Goal: Task Accomplishment & Management: Manage account settings

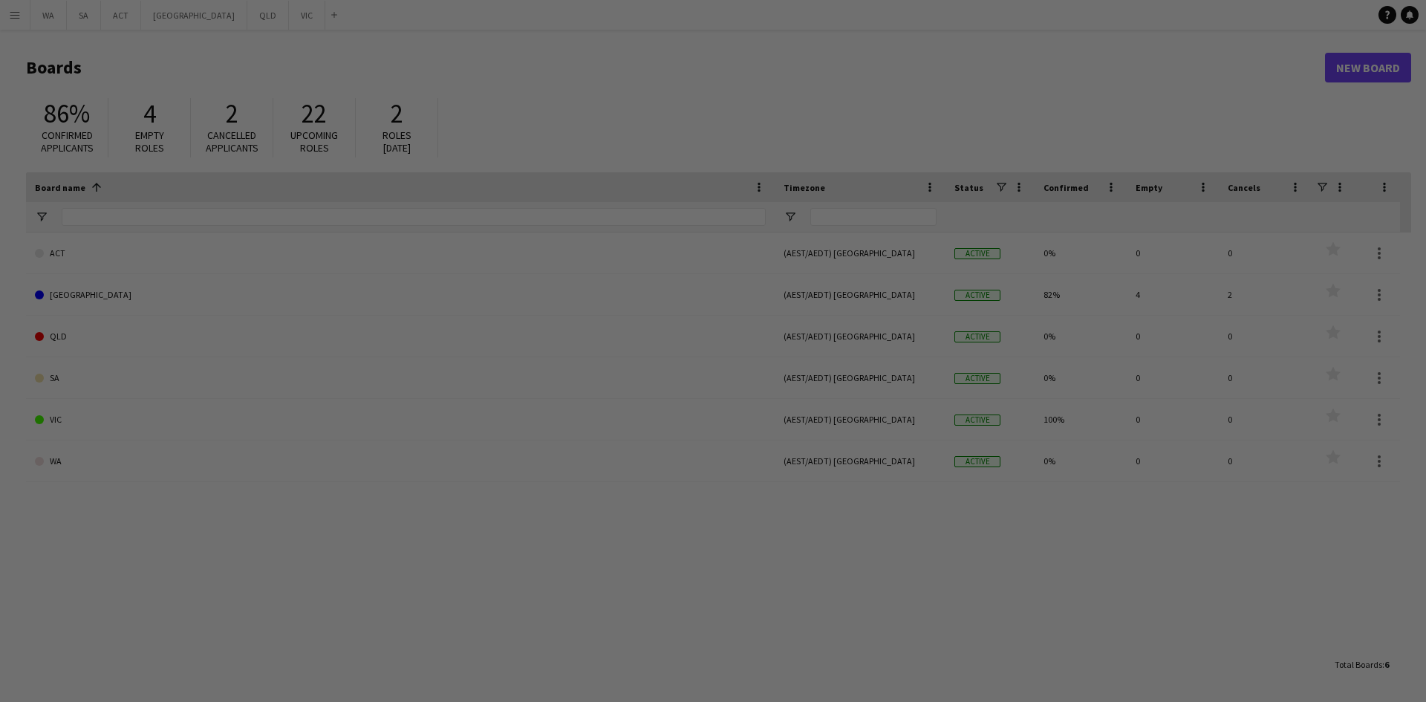
click at [250, 423] on div at bounding box center [720, 354] width 1440 height 709
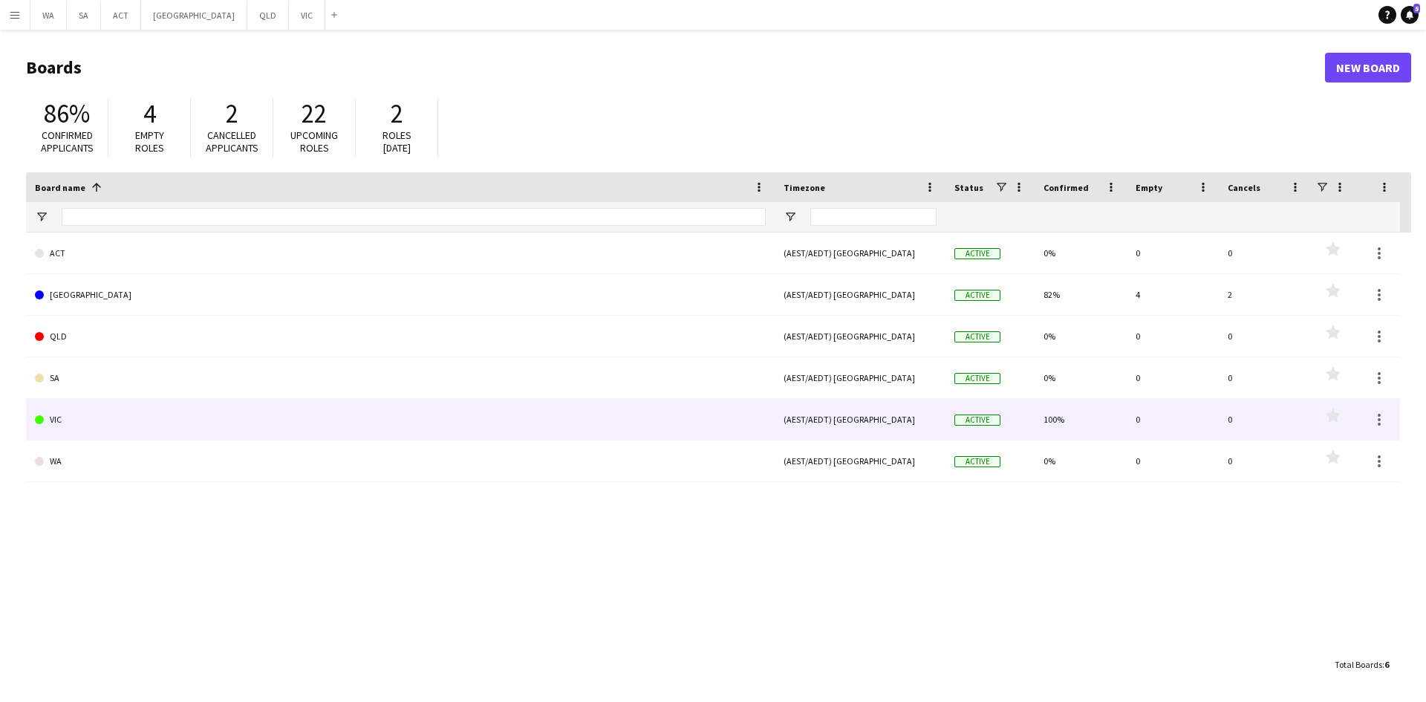
click at [348, 435] on link "VIC" at bounding box center [400, 420] width 731 height 42
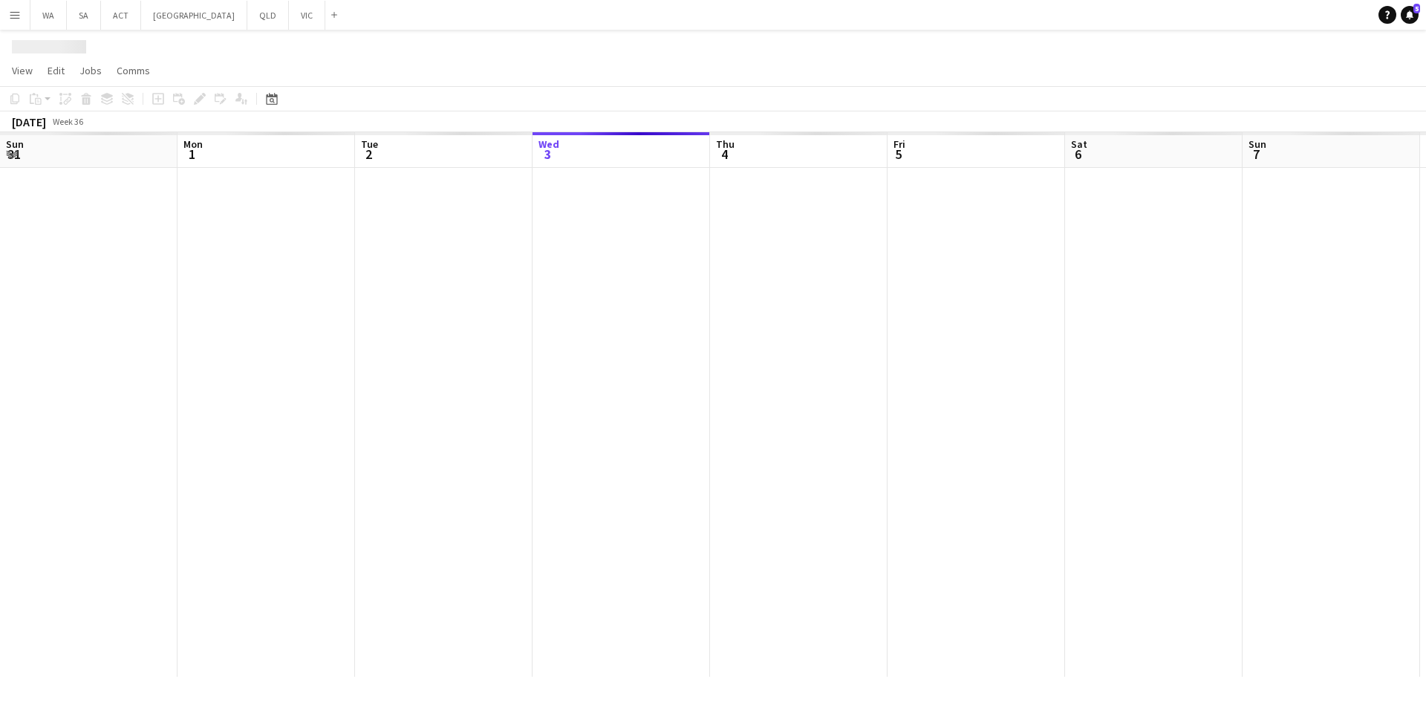
scroll to position [0, 355]
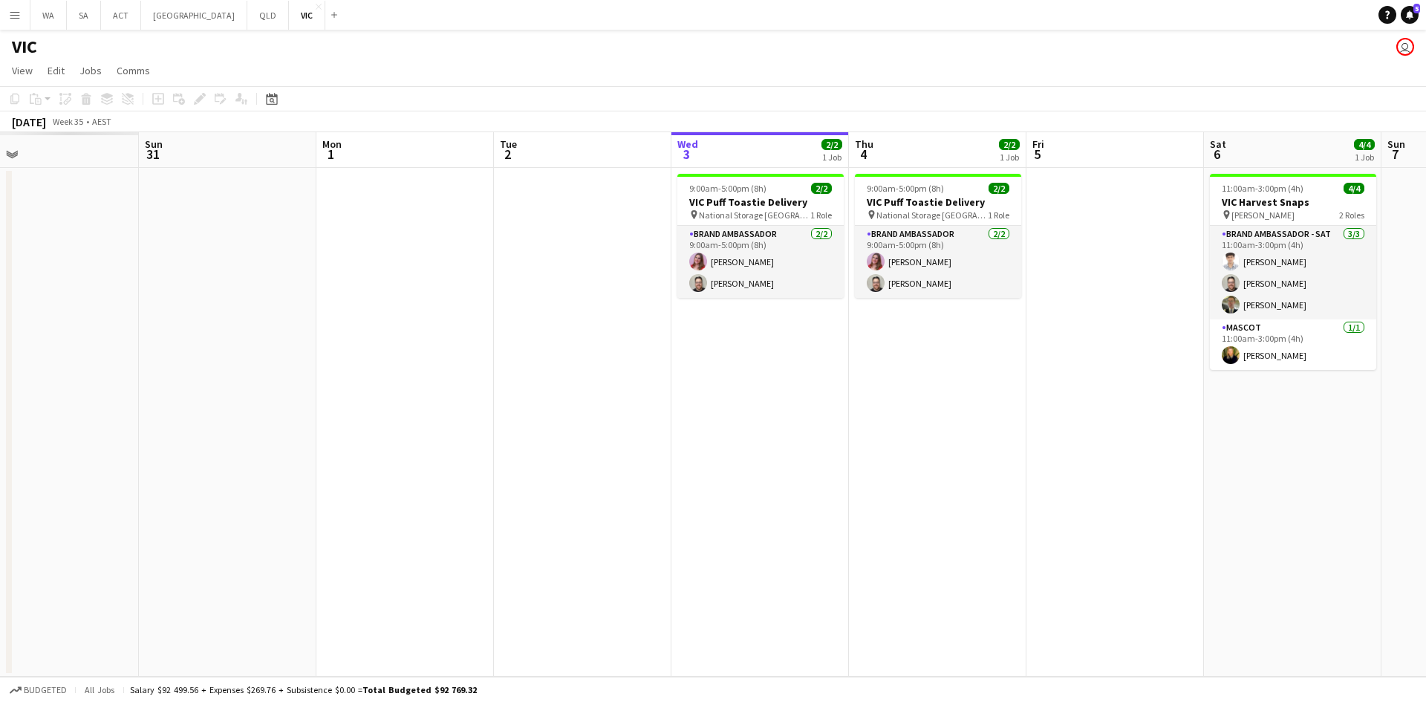
drag, startPoint x: 372, startPoint y: 322, endPoint x: 853, endPoint y: 329, distance: 480.6
click at [922, 310] on app-calendar-viewport "Thu 28 Fri 29 Sat 30 Sun 31 Mon 1 Tue 2 Wed 3 2/2 1 Job Thu 4 2/2 1 Job Fri 5 S…" at bounding box center [713, 404] width 1426 height 544
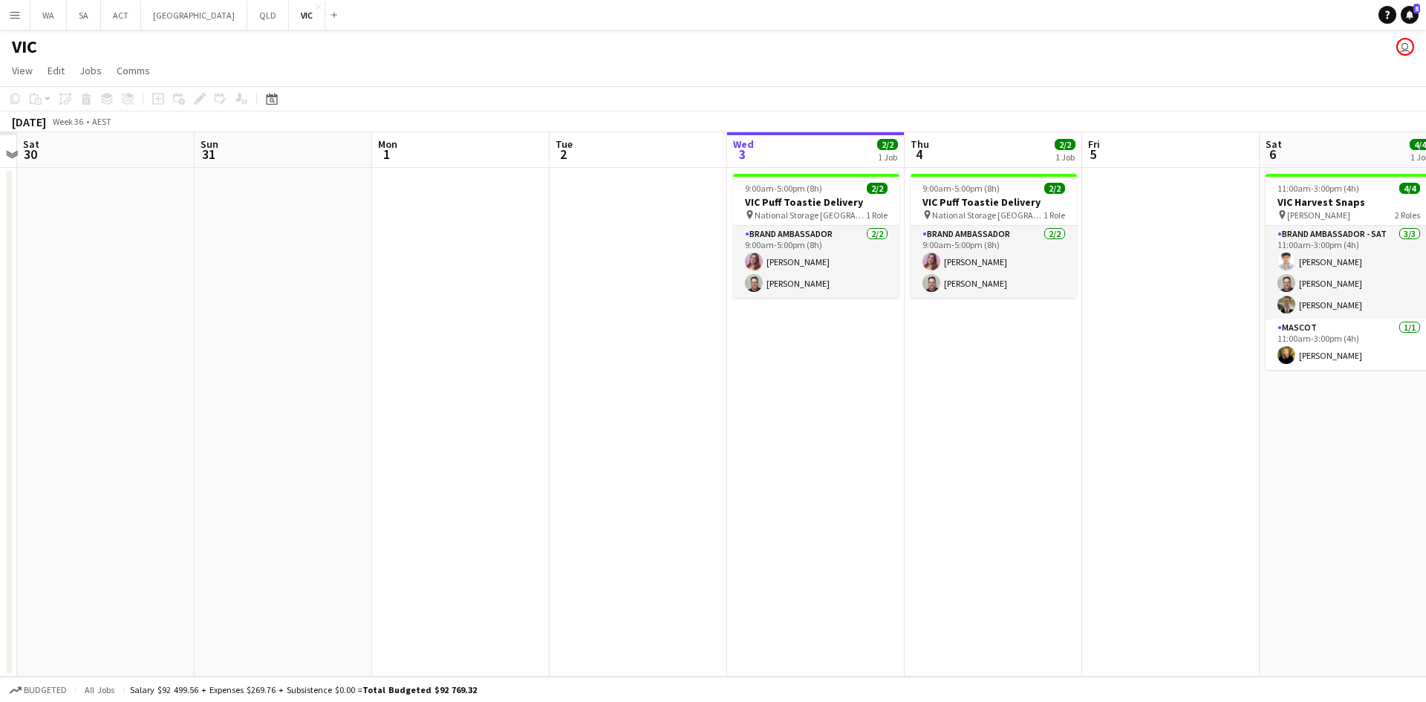
click at [986, 295] on app-calendar-viewport "Thu 28 Fri 29 Sat 30 Sun 31 Mon 1 Tue 2 Wed 3 2/2 1 Job Thu 4 2/2 1 Job Fri 5 S…" at bounding box center [713, 404] width 1426 height 544
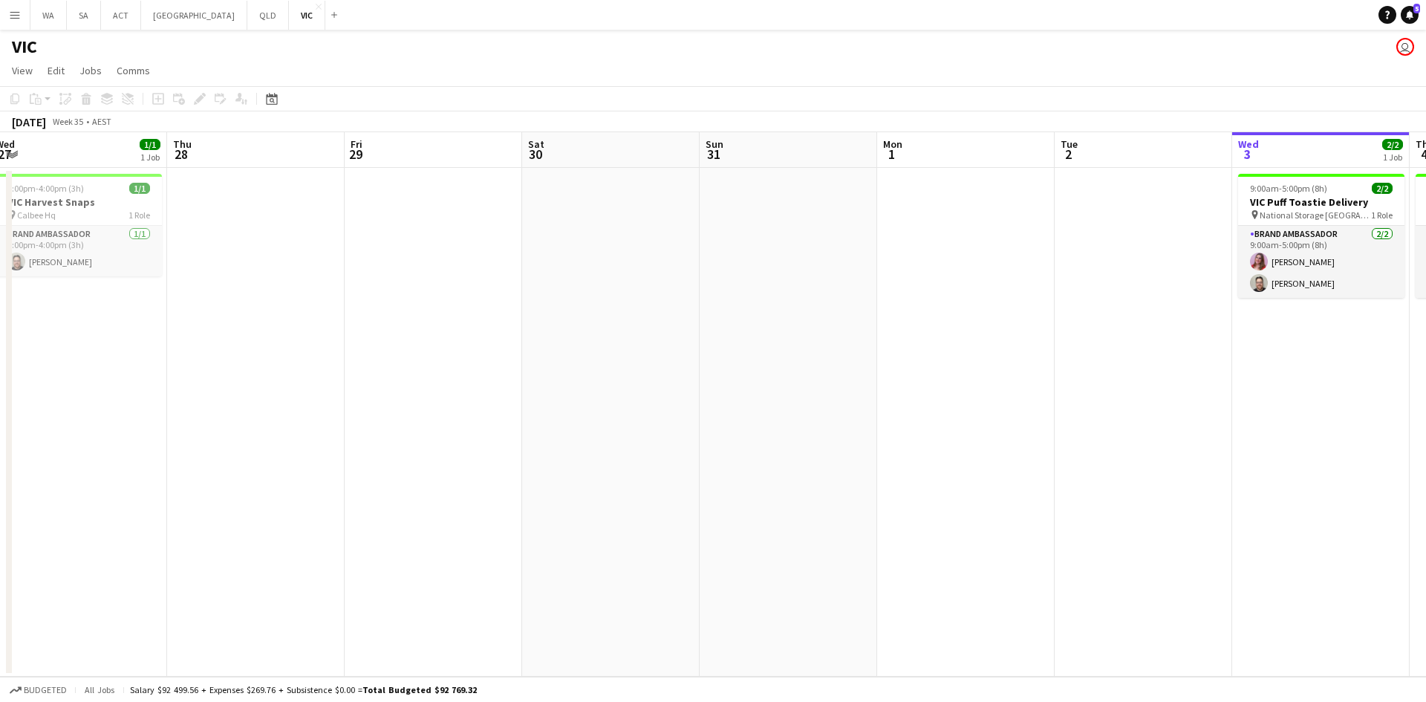
click at [845, 296] on app-calendar-viewport "Mon 25 3/3 1 Job Tue 26 3/3 1 Job Wed 27 1/1 1 Job Thu 28 Fri 29 Sat 30 Sun 31 …" at bounding box center [713, 404] width 1426 height 544
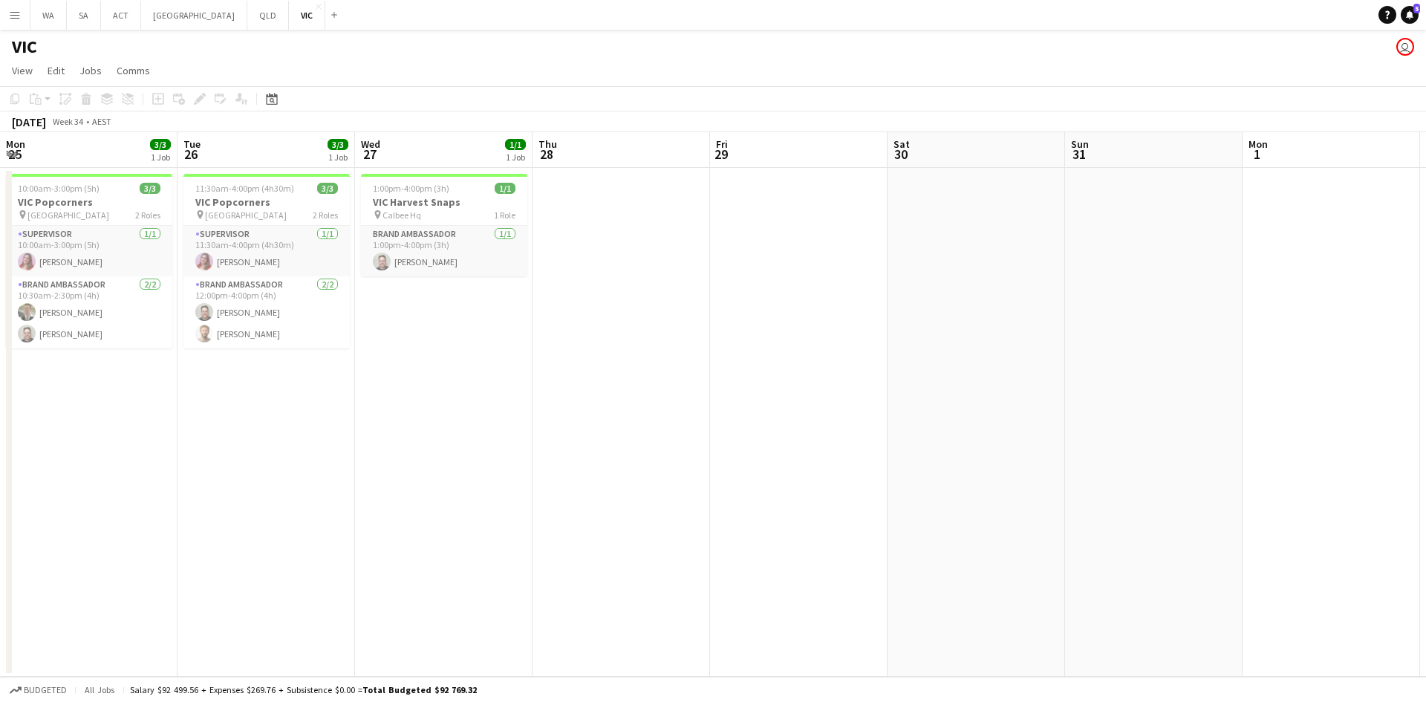
scroll to position [0, 421]
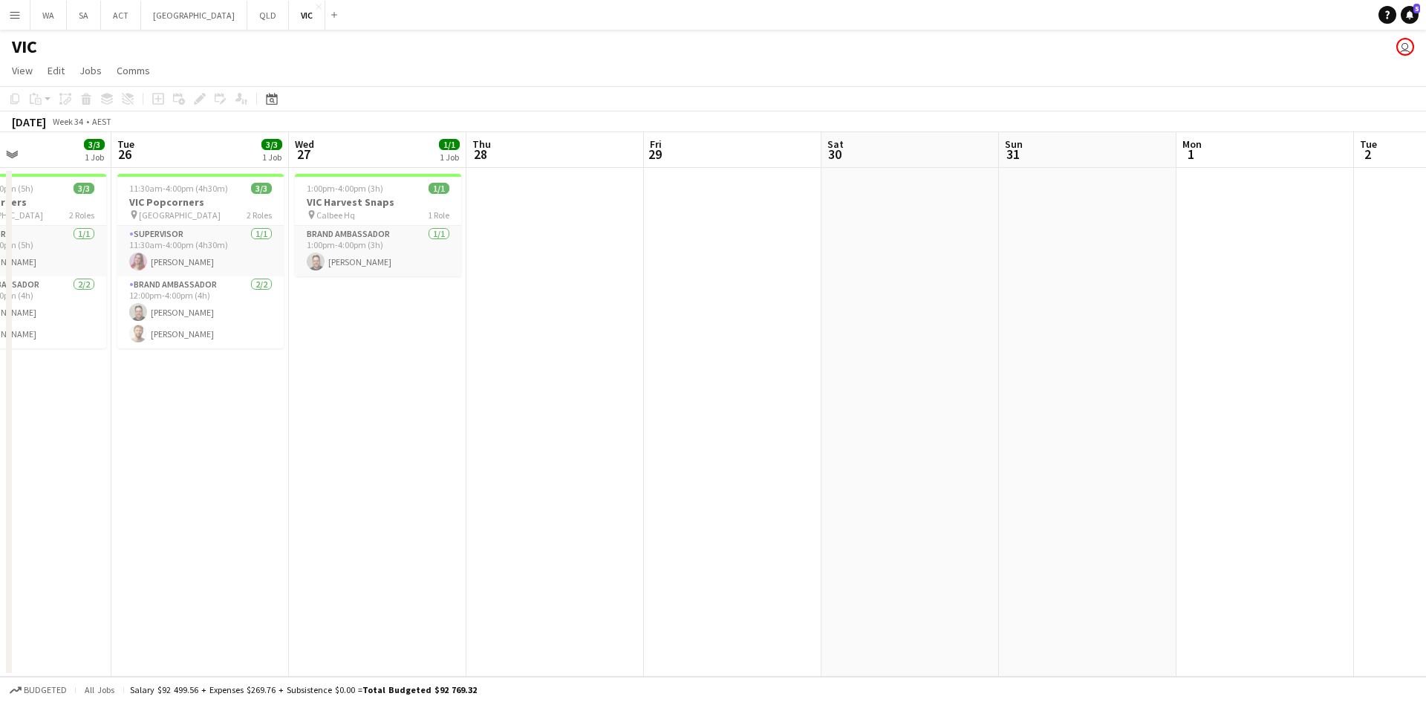
click at [680, 313] on app-calendar-viewport "Sat 23 7/7 2 Jobs Sun 24 3/3 1 Job Mon 25 3/3 1 Job Tue 26 3/3 1 Job Wed 27 1/1…" at bounding box center [713, 404] width 1426 height 544
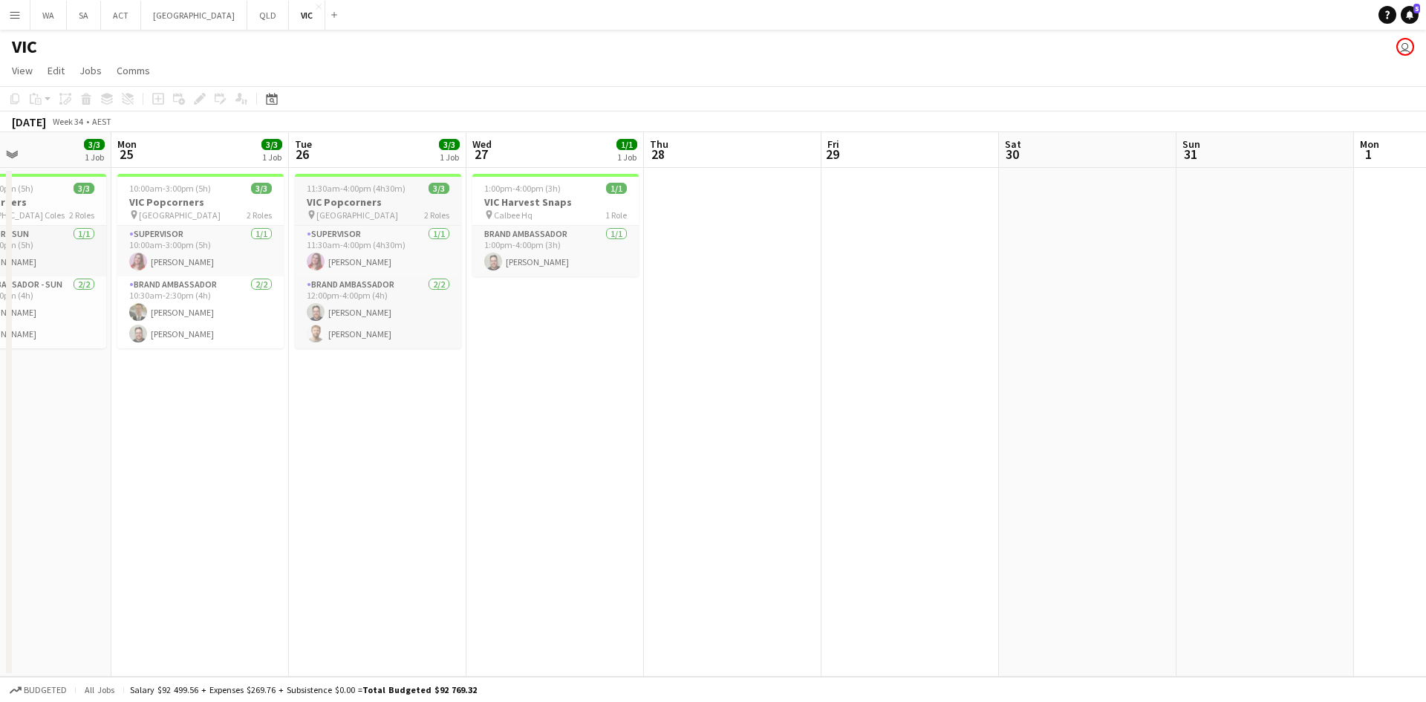
click at [364, 198] on h3 "VIC Popcorners" at bounding box center [378, 201] width 166 height 13
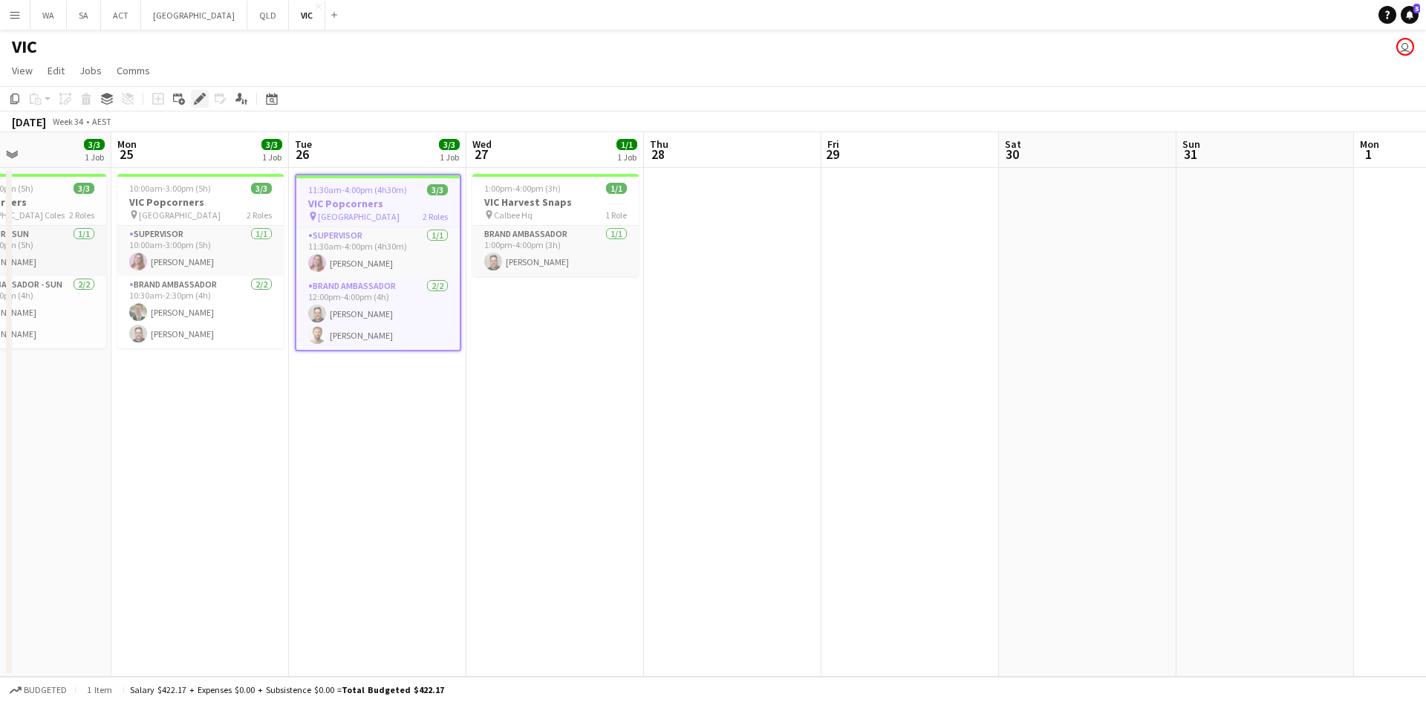
click at [194, 102] on icon "Edit" at bounding box center [200, 99] width 12 height 12
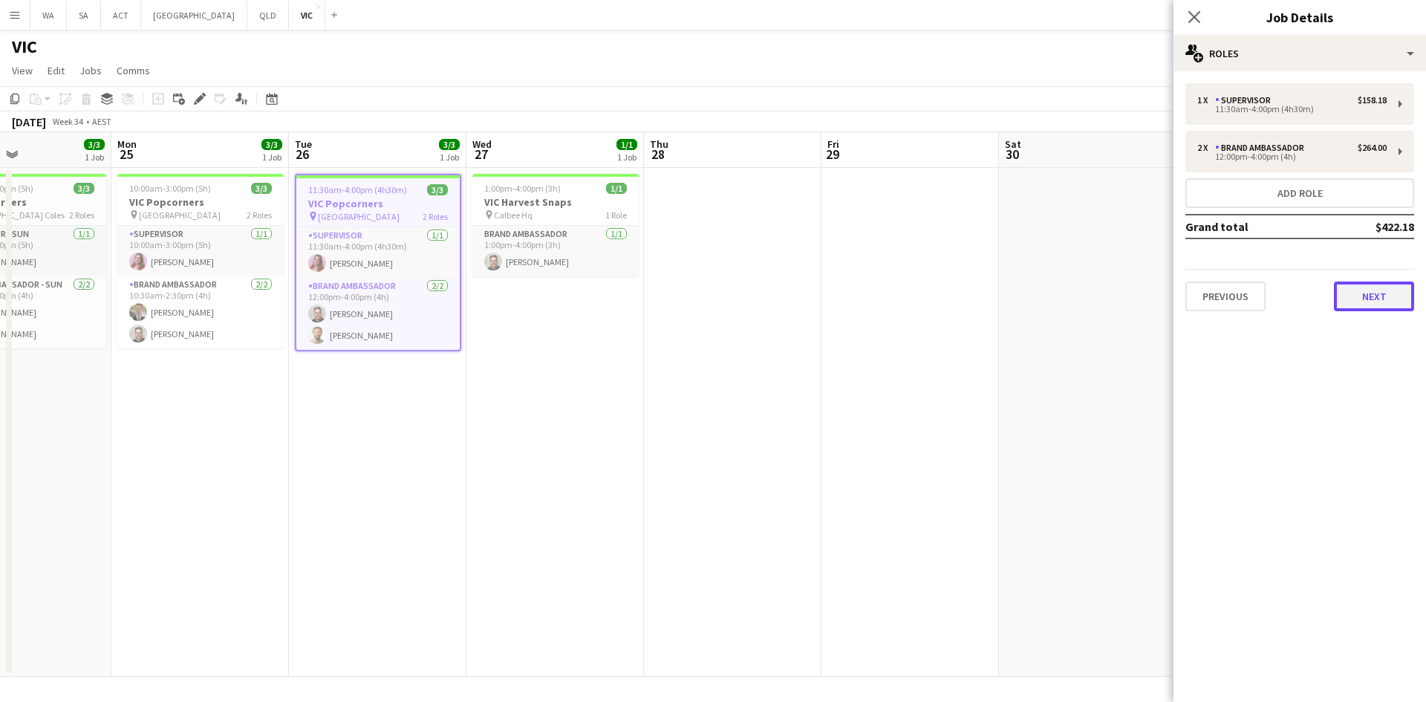
click at [1335, 297] on button "Next" at bounding box center [1374, 296] width 80 height 30
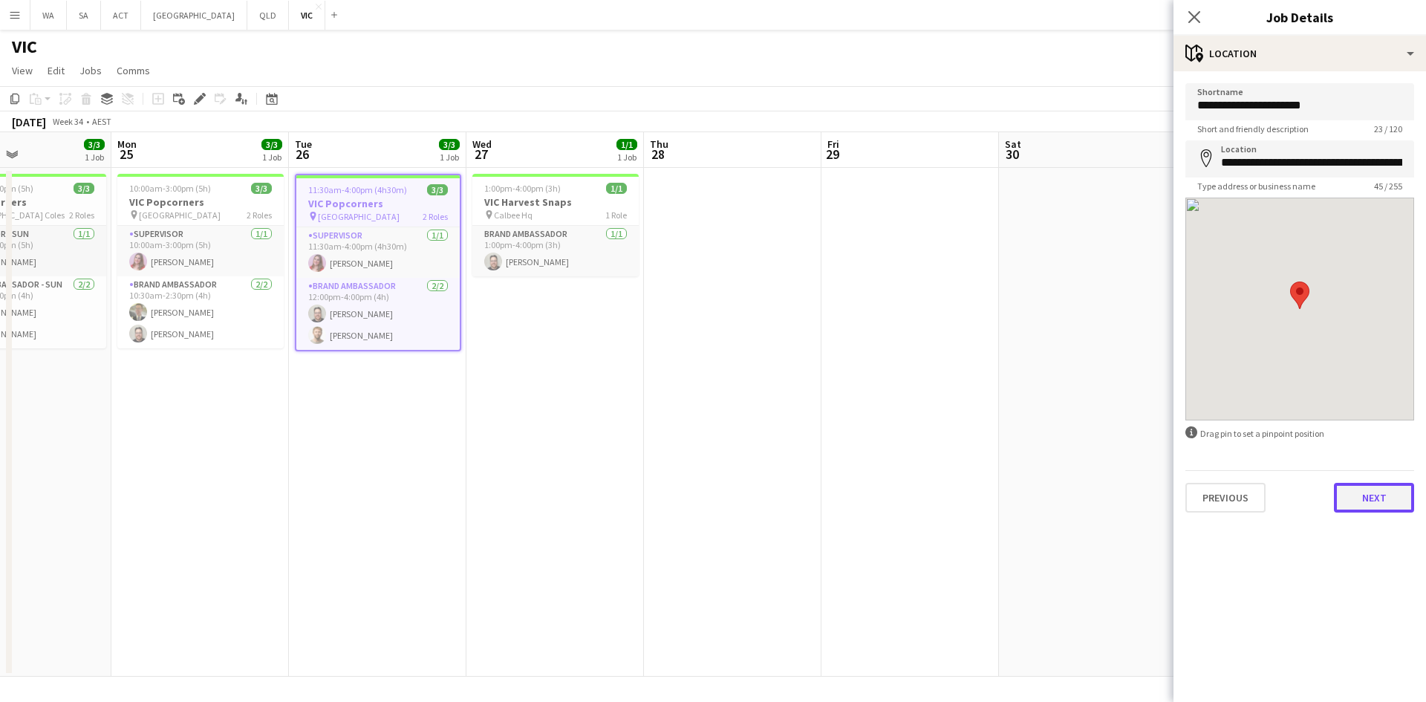
click at [1371, 510] on button "Next" at bounding box center [1374, 498] width 80 height 30
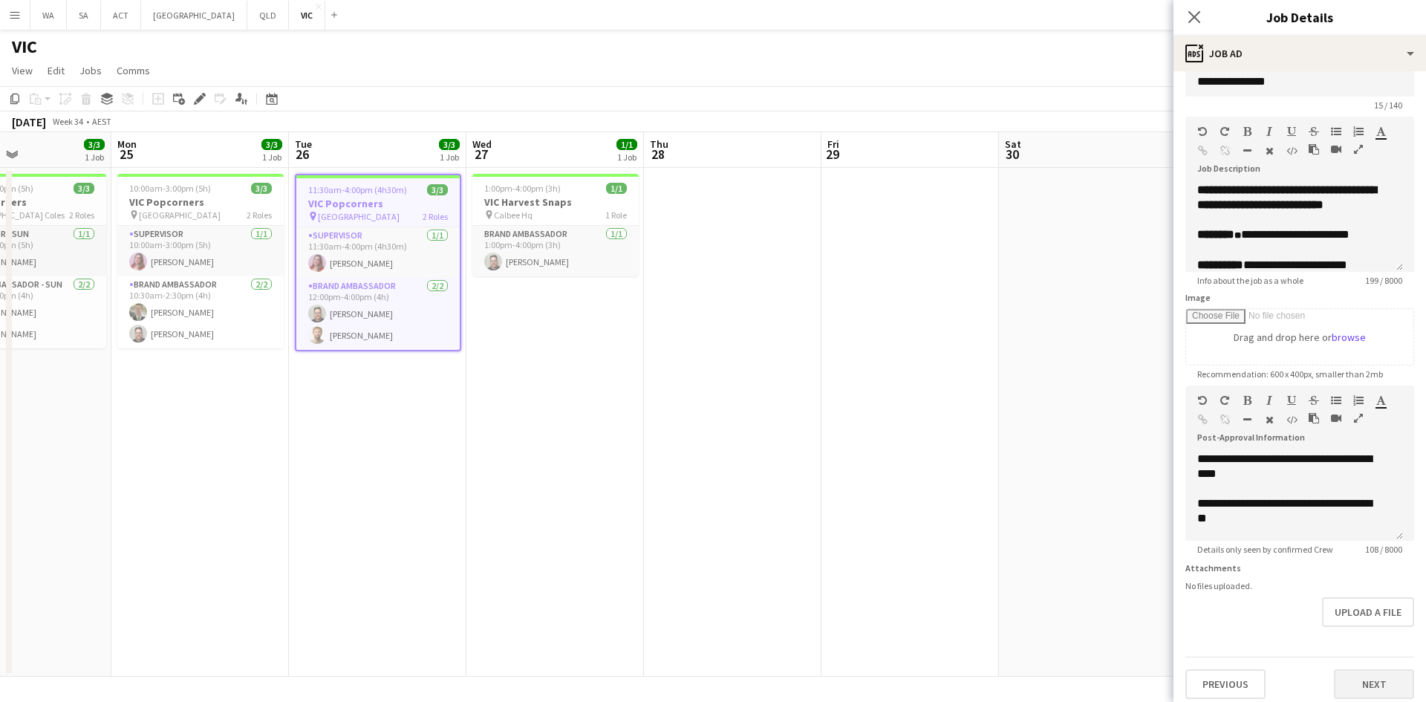
scroll to position [44, 0]
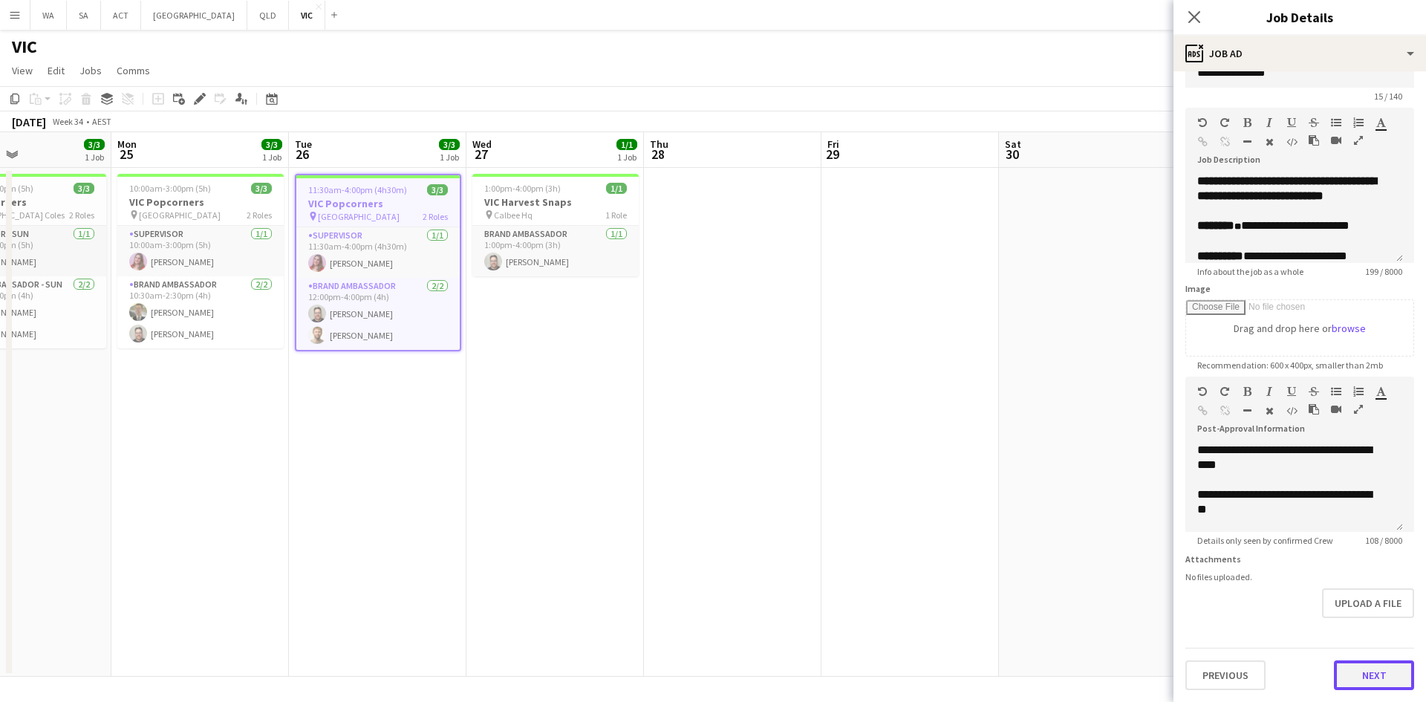
click at [1352, 665] on button "Next" at bounding box center [1374, 675] width 80 height 30
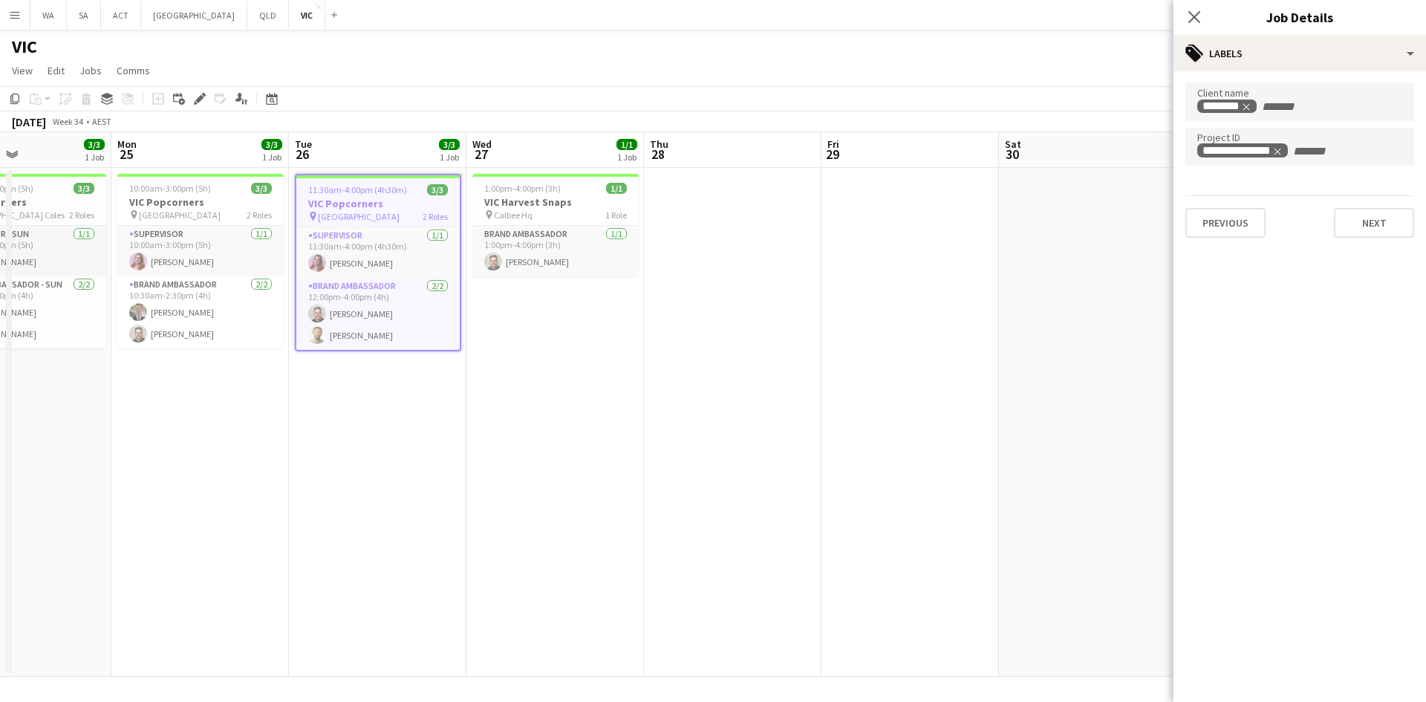
scroll to position [0, 0]
click at [573, 205] on h3 "VIC Harvest Snaps" at bounding box center [555, 201] width 166 height 13
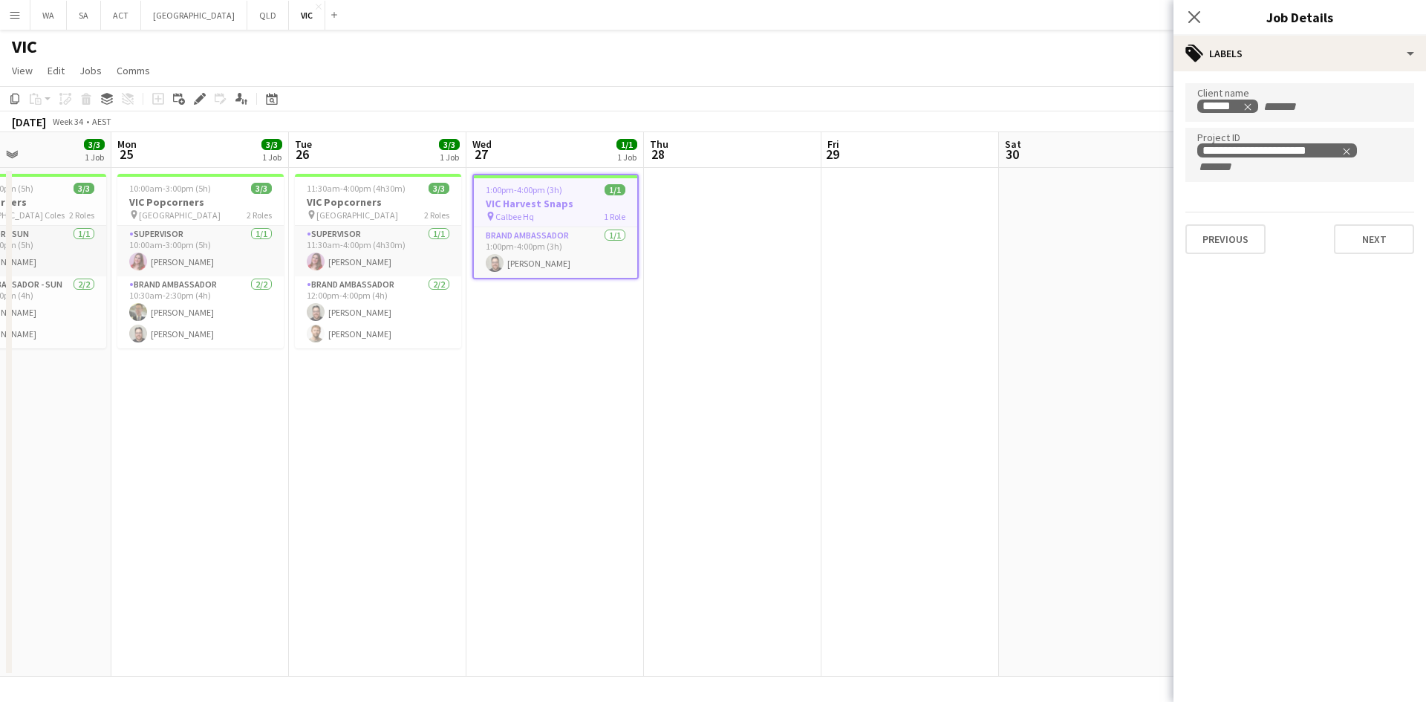
click at [280, 197] on app-calendar-viewport "Fri 22 3/3 1 Job Sat 23 7/7 2 Jobs Sun 24 3/3 1 Job Mon 25 3/3 1 Job Tue 26 3/3…" at bounding box center [713, 404] width 1426 height 544
click at [346, 195] on app-job-card "11:30am-4:00pm (4h30m) 3/3 VIC Popcorners pin University of Melbourne 2 Roles S…" at bounding box center [382, 261] width 166 height 175
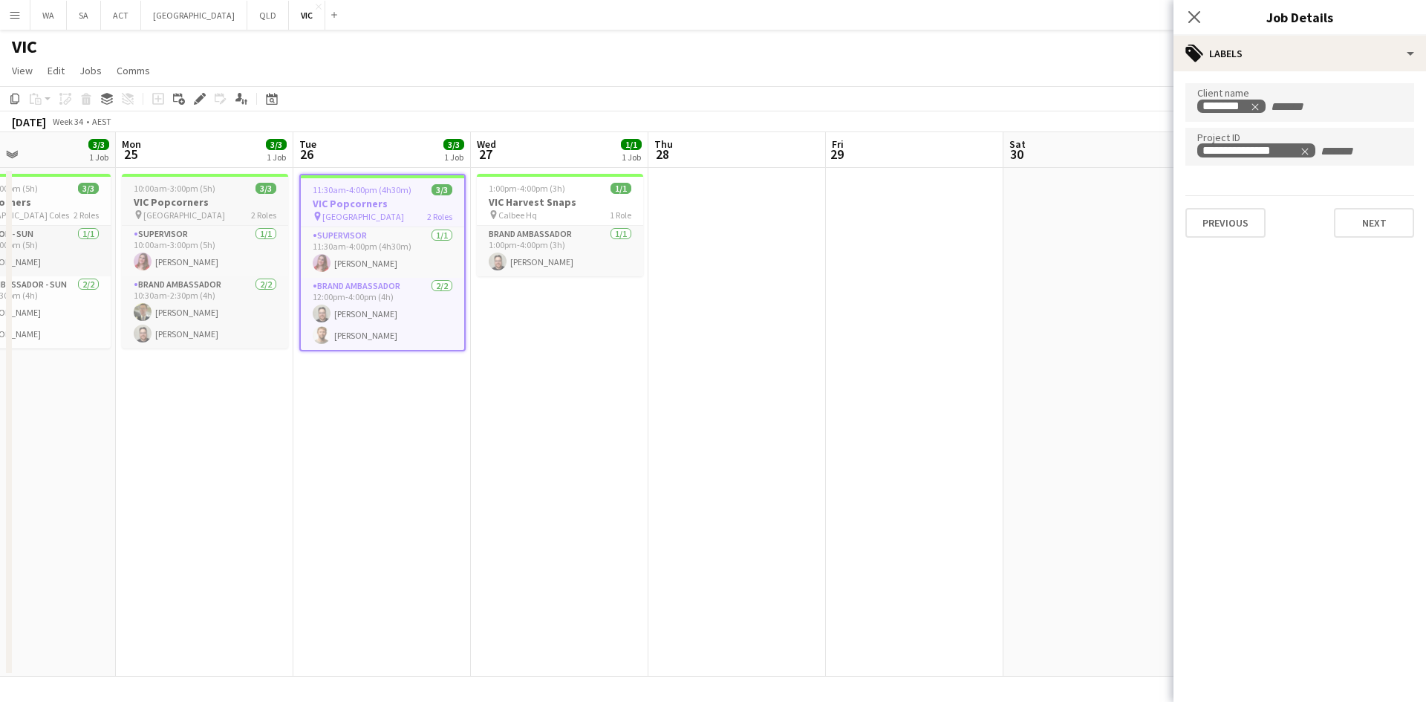
click at [244, 201] on h3 "VIC Popcorners" at bounding box center [205, 201] width 166 height 13
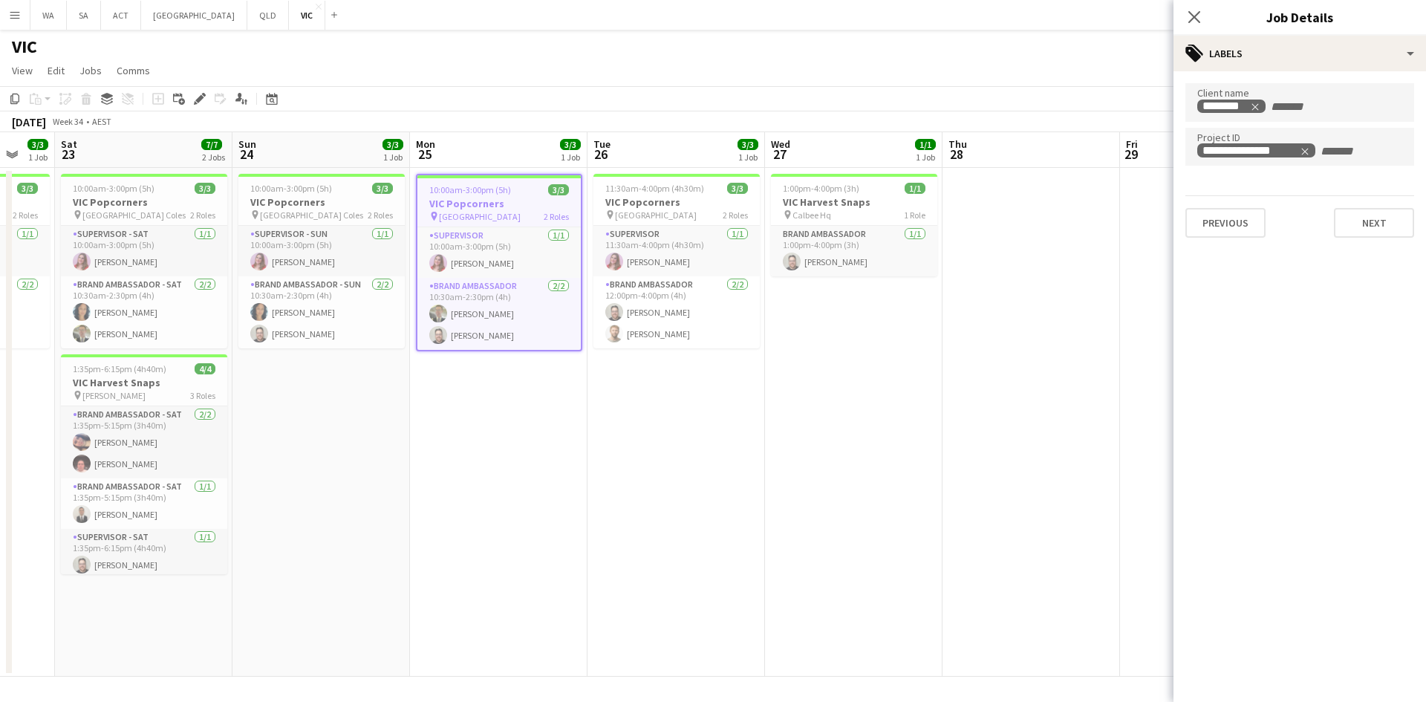
scroll to position [0, 457]
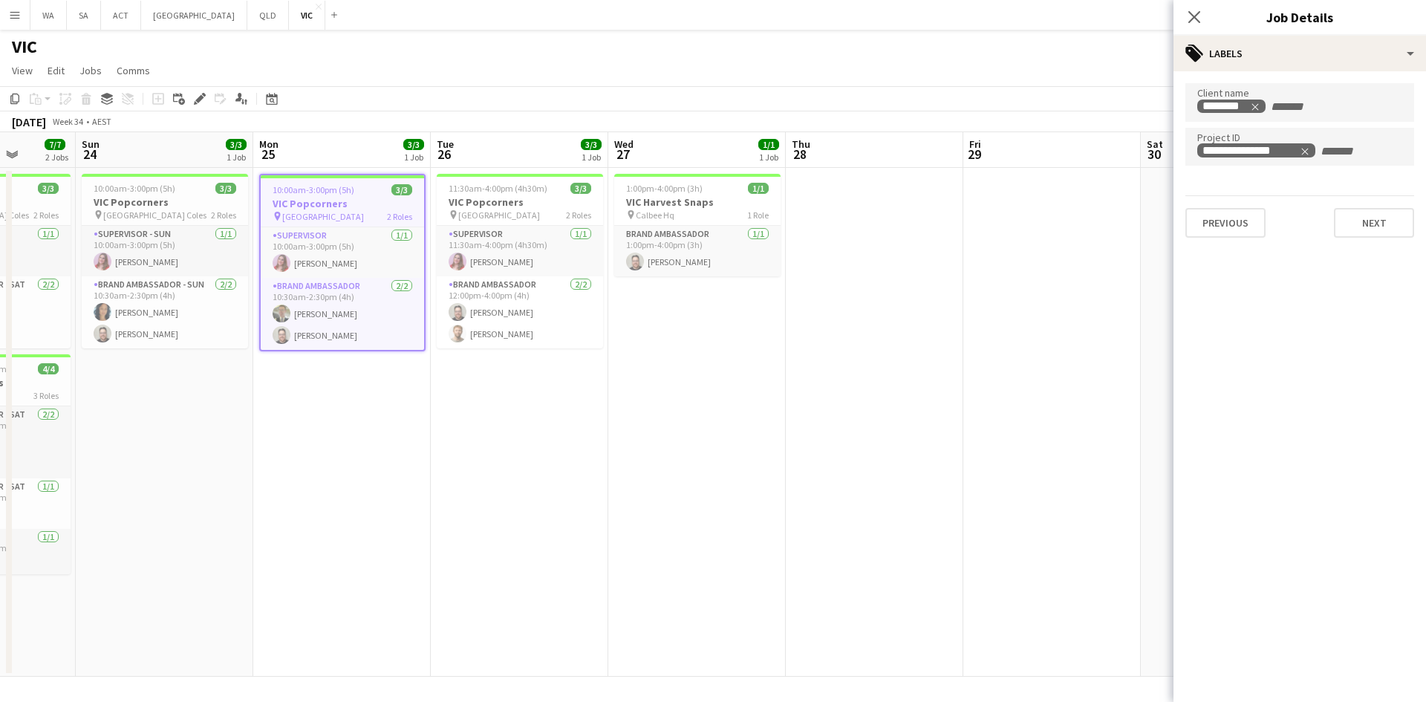
drag, startPoint x: 255, startPoint y: 204, endPoint x: 392, endPoint y: 204, distance: 137.4
click at [392, 204] on app-calendar-viewport "Thu 21 Fri 22 3/3 1 Job Sat 23 7/7 2 Jobs Sun 24 3/3 1 Job Mon 25 3/3 1 Job Tue…" at bounding box center [713, 404] width 1426 height 544
click at [193, 188] on div "10:00am-3:00pm (5h) 3/3" at bounding box center [165, 188] width 166 height 11
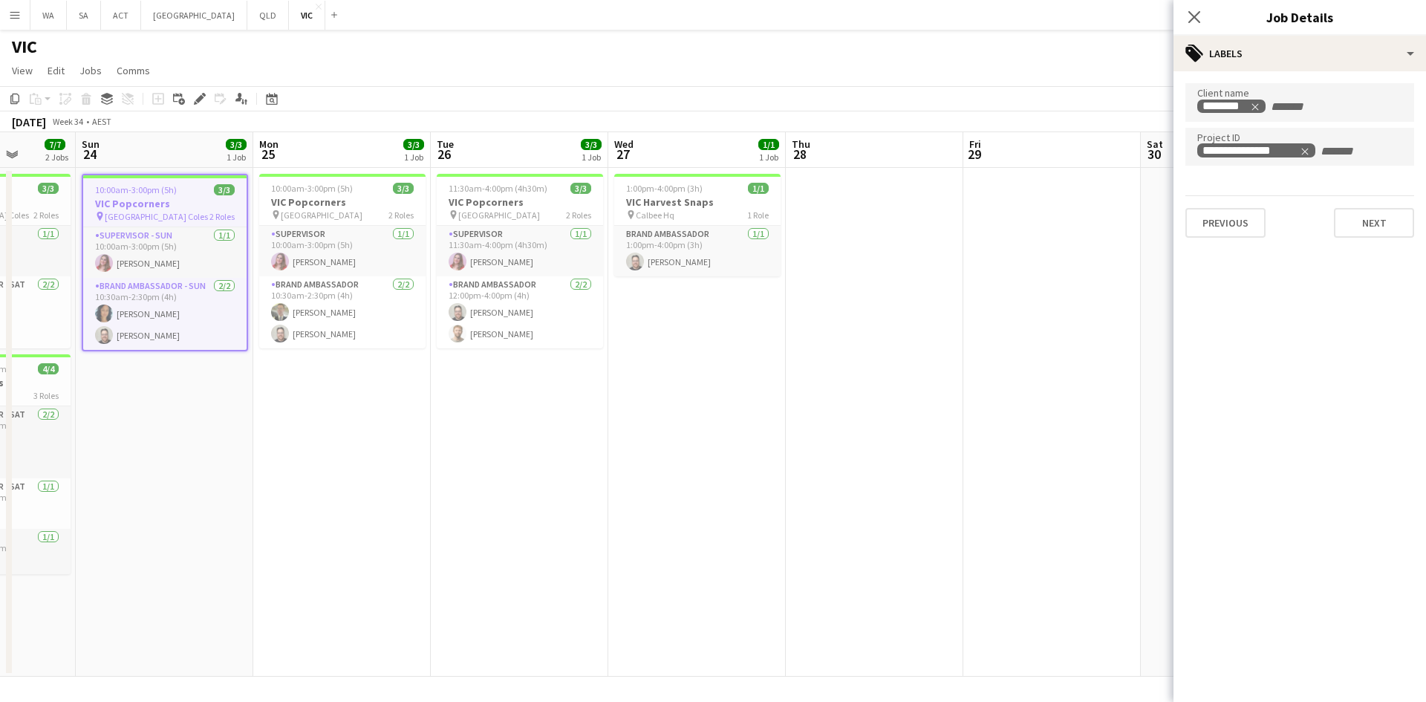
scroll to position [0, 406]
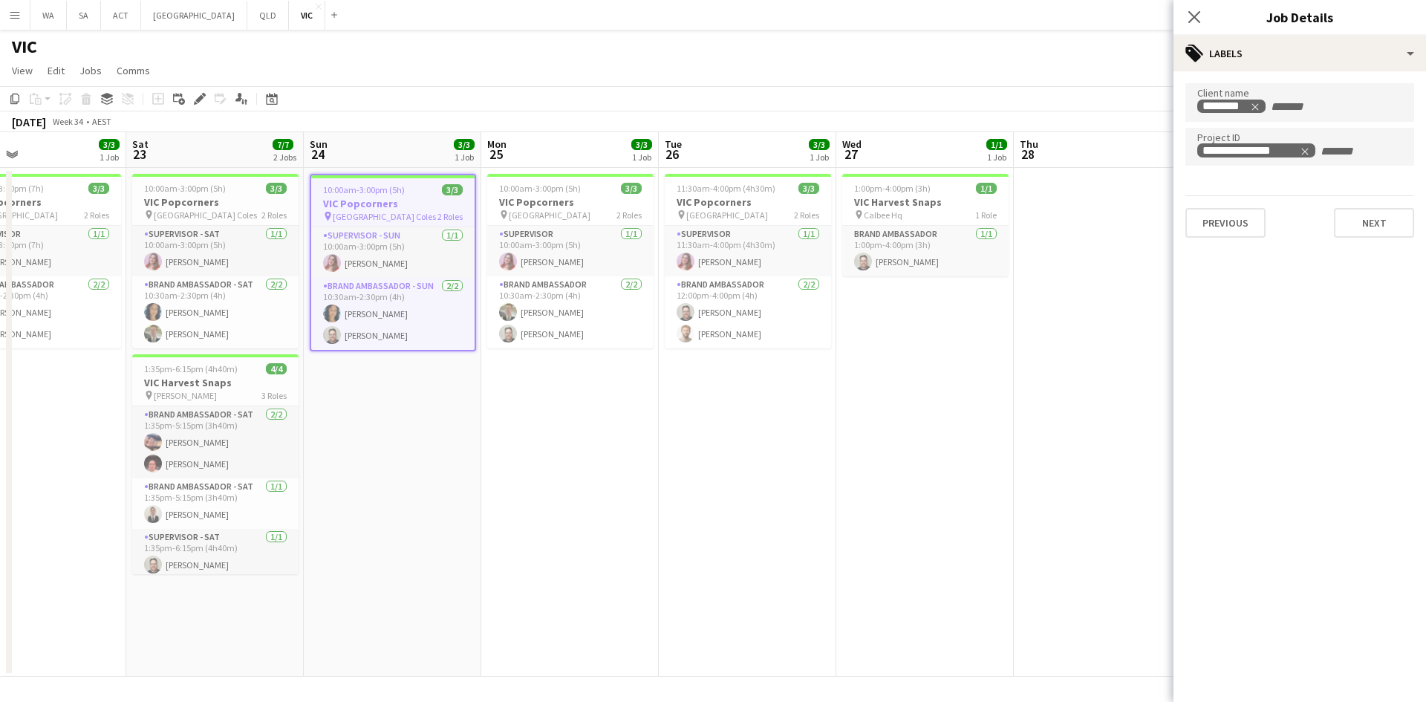
drag, startPoint x: 476, startPoint y: 186, endPoint x: 489, endPoint y: 186, distance: 12.6
click at [489, 186] on app-calendar-viewport "Wed 20 Thu 21 3/3 1 Job Fri 22 3/3 1 Job Sat 23 7/7 2 Jobs Sun 24 3/3 1 Job Mon…" at bounding box center [713, 404] width 1426 height 544
click at [230, 192] on div "10:00am-3:00pm (5h) 3/3" at bounding box center [215, 188] width 166 height 11
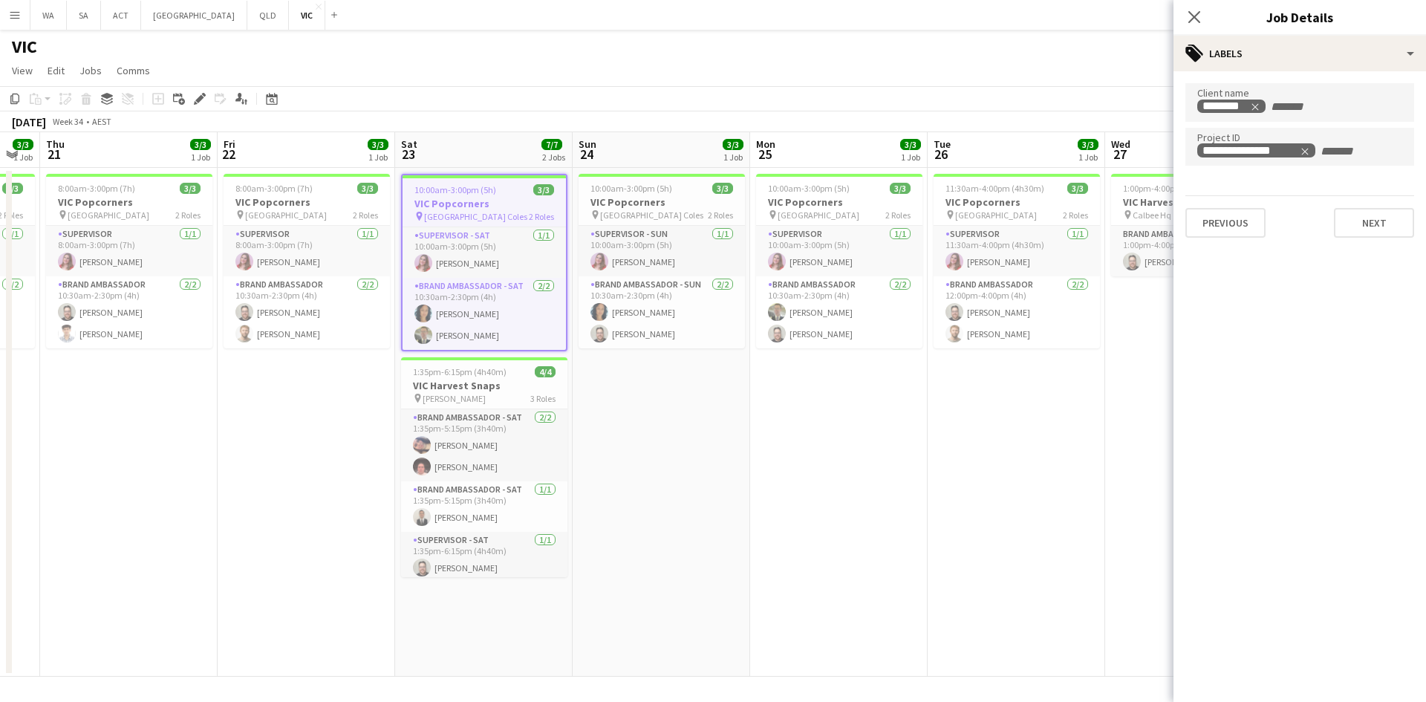
scroll to position [0, 423]
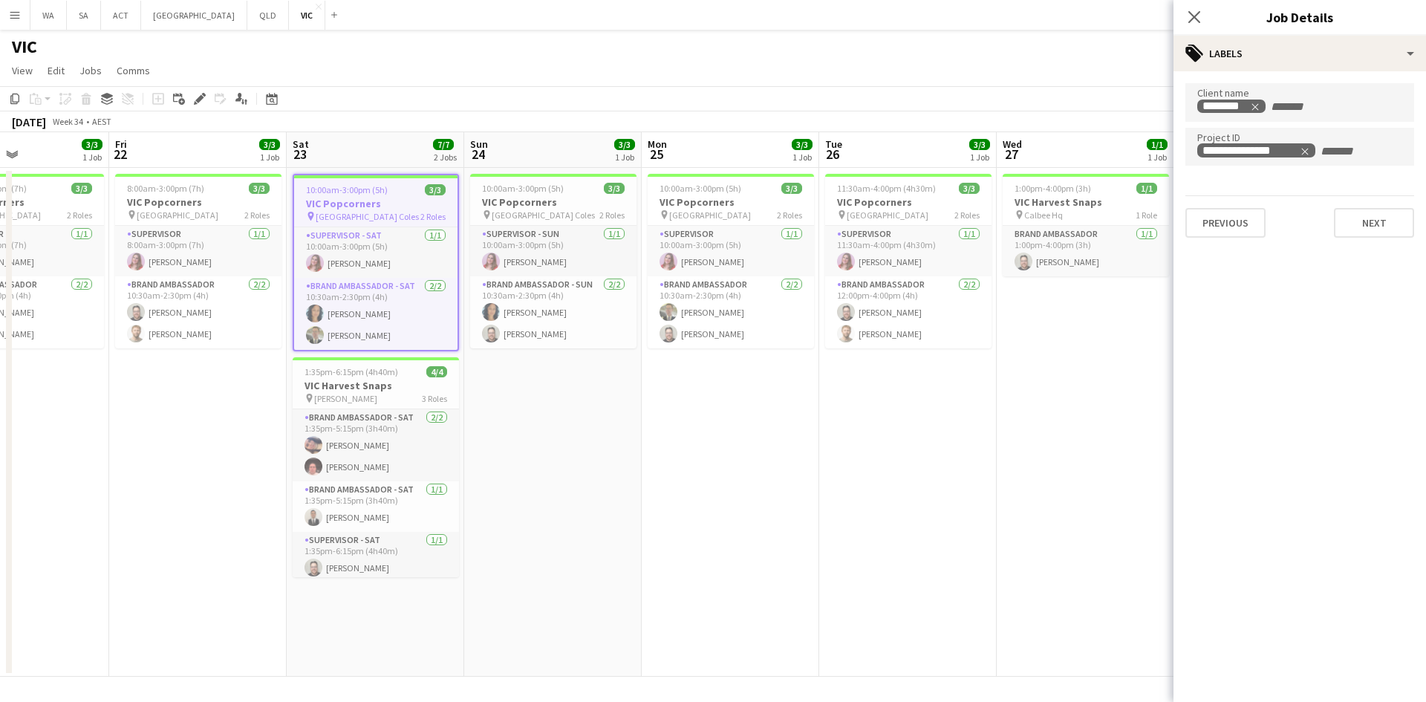
drag, startPoint x: 261, startPoint y: 198, endPoint x: 417, endPoint y: 218, distance: 157.2
click at [422, 201] on app-calendar-viewport "Tue 19 Wed 20 3/3 1 Job Thu 21 3/3 1 Job Fri 22 3/3 1 Job Sat 23 7/7 2 Jobs Sun…" at bounding box center [713, 404] width 1426 height 544
click at [353, 403] on span "[PERSON_NAME]" at bounding box center [345, 398] width 63 height 11
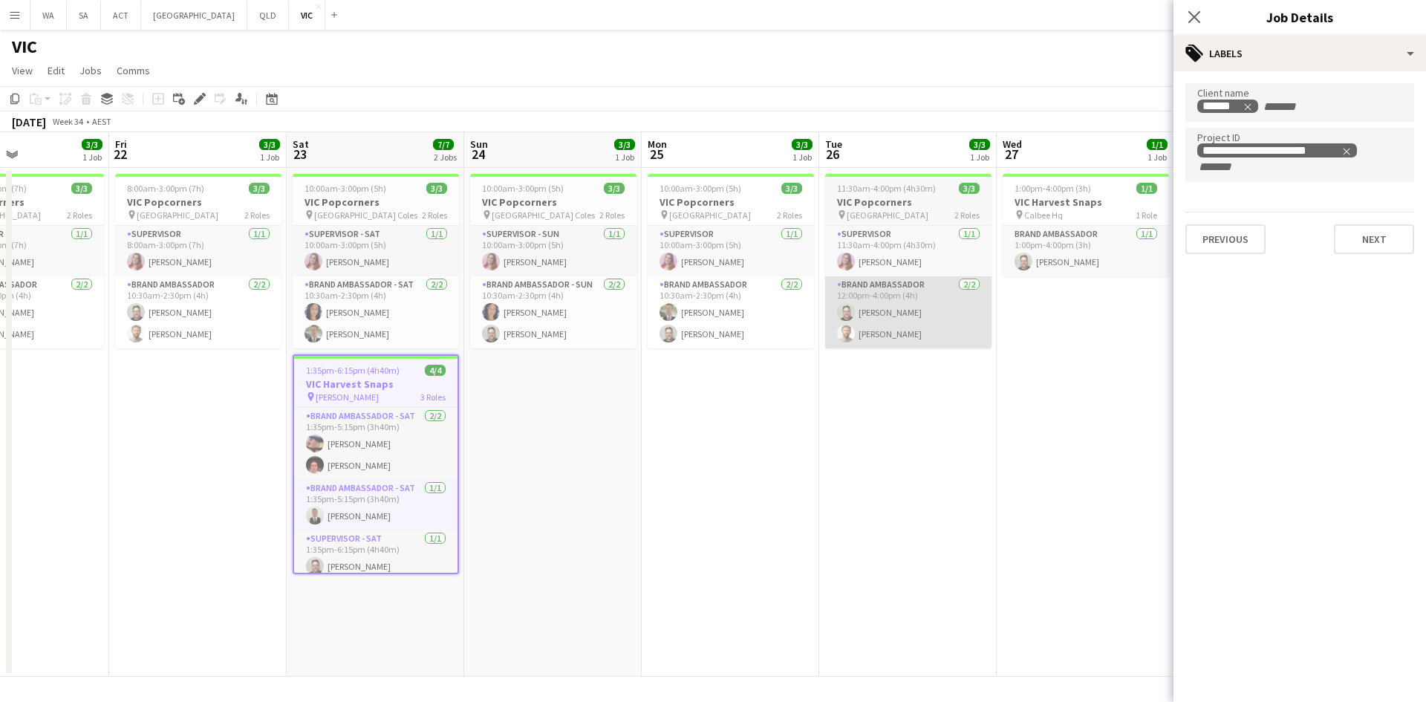
drag, startPoint x: 700, startPoint y: 305, endPoint x: 278, endPoint y: 282, distance: 422.5
click at [217, 295] on app-calendar-viewport "Tue 19 11/11 2 Jobs Wed 20 3/3 1 Job Thu 21 3/3 1 Job Fri 22 3/3 1 Job Sat 23 7…" at bounding box center [713, 404] width 1426 height 544
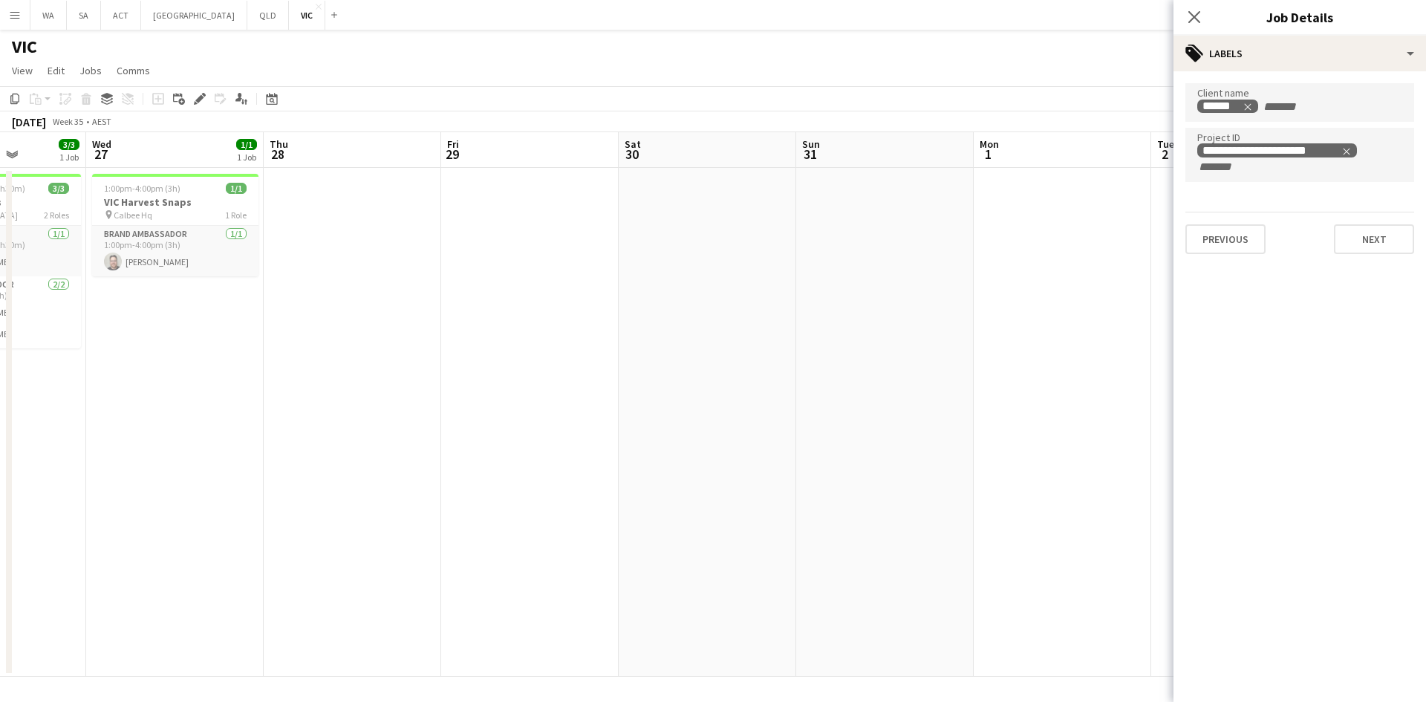
drag, startPoint x: 547, startPoint y: 275, endPoint x: 457, endPoint y: 255, distance: 92.6
click at [248, 273] on app-calendar-viewport "Sat 23 7/7 2 Jobs Sun 24 3/3 1 Job Mon 25 3/3 1 Job Tue 26 3/3 1 Job Wed 27 1/1…" at bounding box center [713, 404] width 1426 height 544
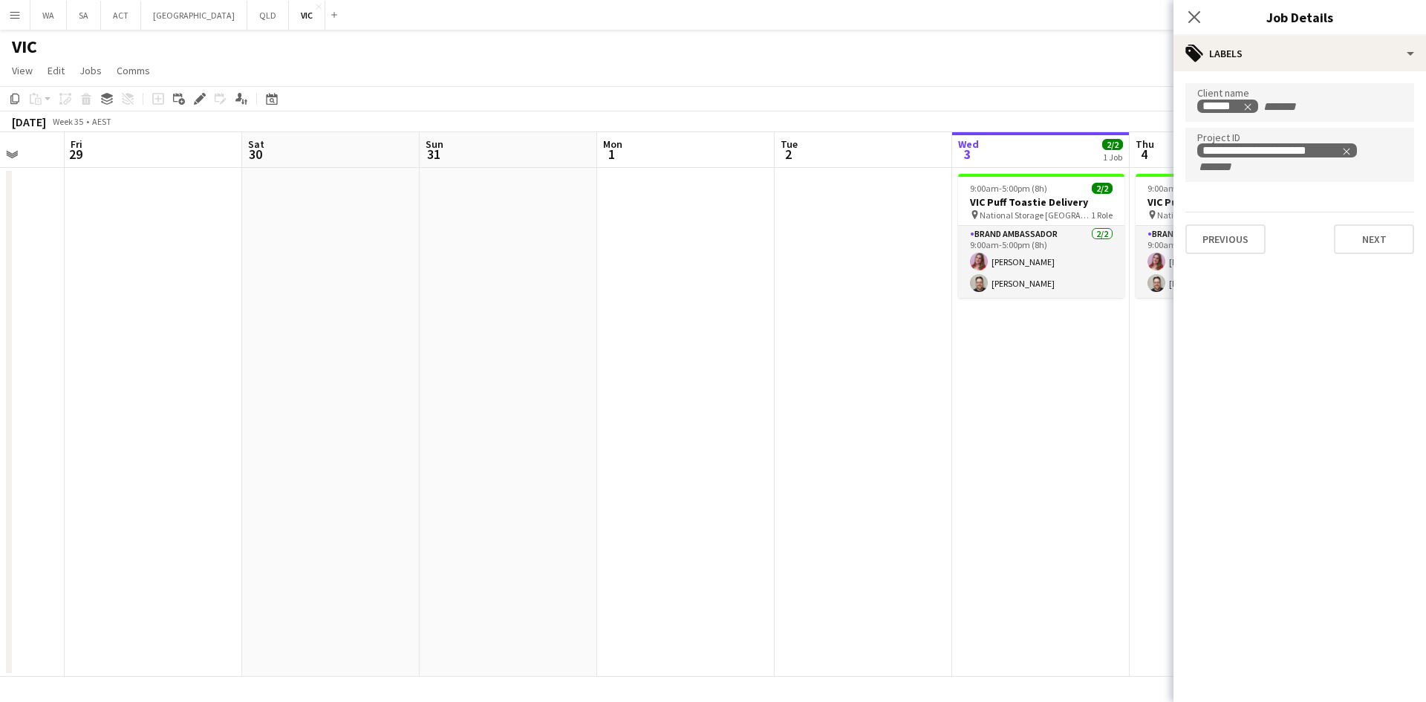
scroll to position [0, 451]
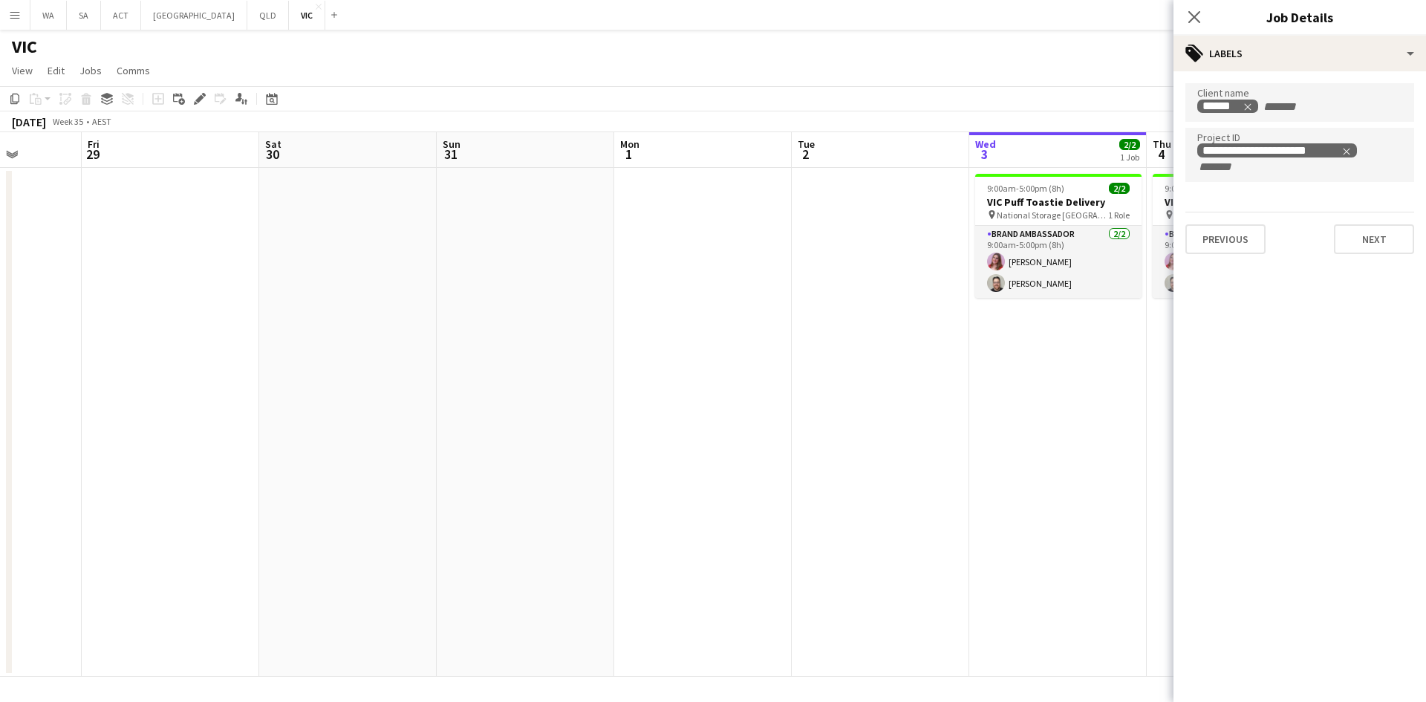
drag, startPoint x: 714, startPoint y: 258, endPoint x: 394, endPoint y: 264, distance: 319.4
click at [394, 264] on app-calendar-viewport "Tue 26 3/3 1 Job Wed 27 1/1 1 Job Thu 28 Fri 29 Sat 30 Sun 31 Mon 1 Tue 2 Wed 3…" at bounding box center [713, 404] width 1426 height 544
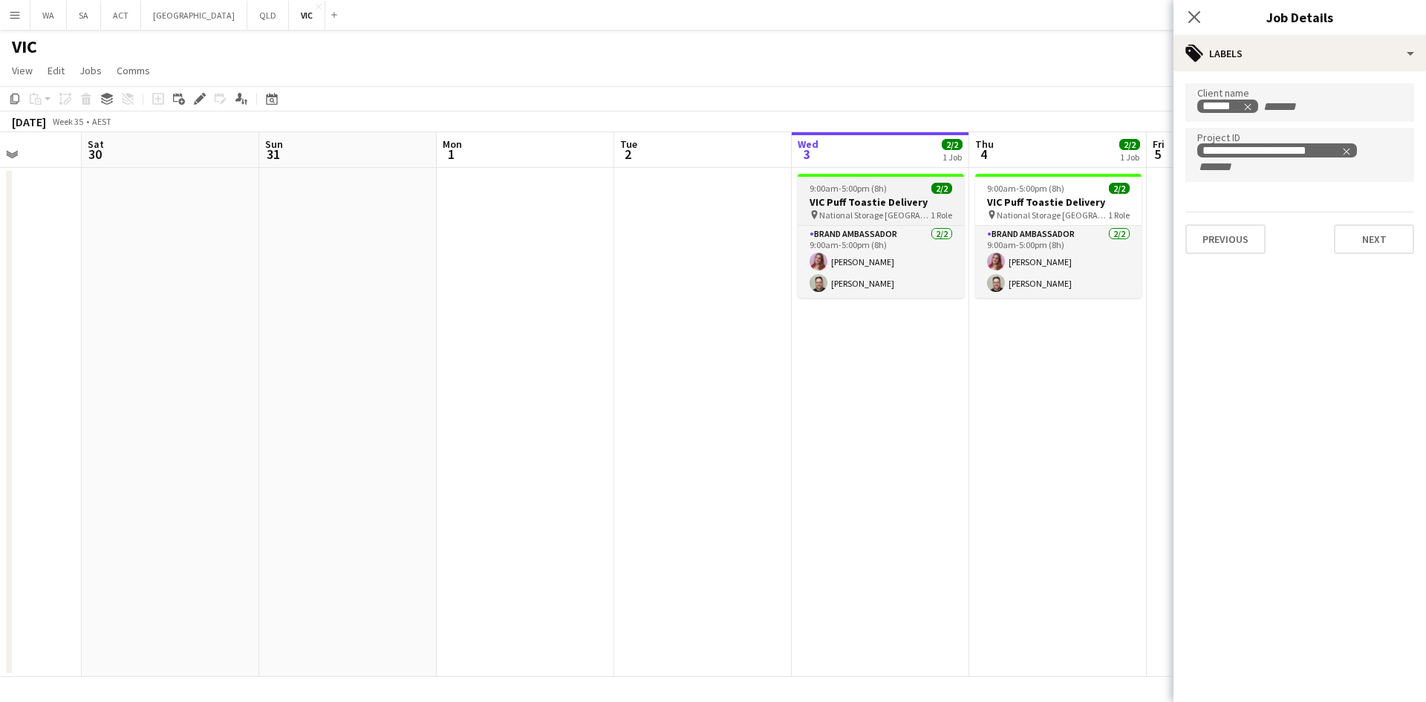
click at [890, 212] on span "National Storage [GEOGRAPHIC_DATA]" at bounding box center [874, 214] width 111 height 11
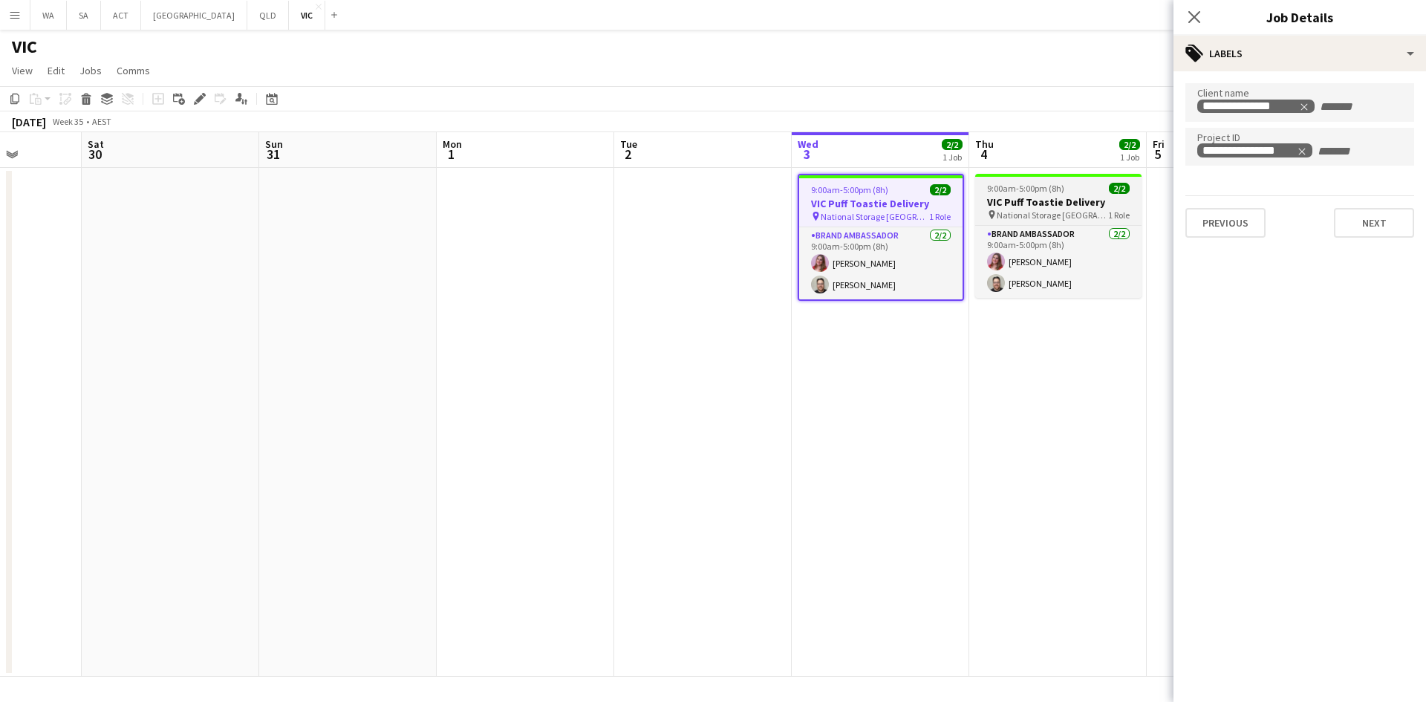
click at [1087, 190] on div "9:00am-5:00pm (8h) 2/2" at bounding box center [1058, 188] width 166 height 11
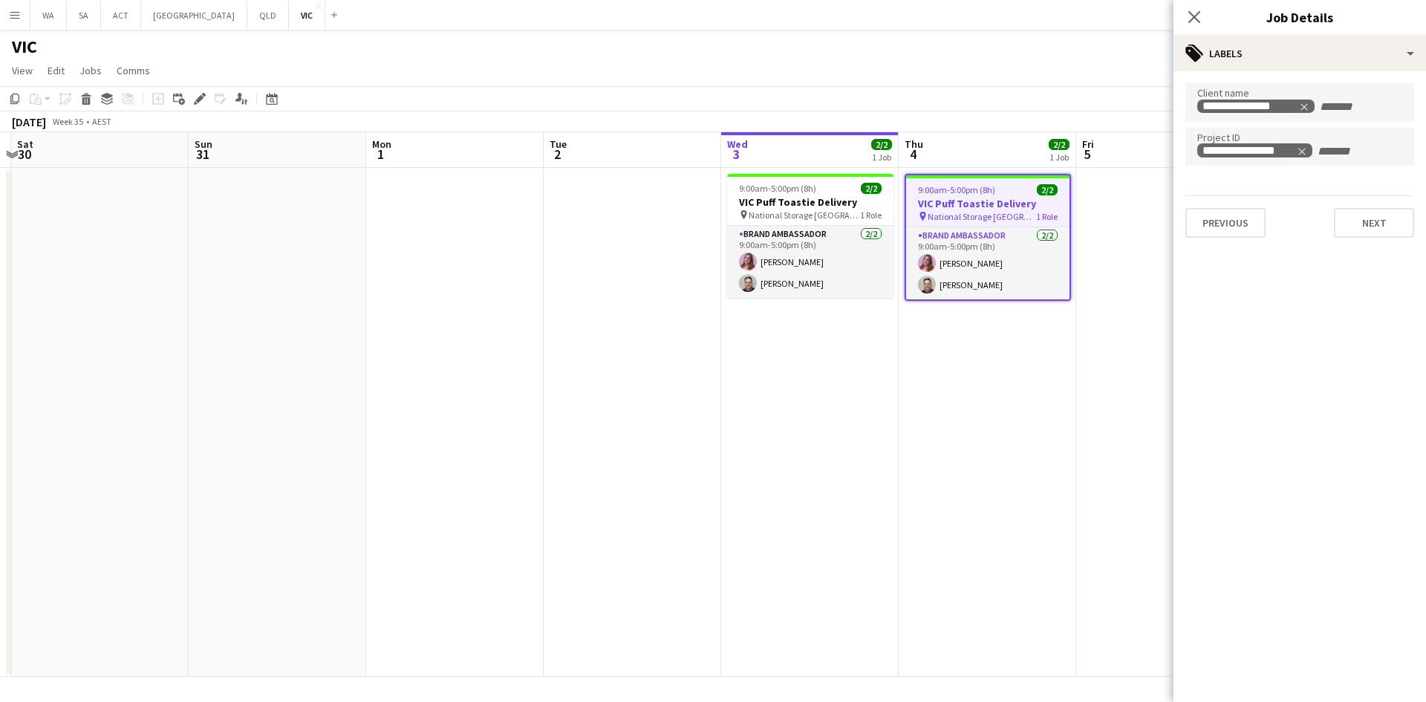
scroll to position [0, 435]
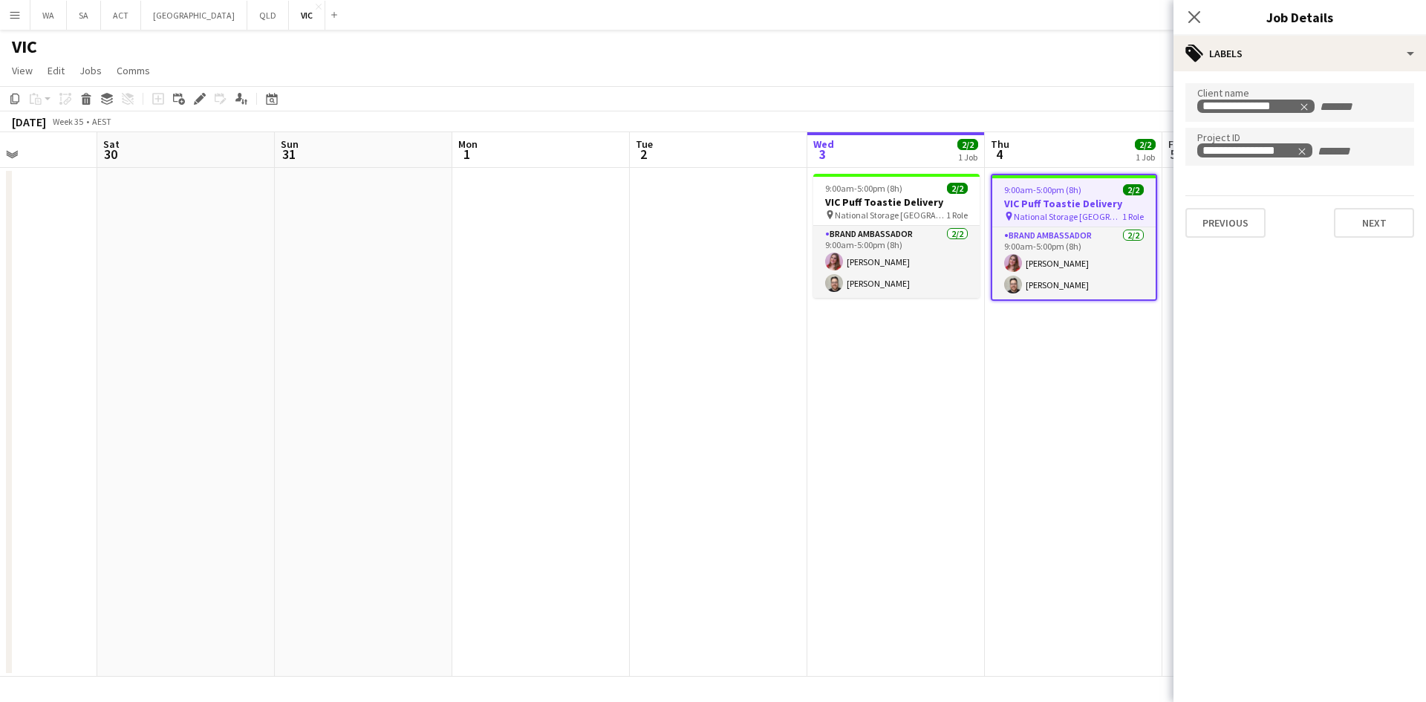
drag, startPoint x: 1092, startPoint y: 201, endPoint x: 590, endPoint y: 212, distance: 502.2
click at [590, 212] on app-calendar-viewport "Wed 27 1/1 1 Job Thu 28 Fri 29 Sat 30 Sun 31 Mon 1 Tue 2 Wed 3 2/2 1 Job Thu 4 …" at bounding box center [713, 404] width 1426 height 544
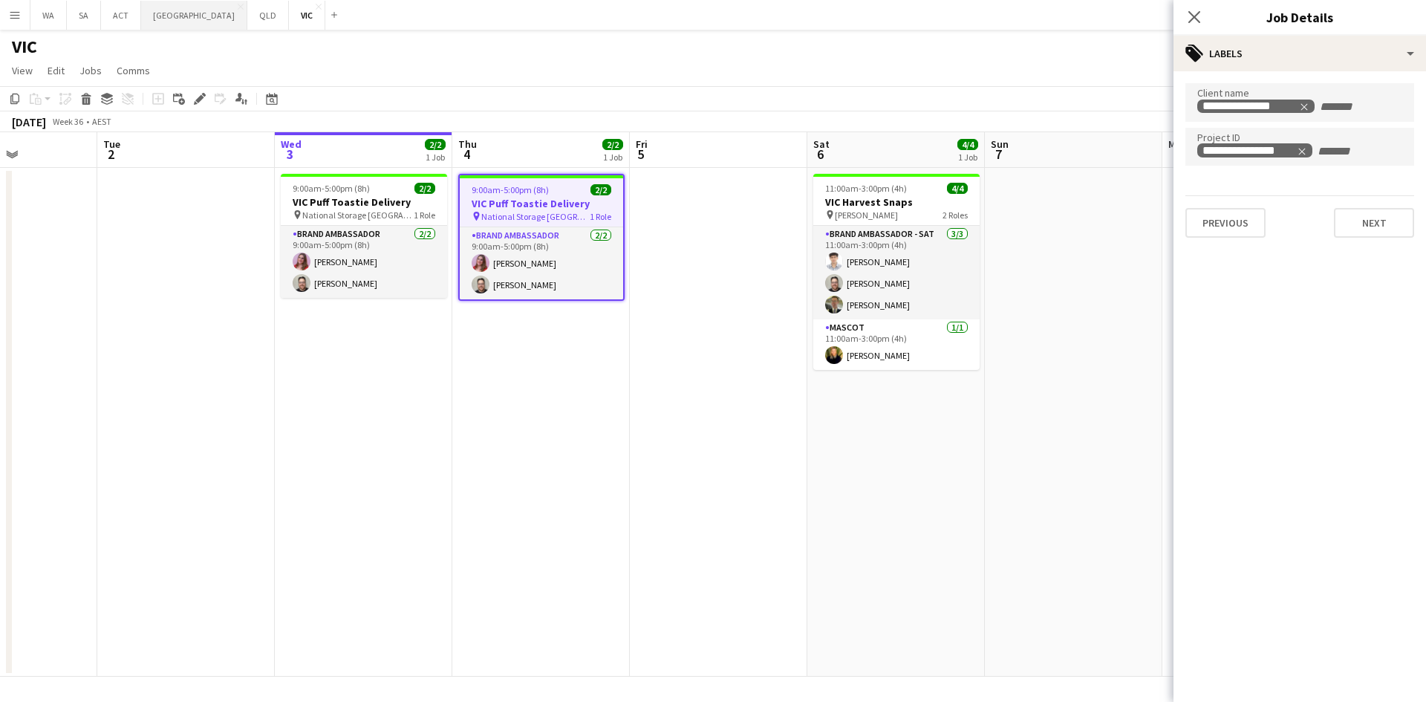
click at [162, 27] on button "NSW Close" at bounding box center [194, 15] width 106 height 29
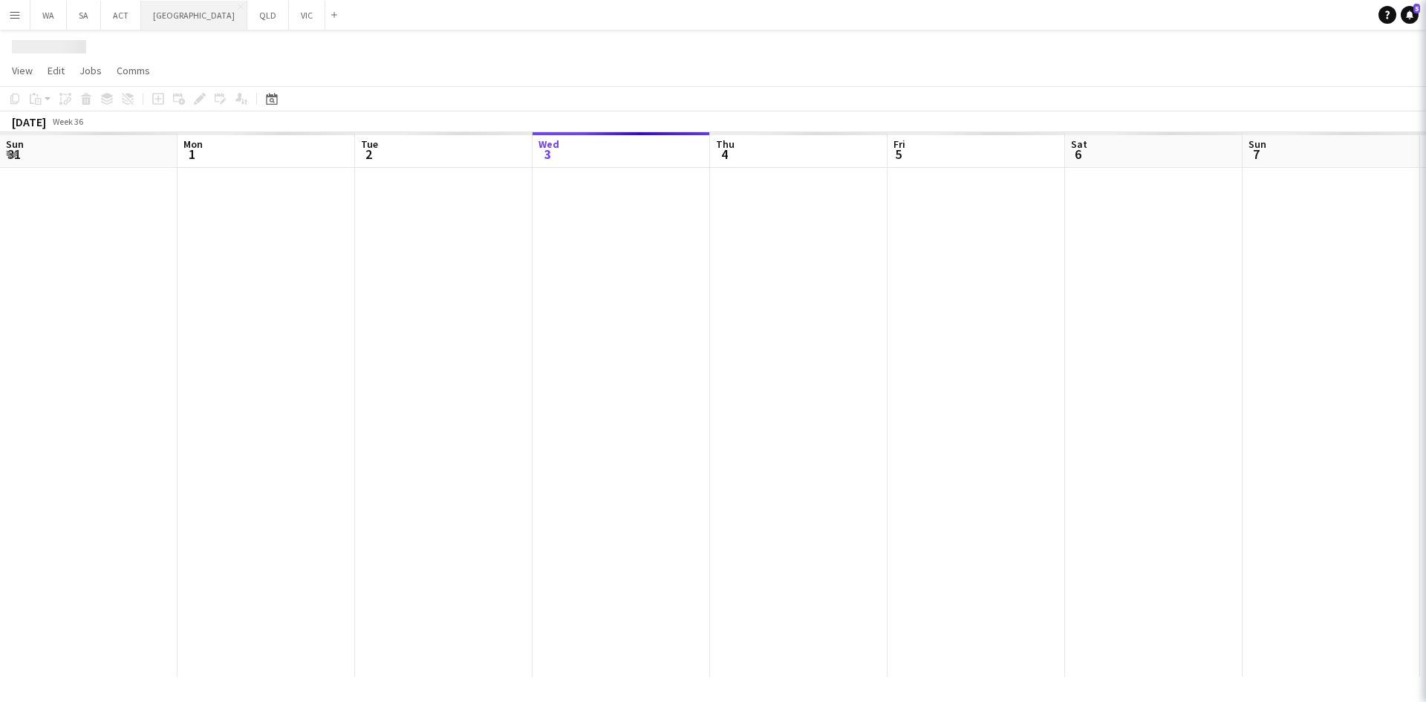
scroll to position [0, 355]
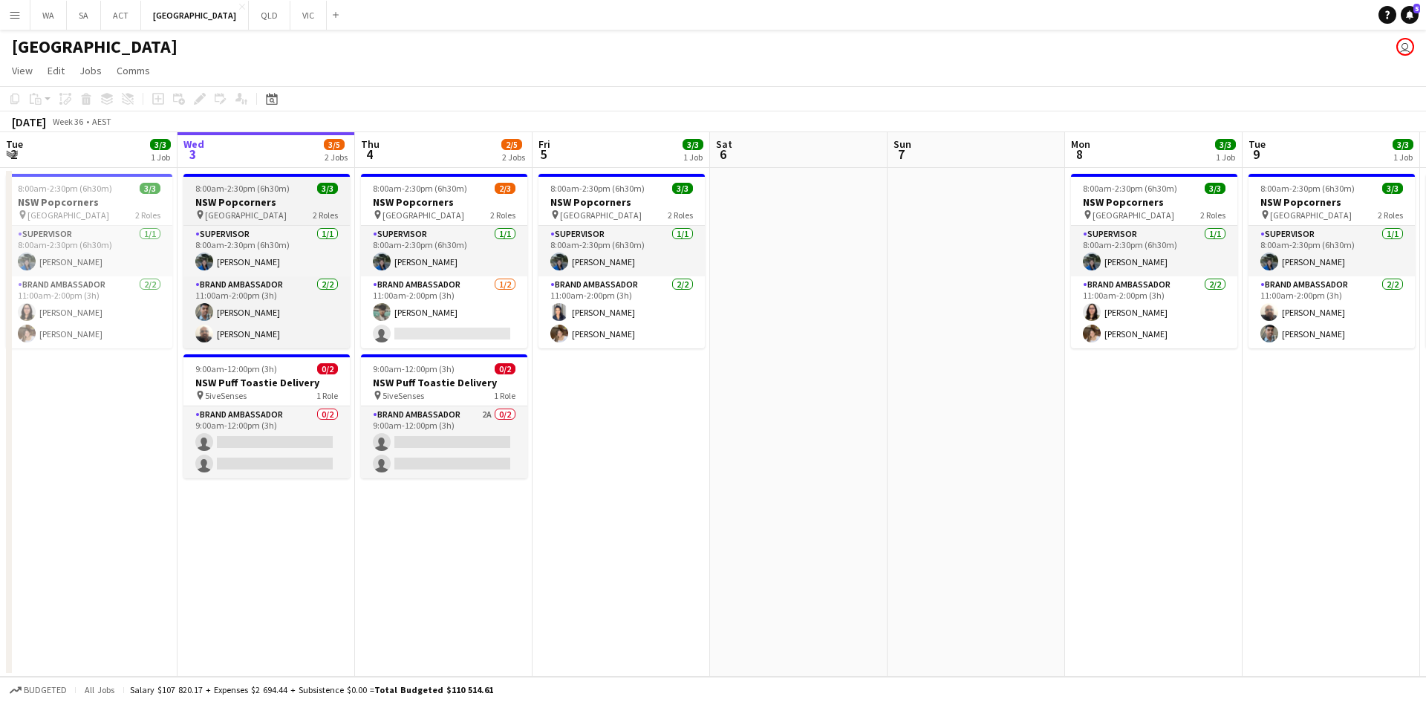
click at [247, 186] on span "8:00am-2:30pm (6h30m)" at bounding box center [242, 188] width 94 height 11
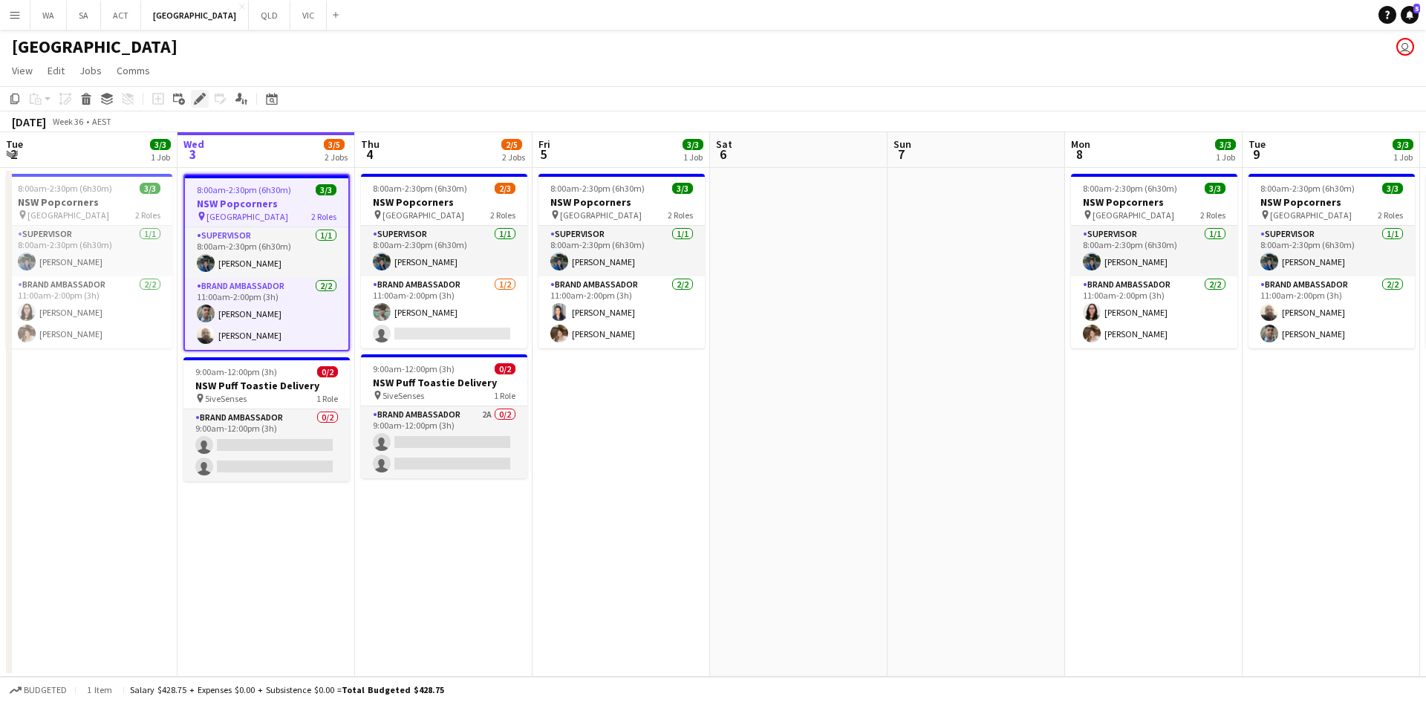
click at [204, 96] on icon at bounding box center [204, 95] width 4 height 4
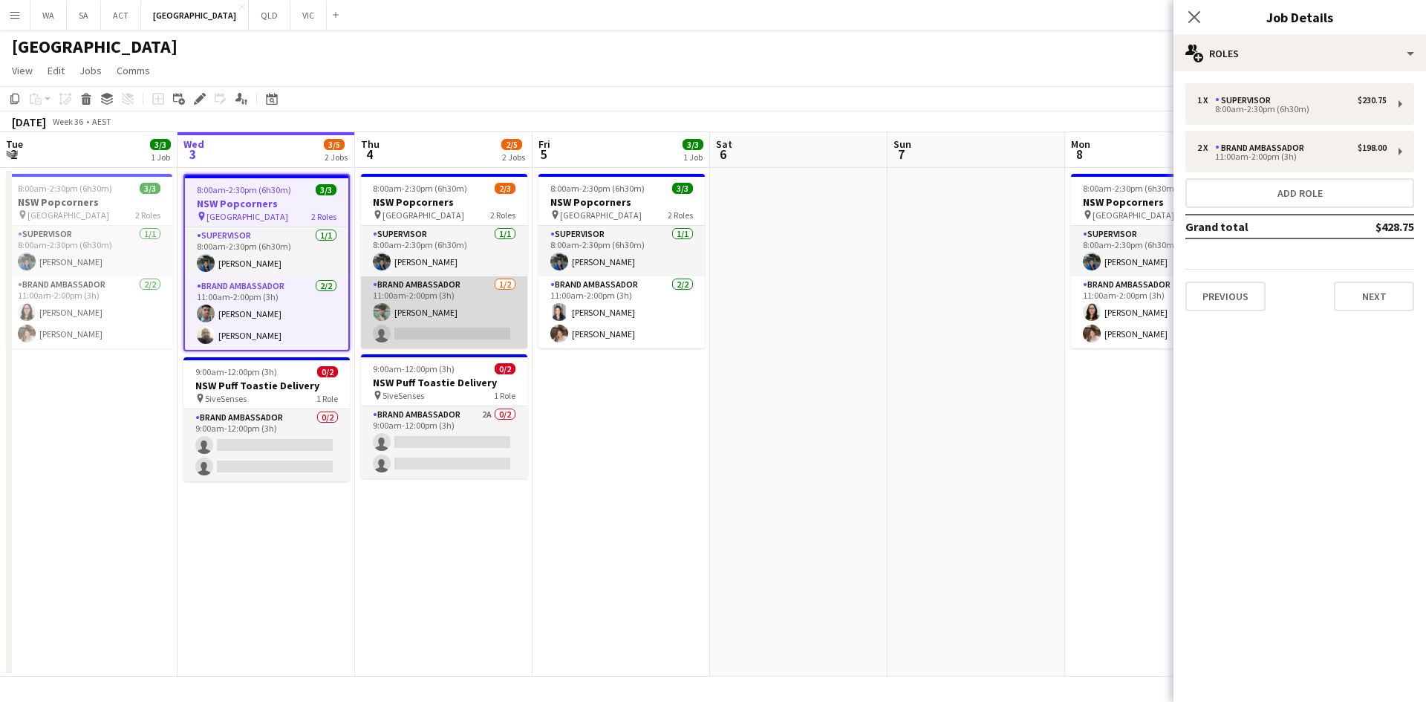
click at [461, 327] on app-card-role "Brand Ambassador [DATE] 11:00am-2:00pm (3h) [PERSON_NAME] single-neutral-actions" at bounding box center [444, 312] width 166 height 72
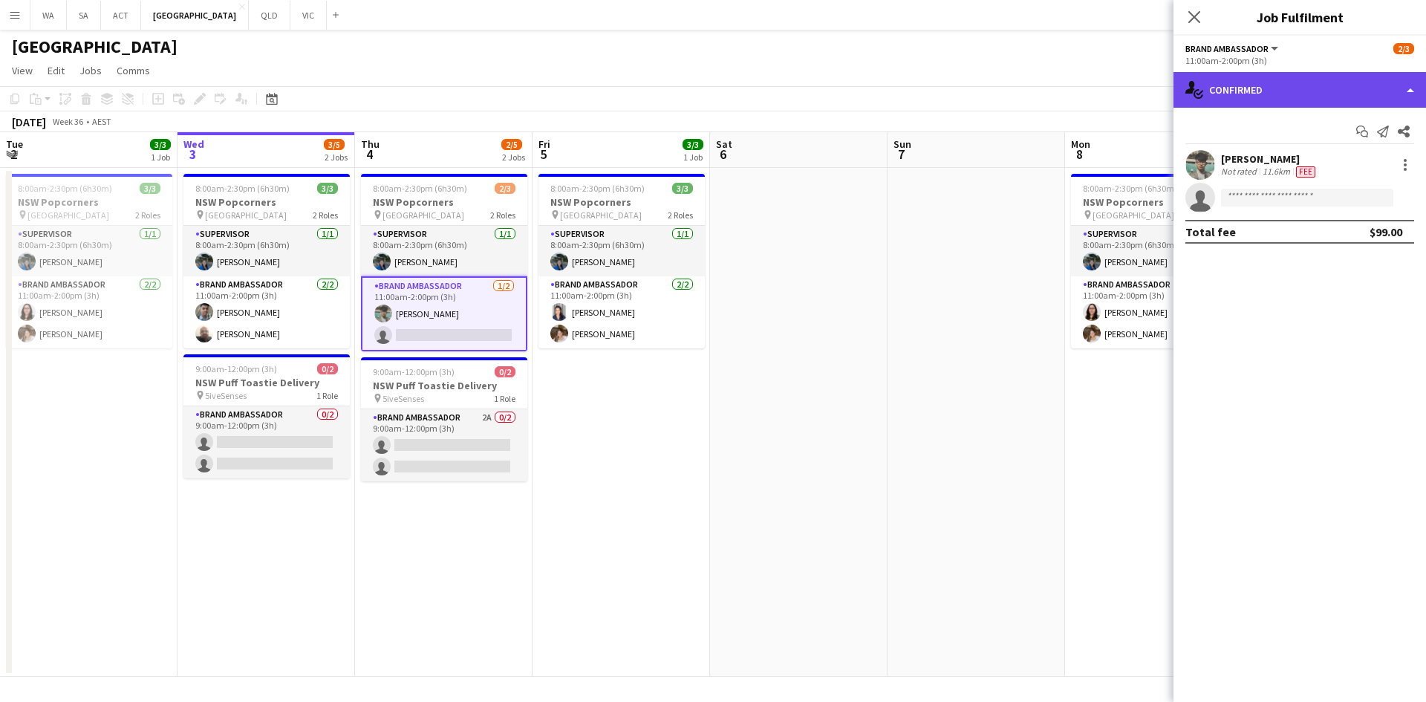
click at [1234, 97] on div "single-neutral-actions-check-2 Confirmed" at bounding box center [1300, 90] width 253 height 36
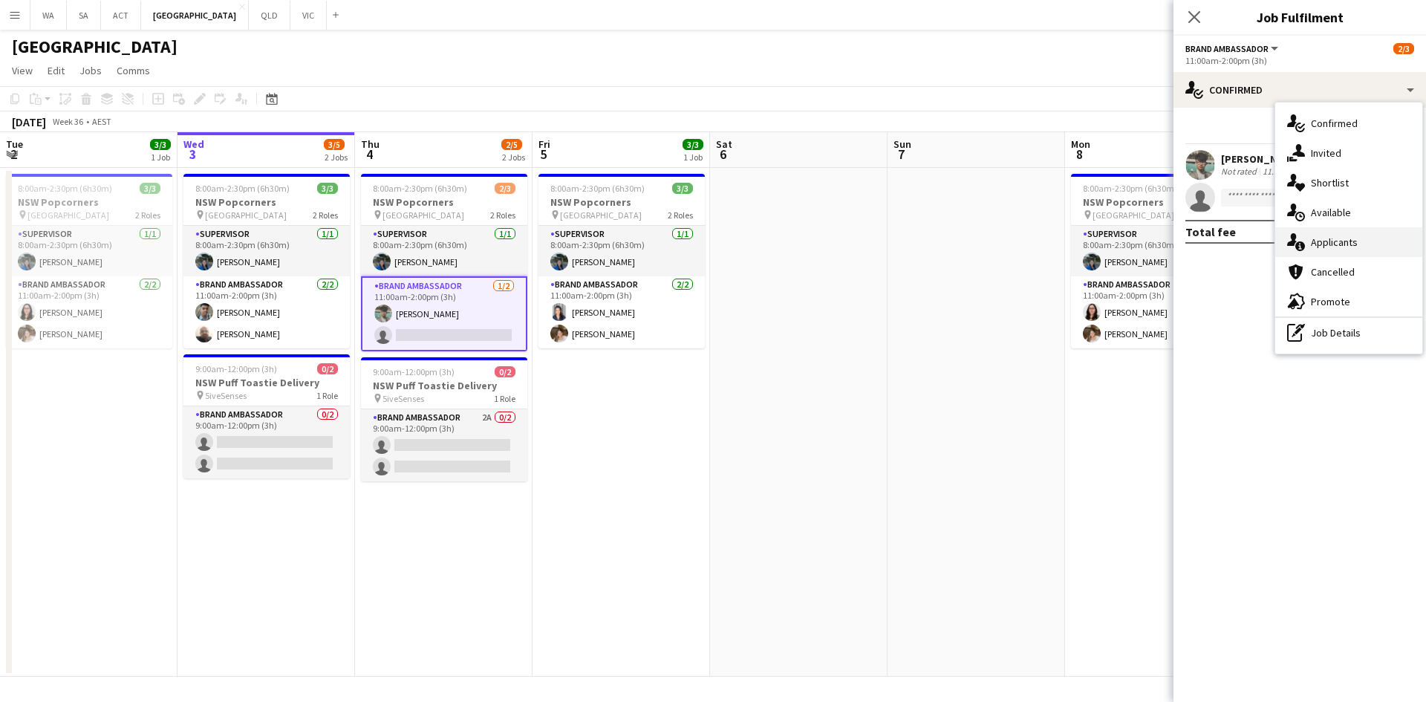
click at [1311, 255] on div "single-neutral-actions-information Applicants" at bounding box center [1348, 242] width 147 height 30
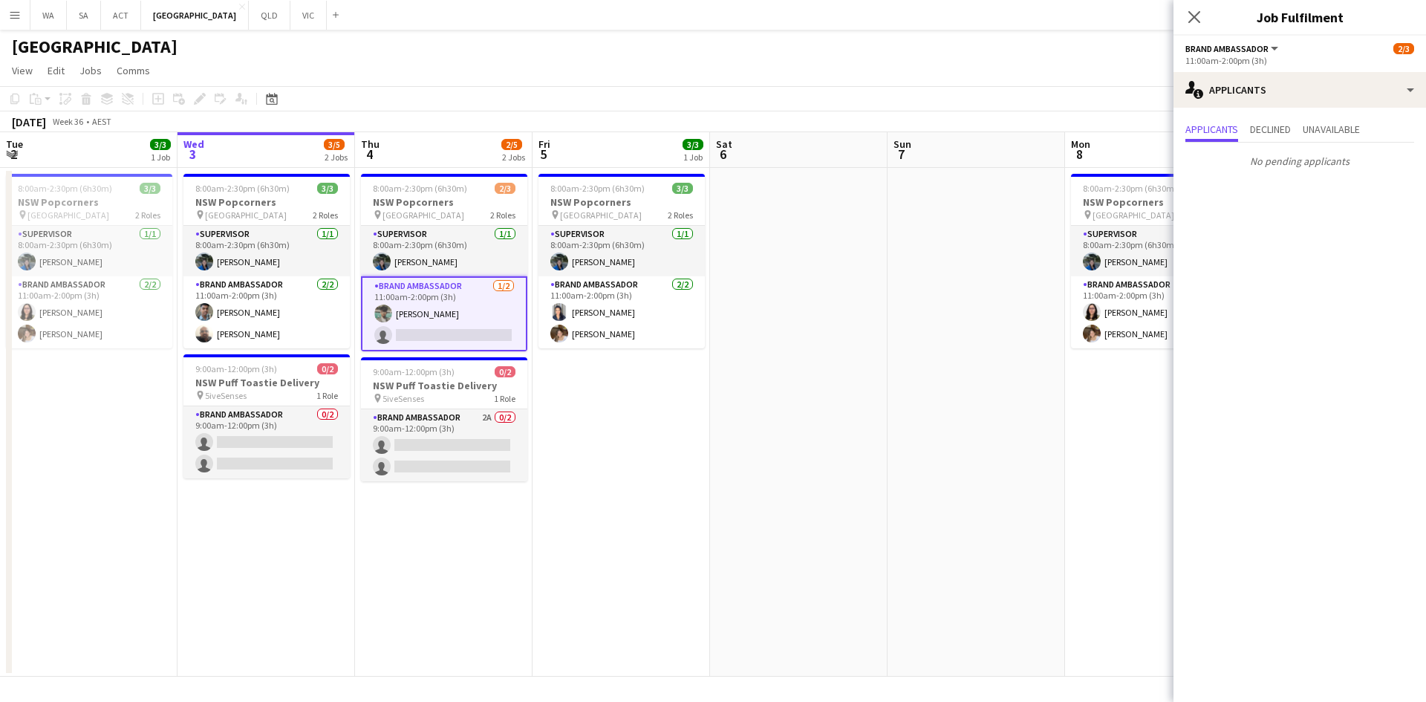
click at [178, 198] on app-date-cell "8:00am-2:30pm (6h30m) 3/3 NSW Popcorners pin Town Hall 2 Roles Supervisor [DATE…" at bounding box center [267, 422] width 178 height 509
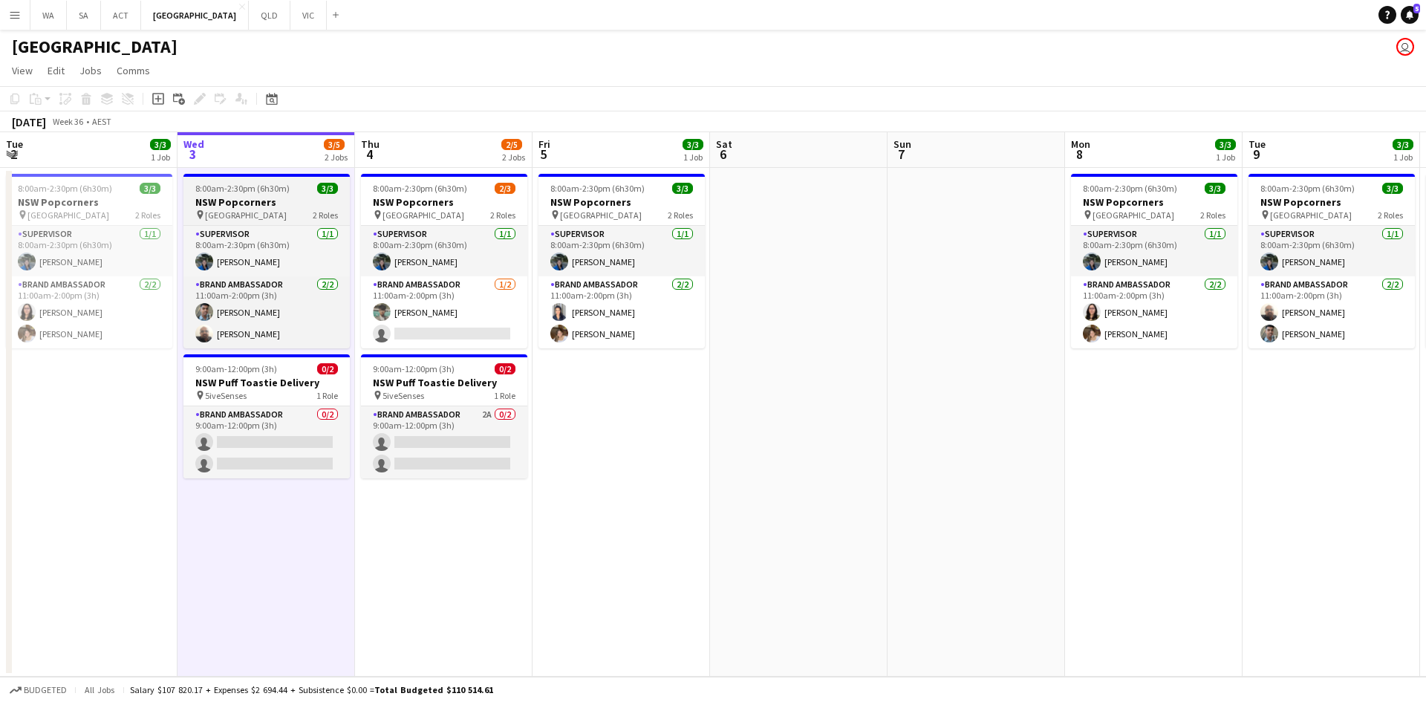
click at [207, 197] on h3 "NSW Popcorners" at bounding box center [266, 201] width 166 height 13
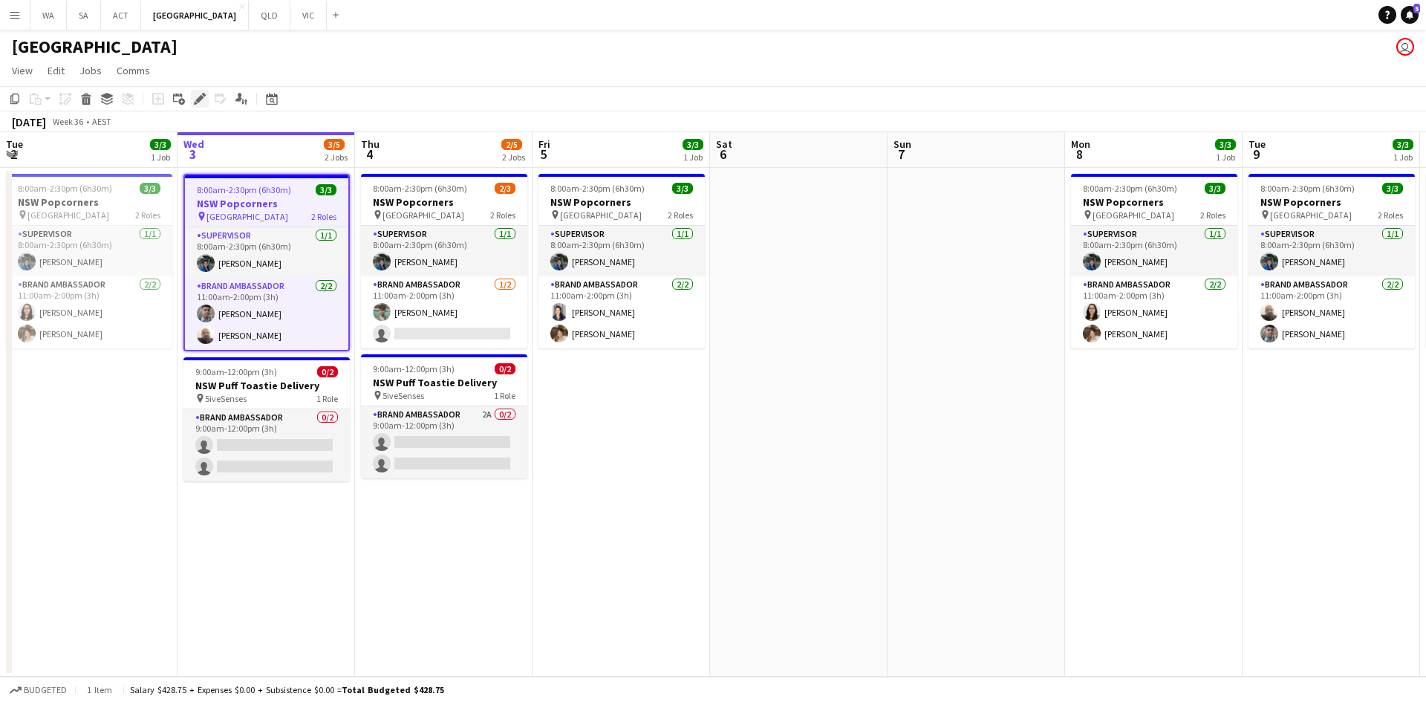
click at [194, 103] on icon "Edit" at bounding box center [200, 99] width 12 height 12
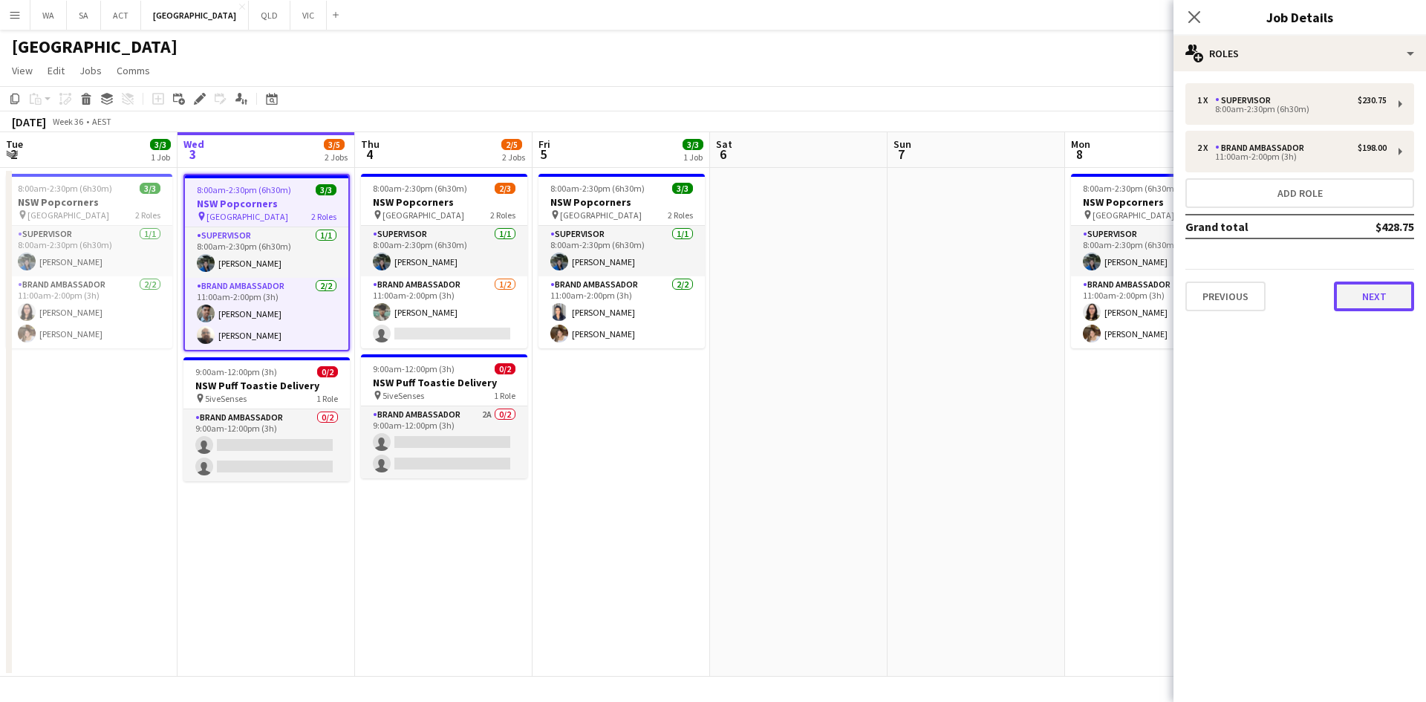
click at [1387, 304] on button "Next" at bounding box center [1374, 296] width 80 height 30
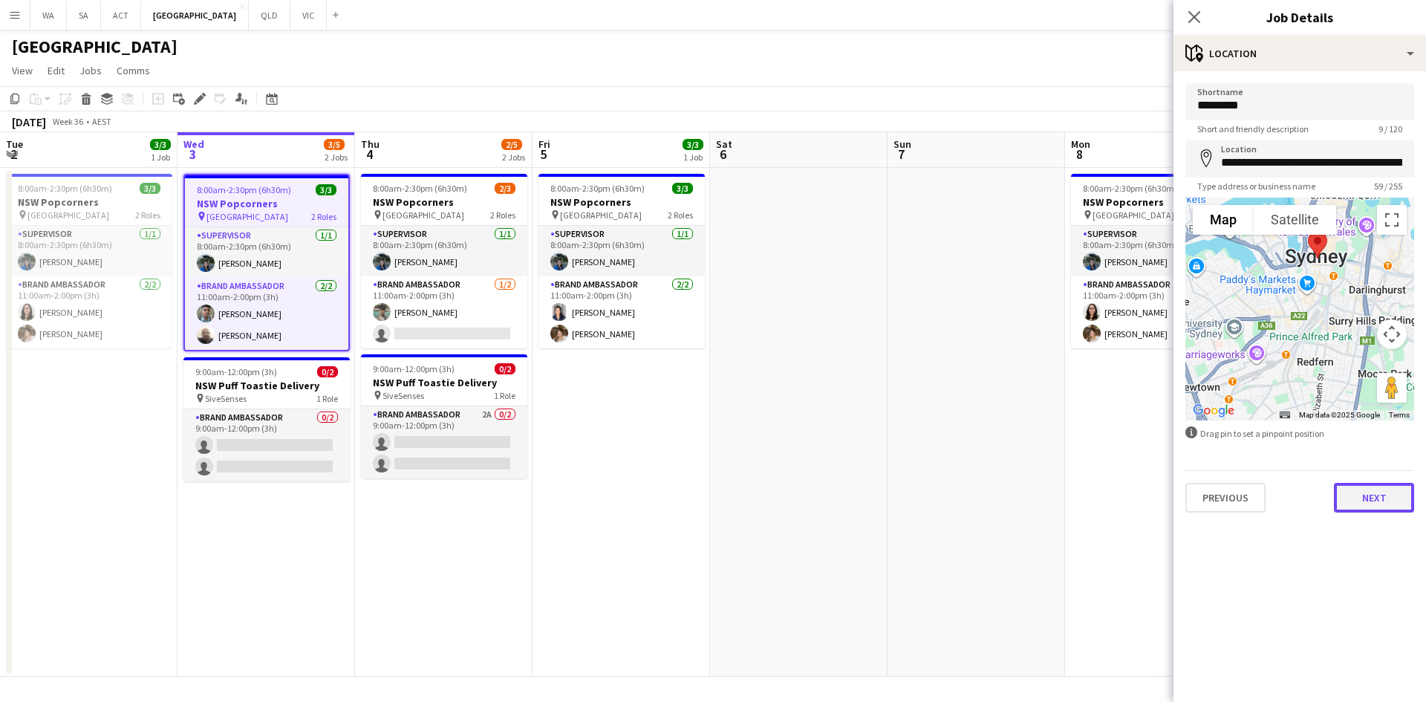
click at [1382, 490] on button "Next" at bounding box center [1374, 498] width 80 height 30
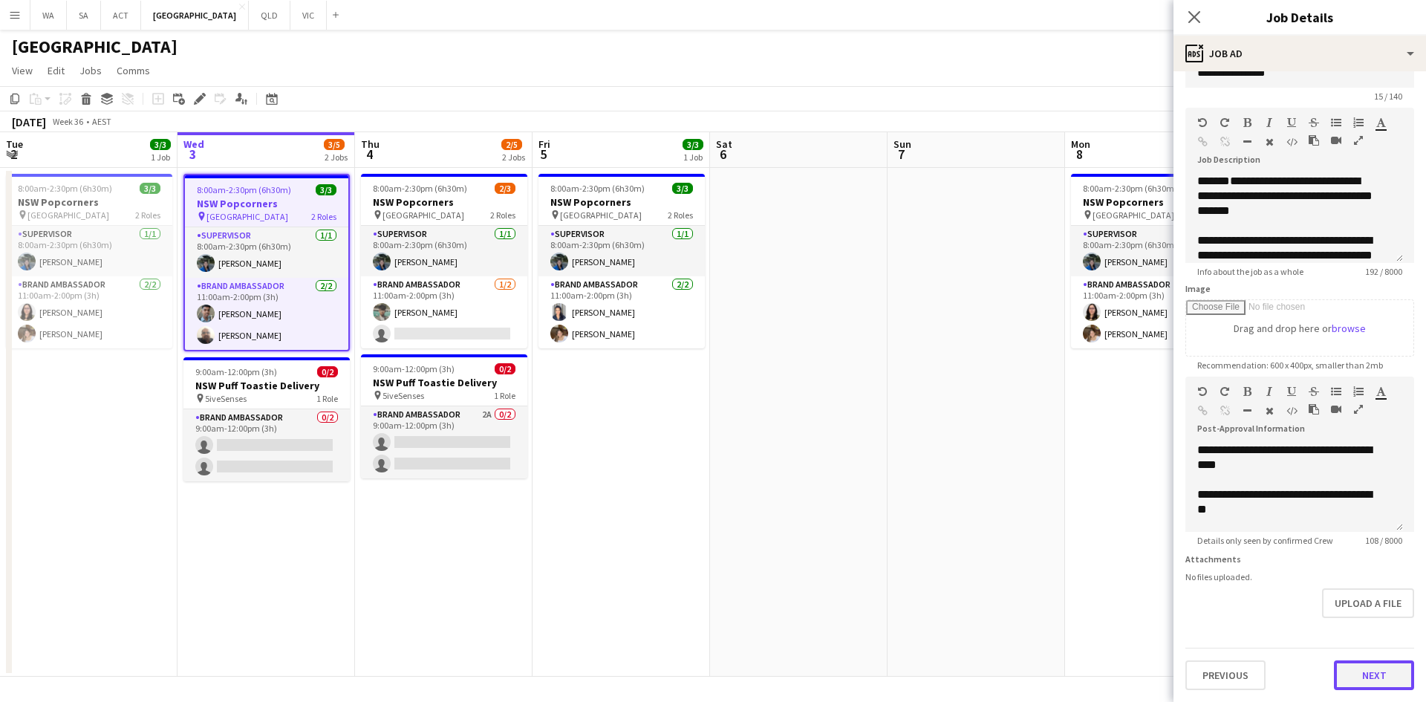
scroll to position [44, 0]
click at [1350, 627] on form "**********" at bounding box center [1300, 370] width 253 height 639
click at [1353, 662] on button "Next" at bounding box center [1374, 675] width 80 height 30
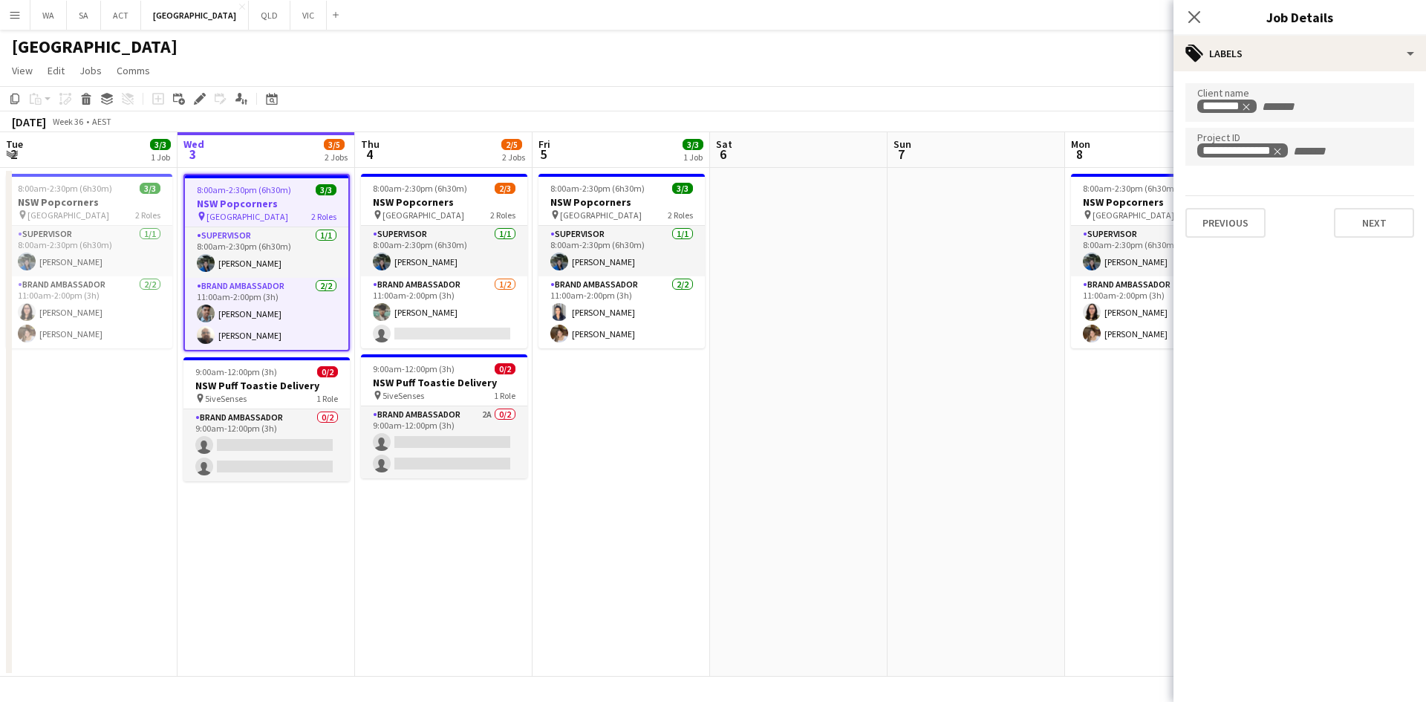
scroll to position [0, 0]
click at [65, 191] on span "8:00am-2:30pm (6h30m)" at bounding box center [65, 188] width 94 height 11
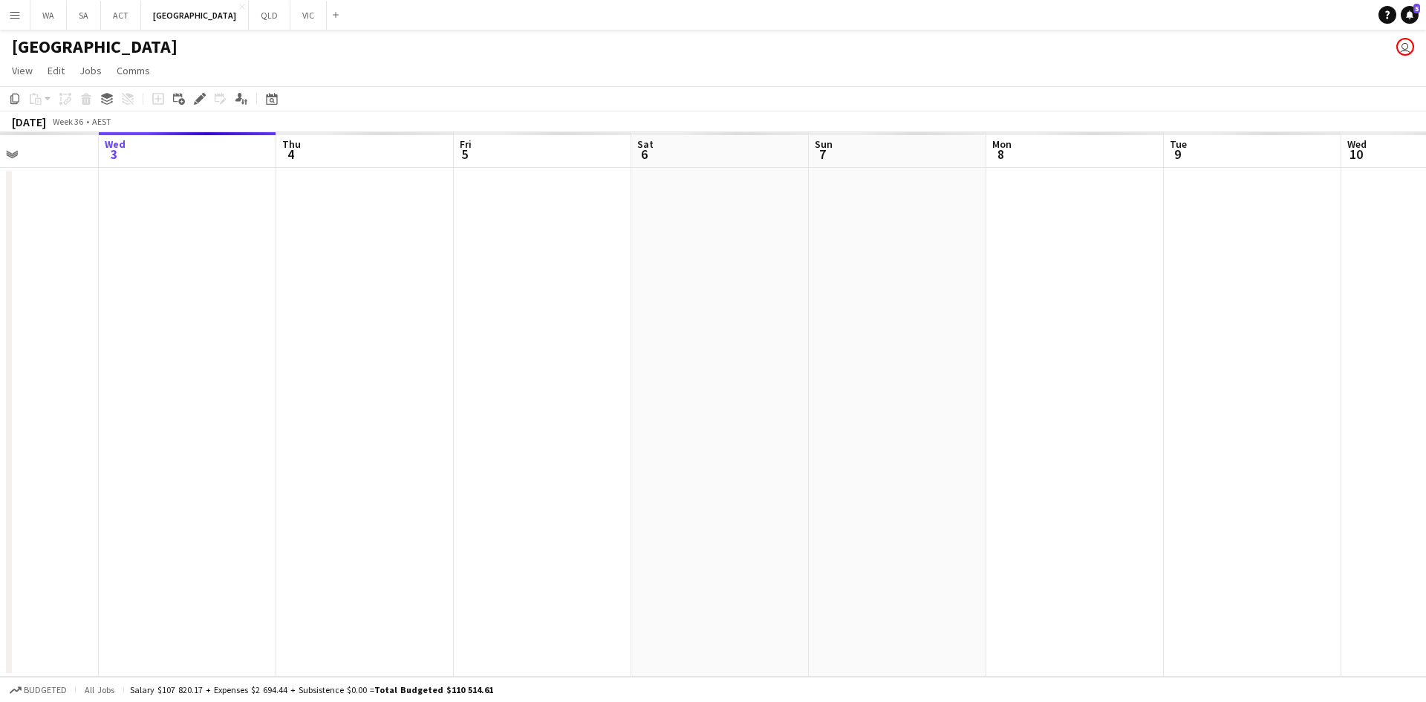
drag, startPoint x: 227, startPoint y: 279, endPoint x: 323, endPoint y: 266, distance: 97.4
click at [323, 266] on app-calendar-viewport "Sun 31 Mon 1 Tue 2 Wed 3 Thu 4 Fri 5 Sat 6 Sun 7 Mon 8 Tue 9 Wed 10 Thu 11 Fri …" at bounding box center [713, 404] width 1426 height 544
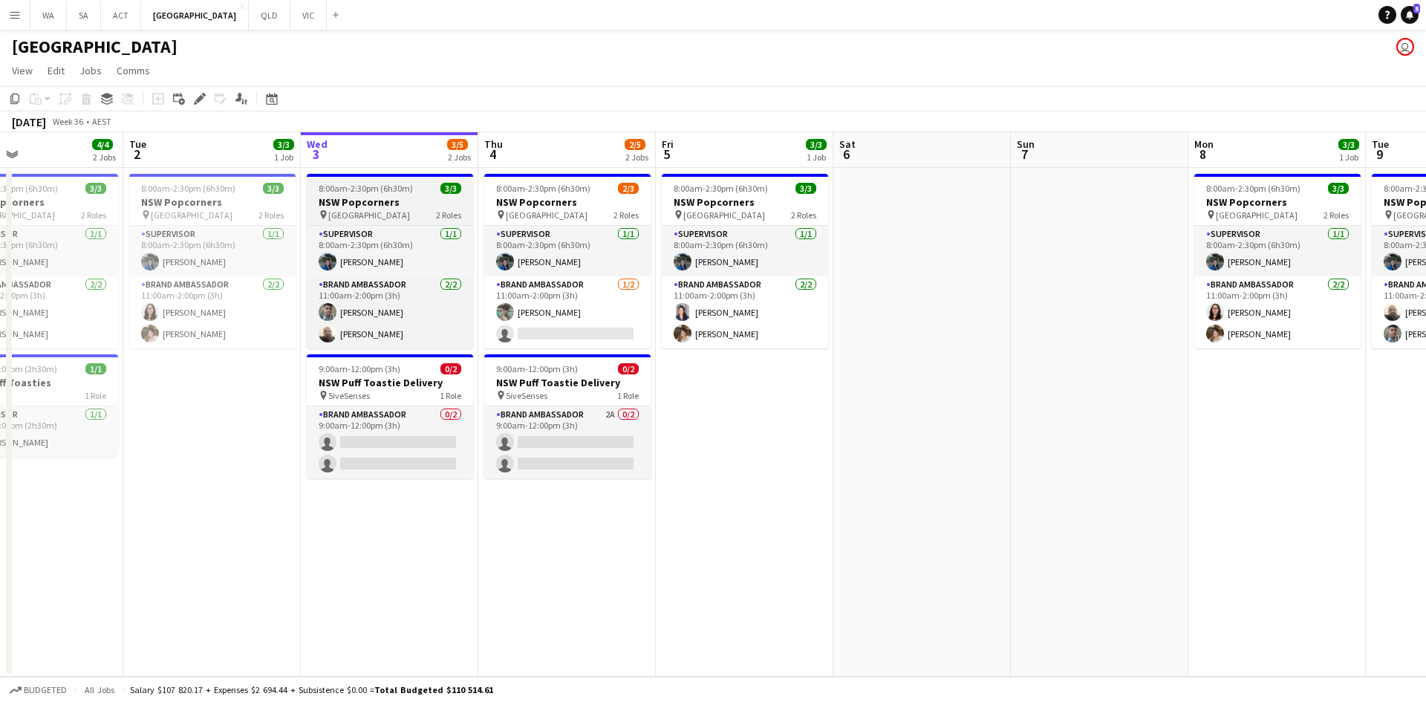
click at [451, 193] on span "3/3" at bounding box center [450, 188] width 21 height 11
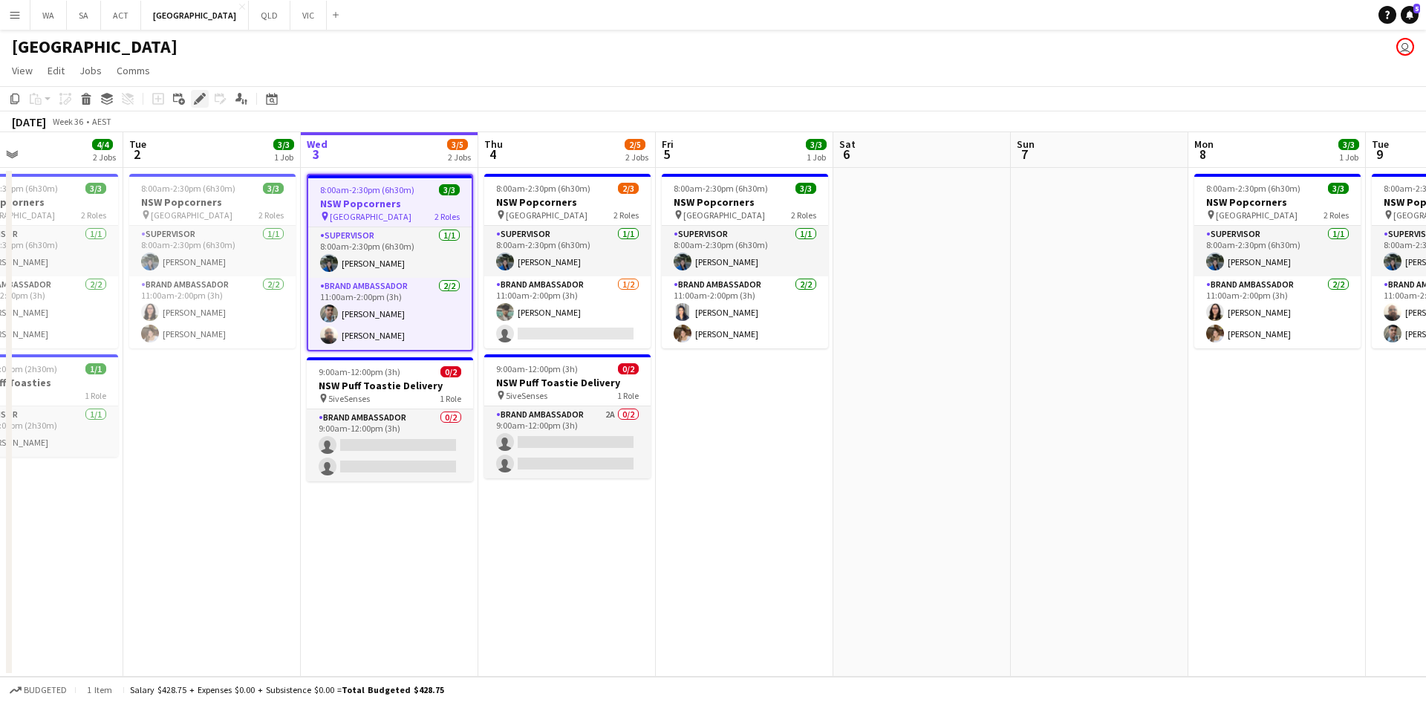
click at [195, 97] on icon "Edit" at bounding box center [200, 99] width 12 height 12
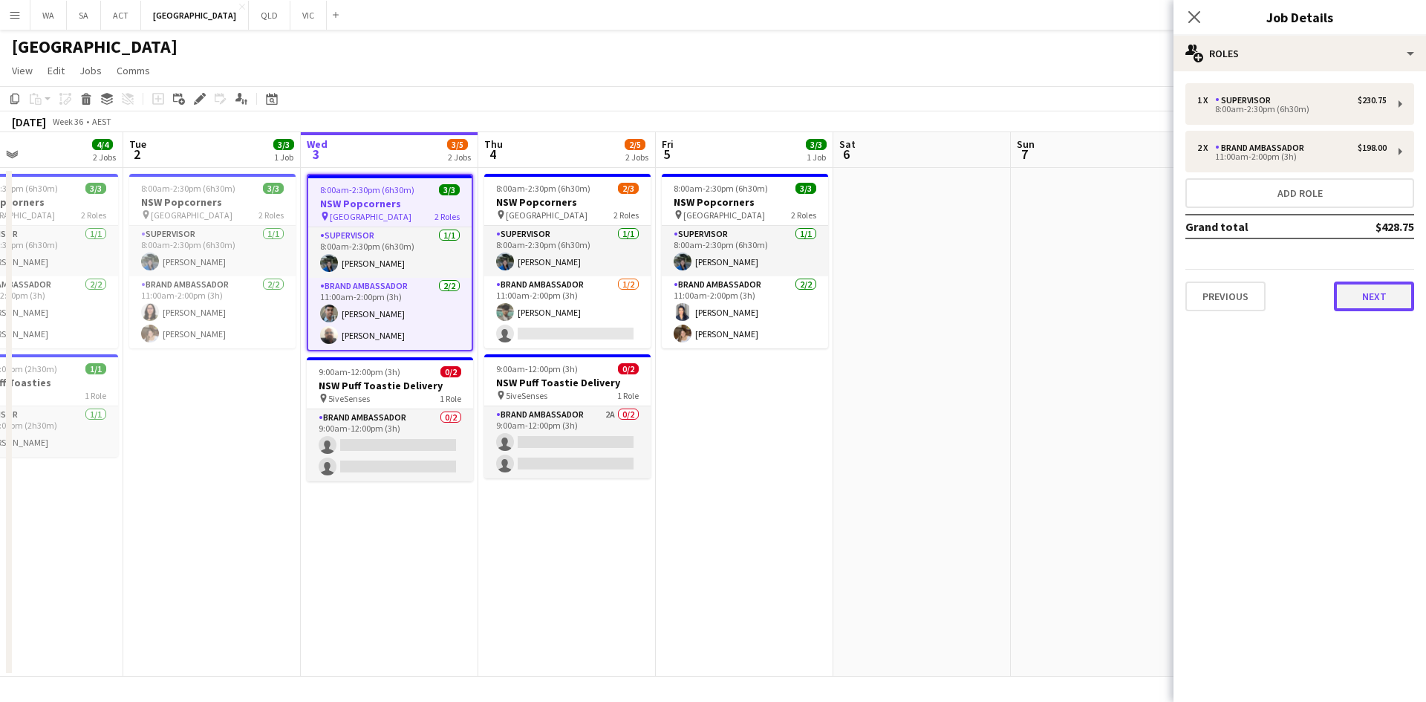
click at [1393, 296] on button "Next" at bounding box center [1374, 296] width 80 height 30
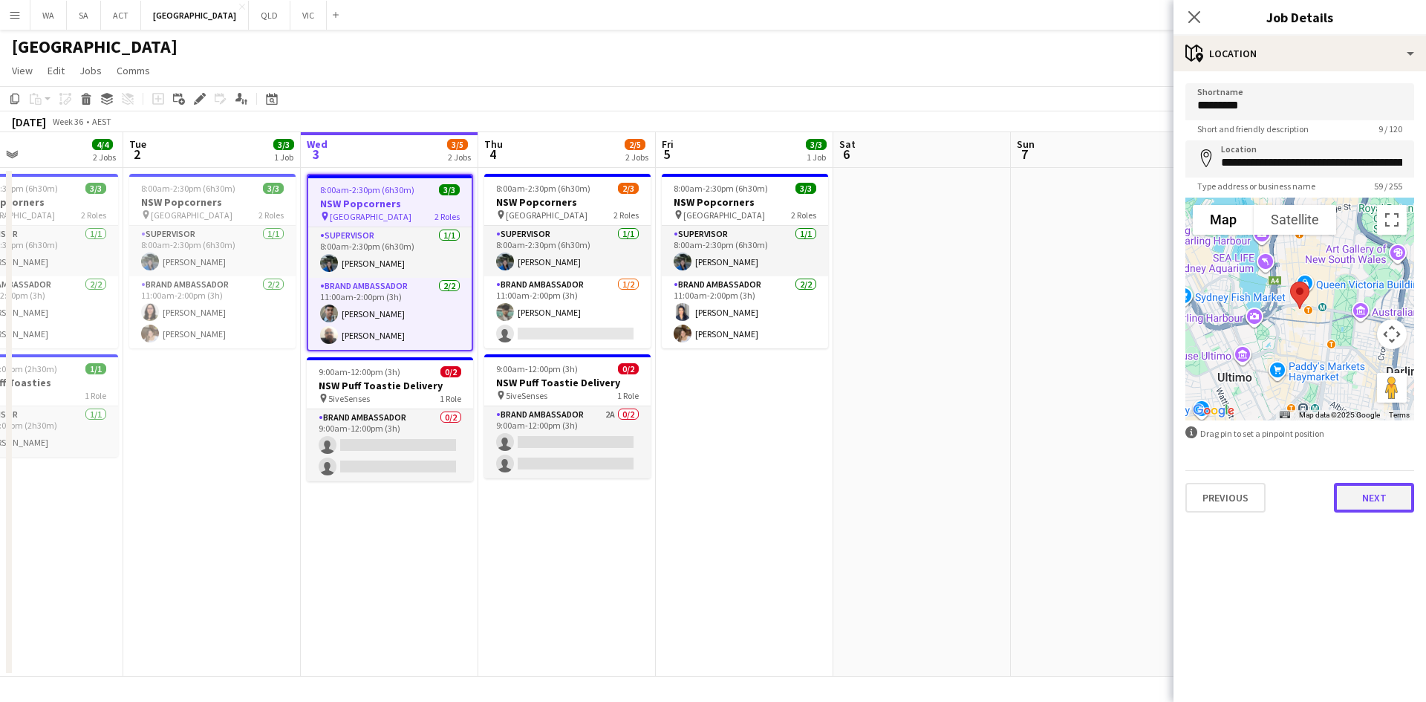
click at [1363, 495] on button "Next" at bounding box center [1374, 498] width 80 height 30
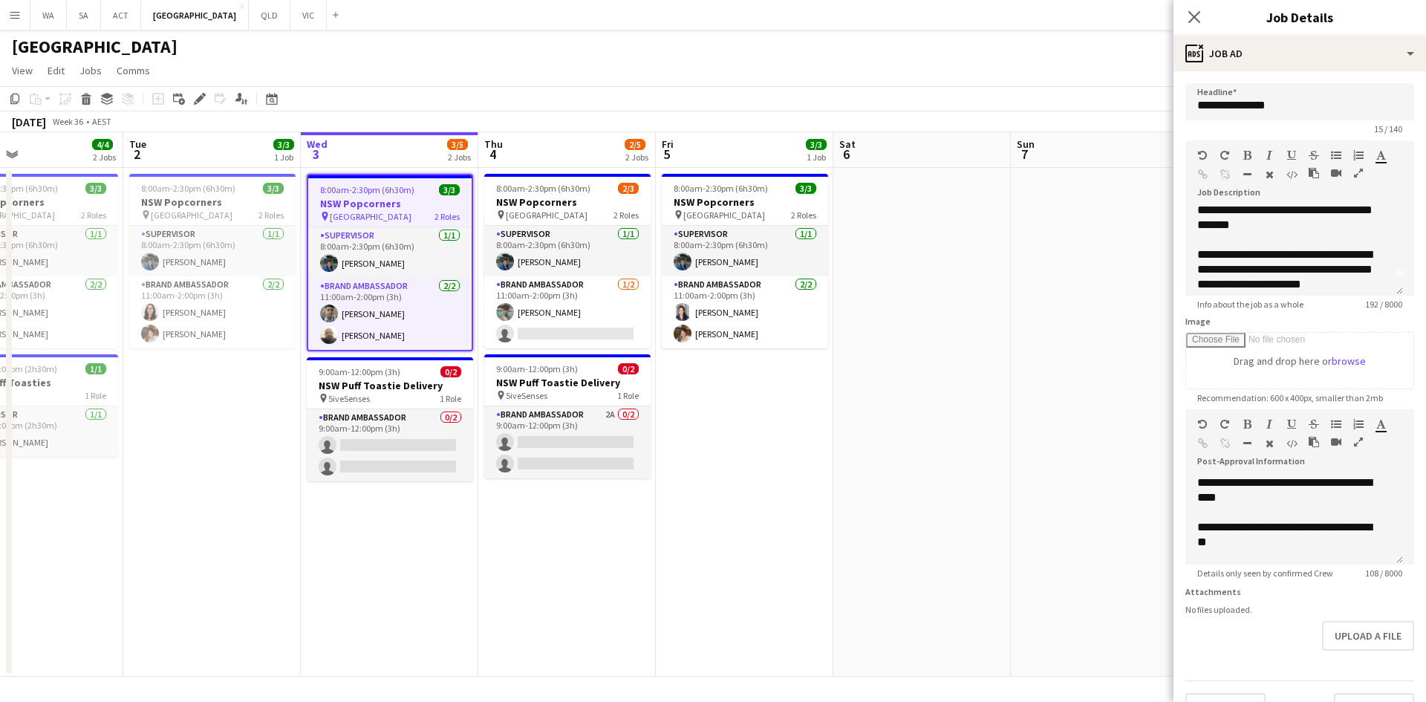
scroll to position [27, 0]
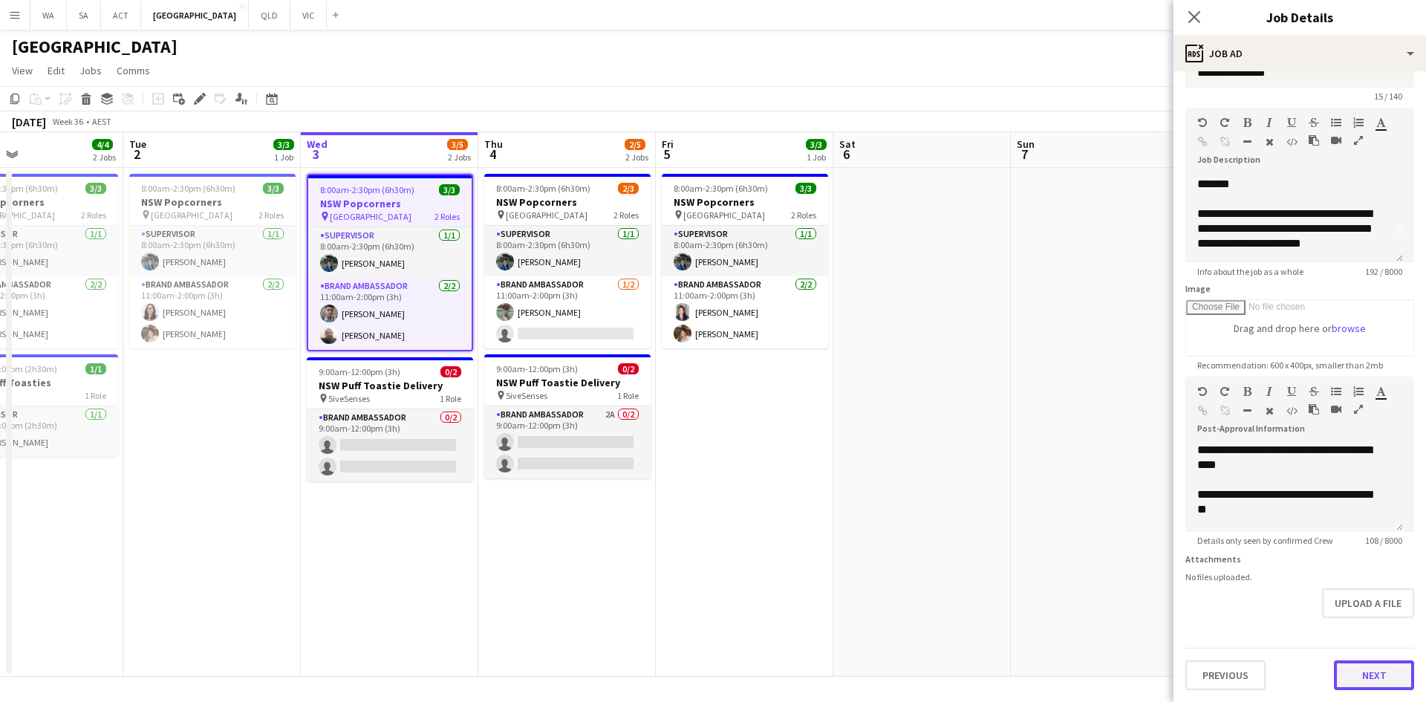
click at [1371, 641] on form "**********" at bounding box center [1300, 370] width 253 height 639
click at [1350, 665] on button "Next" at bounding box center [1374, 675] width 80 height 30
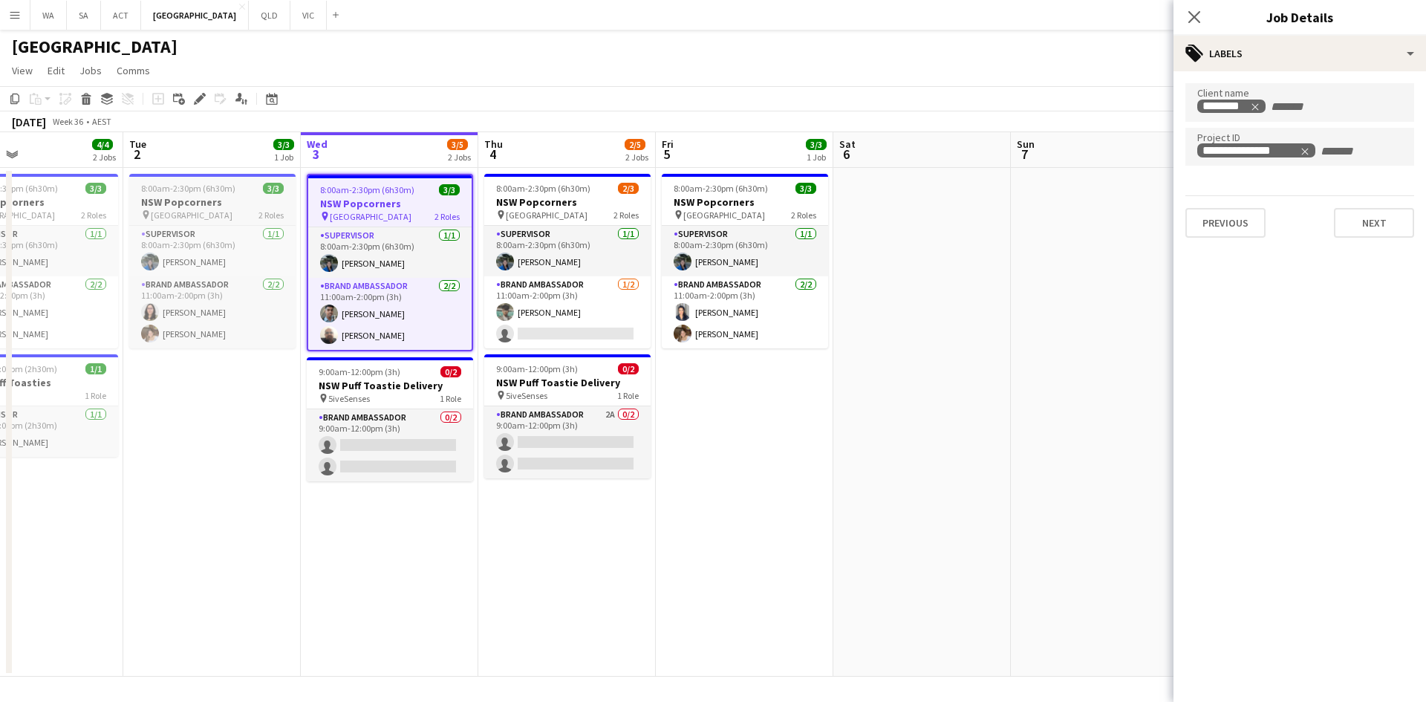
click at [264, 197] on h3 "NSW Popcorners" at bounding box center [212, 201] width 166 height 13
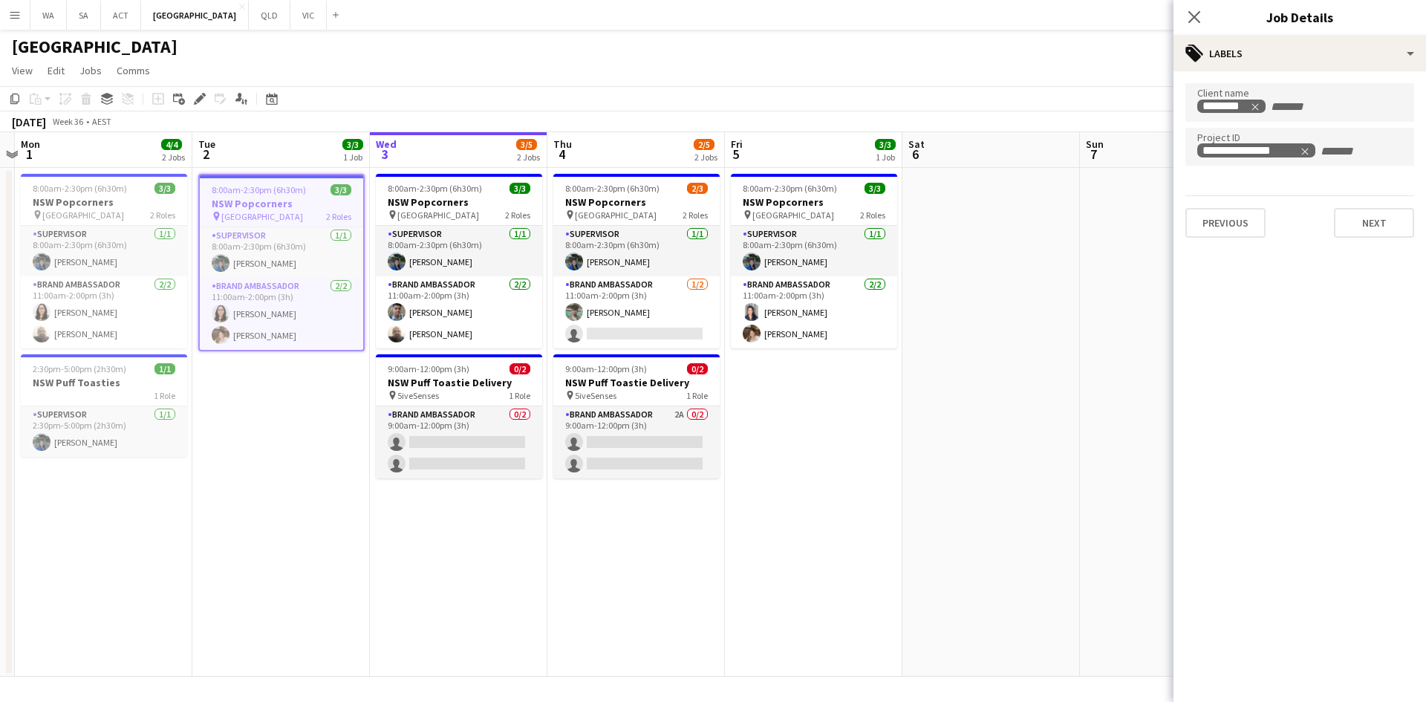
scroll to position [0, 440]
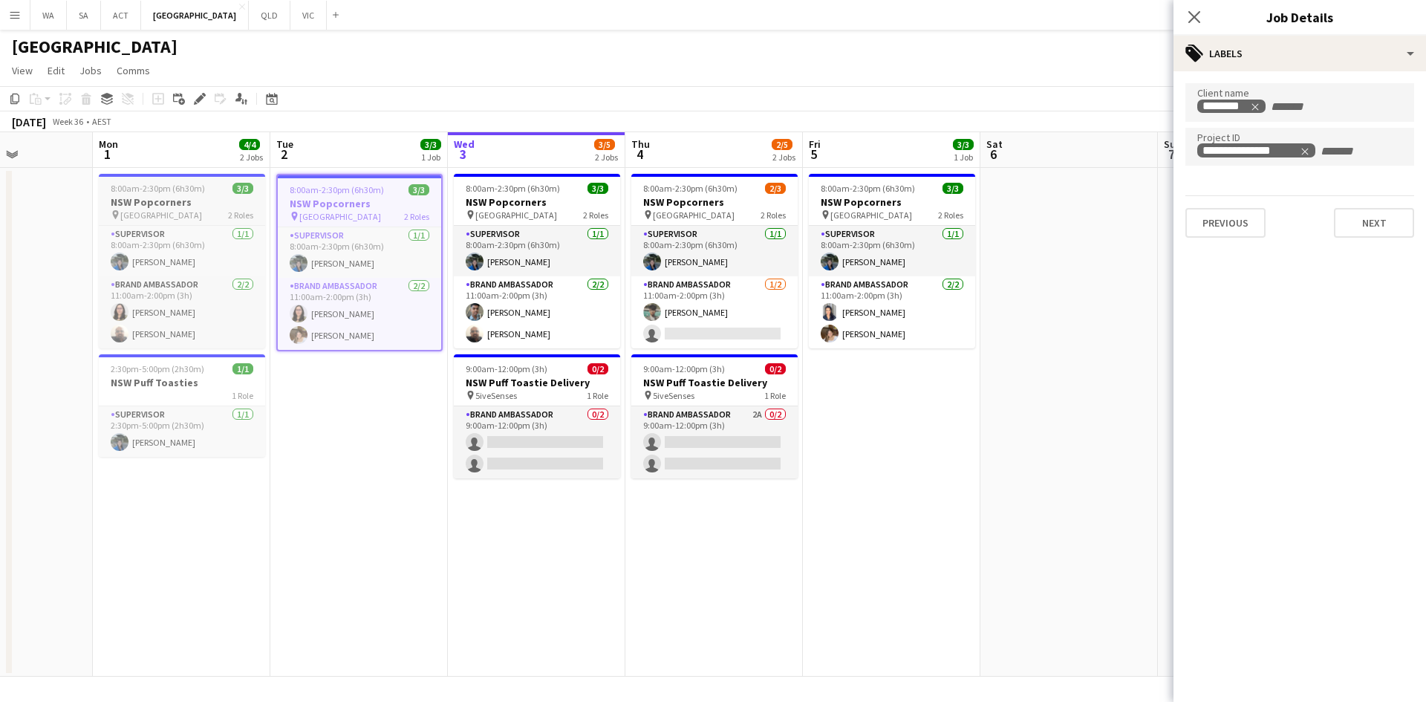
drag, startPoint x: 233, startPoint y: 209, endPoint x: 255, endPoint y: 206, distance: 22.5
click at [380, 198] on app-calendar-viewport "Fri 29 Sat 30 3/3 1 Job Sun 31 Mon 1 4/4 2 Jobs Tue 2 3/3 1 Job Wed 3 3/5 2 Job…" at bounding box center [713, 404] width 1426 height 544
click at [242, 201] on h3 "NSW Popcorners" at bounding box center [182, 201] width 166 height 13
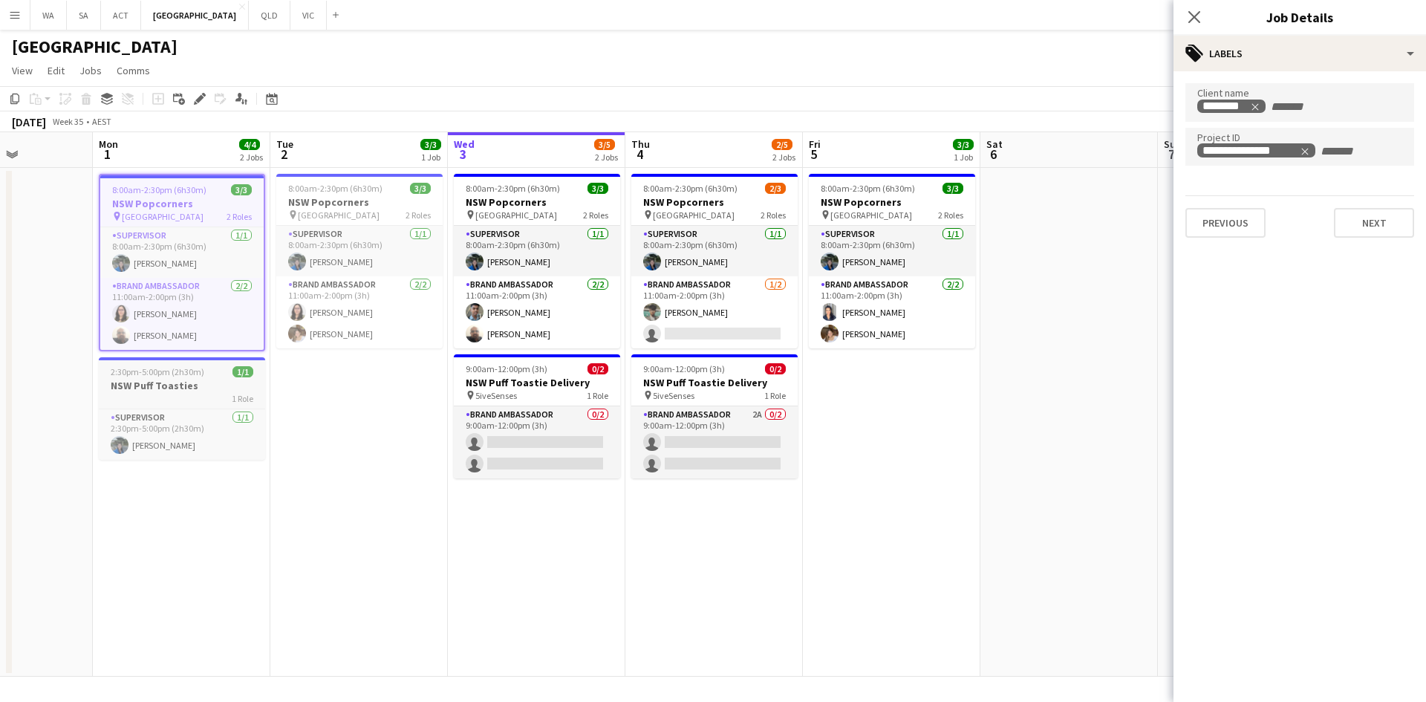
click at [148, 386] on h3 "NSW Puff Toasties" at bounding box center [182, 385] width 166 height 13
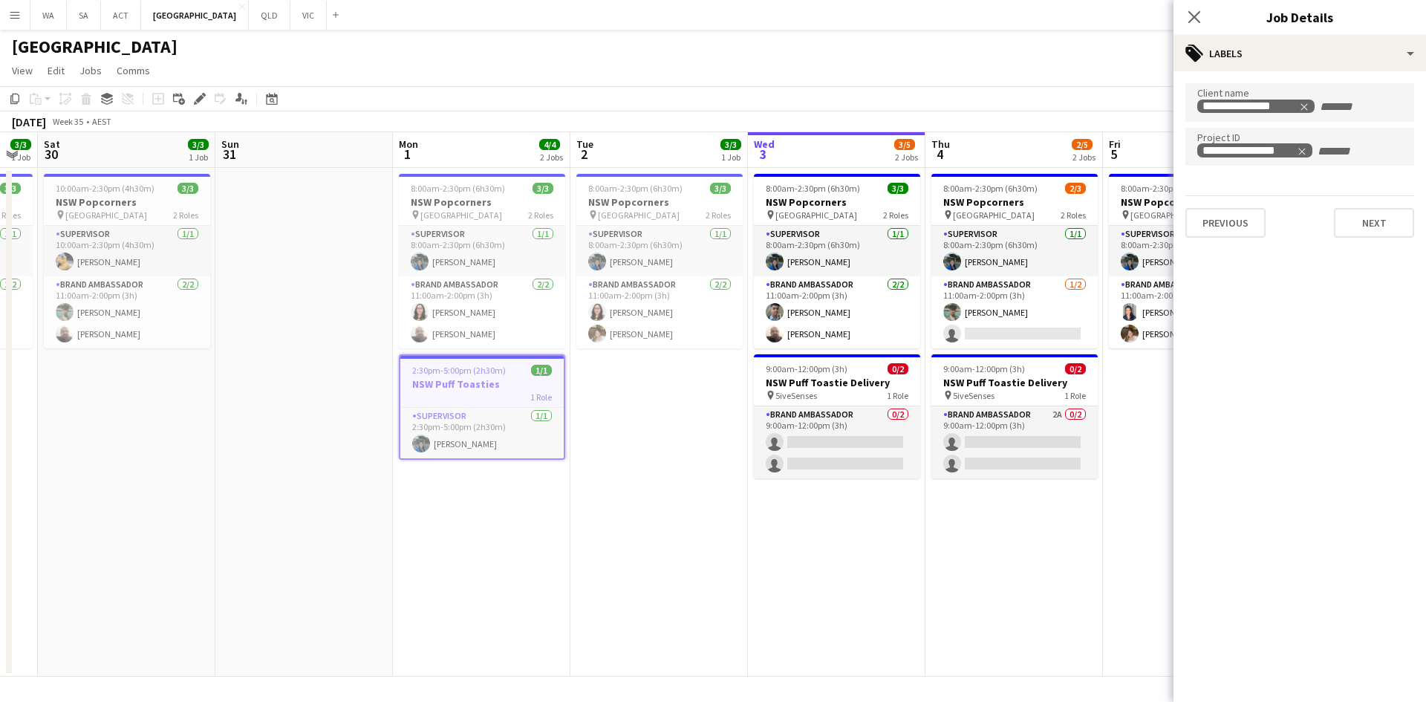
drag, startPoint x: 459, startPoint y: 391, endPoint x: 759, endPoint y: 386, distance: 300.1
click at [759, 386] on app-calendar-viewport "Thu 28 Fri 29 3/3 1 Job Sat 30 3/3 1 Job Sun 31 Mon 1 4/4 2 Jobs Tue 2 3/3 1 Jo…" at bounding box center [713, 404] width 1426 height 544
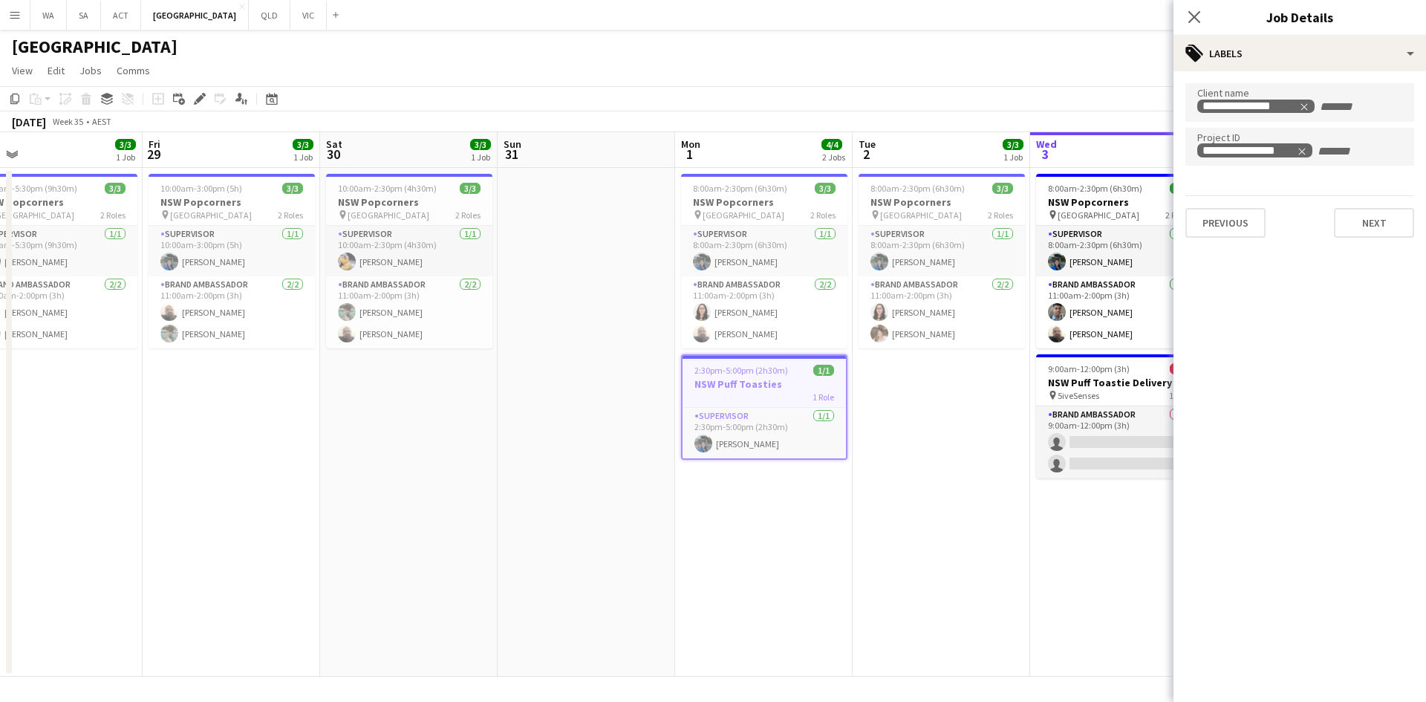
drag, startPoint x: 263, startPoint y: 279, endPoint x: 553, endPoint y: 278, distance: 289.7
click at [553, 278] on app-calendar-viewport "Tue 26 Wed 27 Thu 28 3/3 1 Job Fri 29 3/3 1 Job Sat 30 3/3 1 Job Sun 31 Mon 1 4…" at bounding box center [713, 404] width 1426 height 544
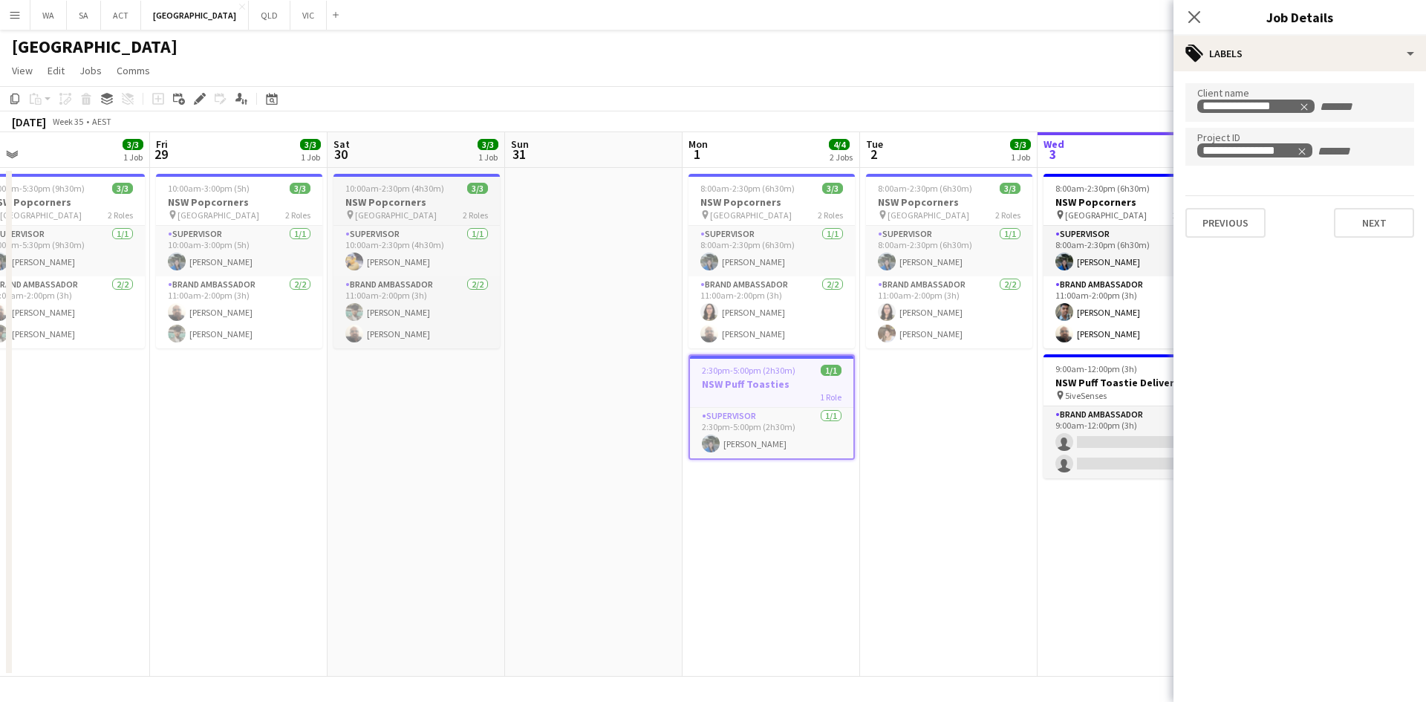
drag, startPoint x: 411, startPoint y: 164, endPoint x: 402, endPoint y: 184, distance: 22.3
click at [411, 164] on app-board-header-date "Sat 30 3/3 1 Job" at bounding box center [417, 150] width 178 height 36
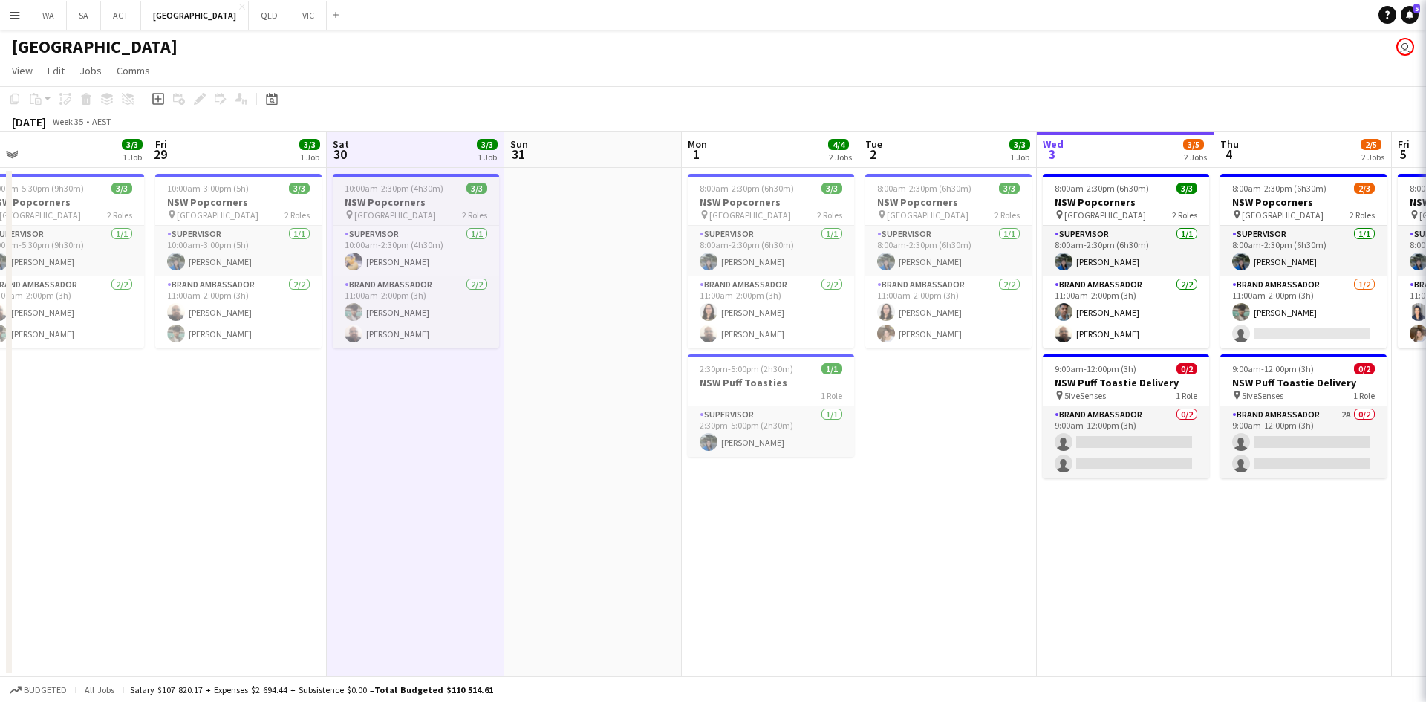
click at [402, 185] on span "10:00am-2:30pm (4h30m)" at bounding box center [394, 188] width 99 height 11
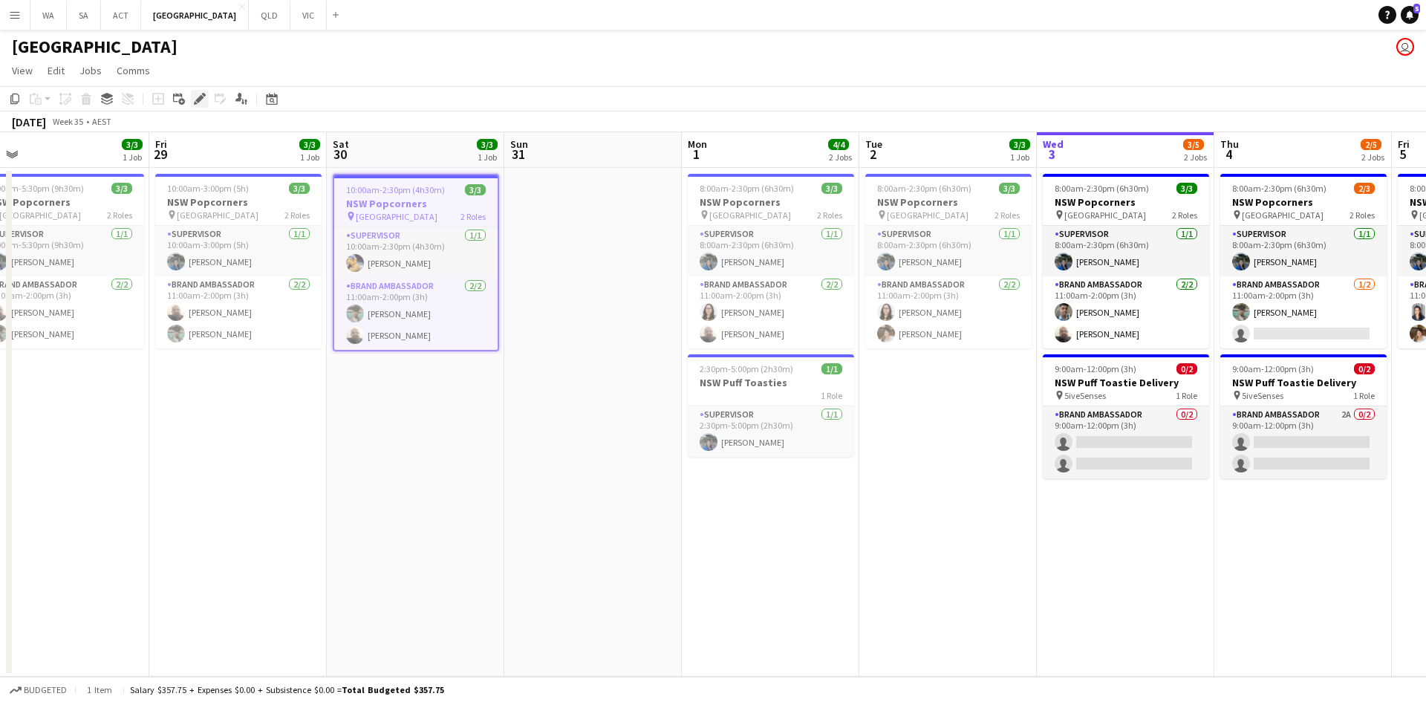
click at [208, 95] on div "Edit" at bounding box center [200, 99] width 18 height 18
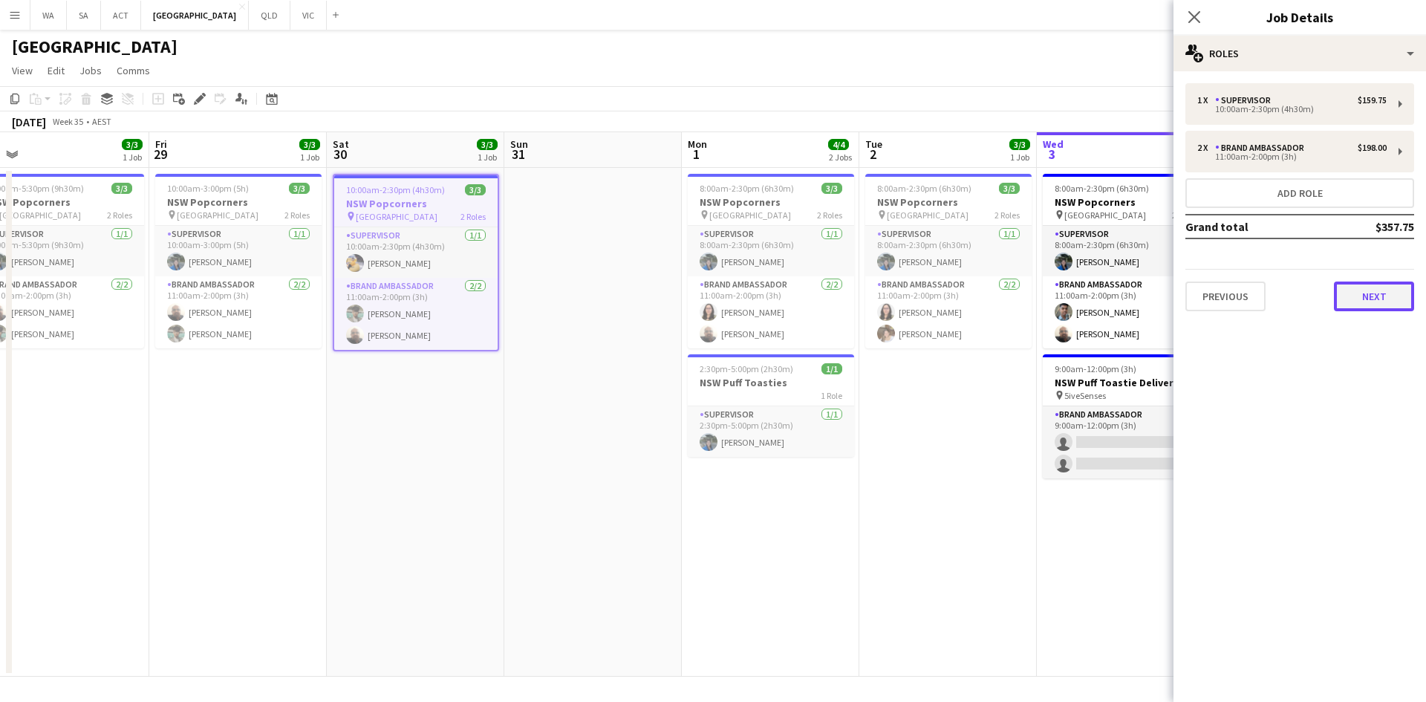
click at [1364, 292] on button "Next" at bounding box center [1374, 296] width 80 height 30
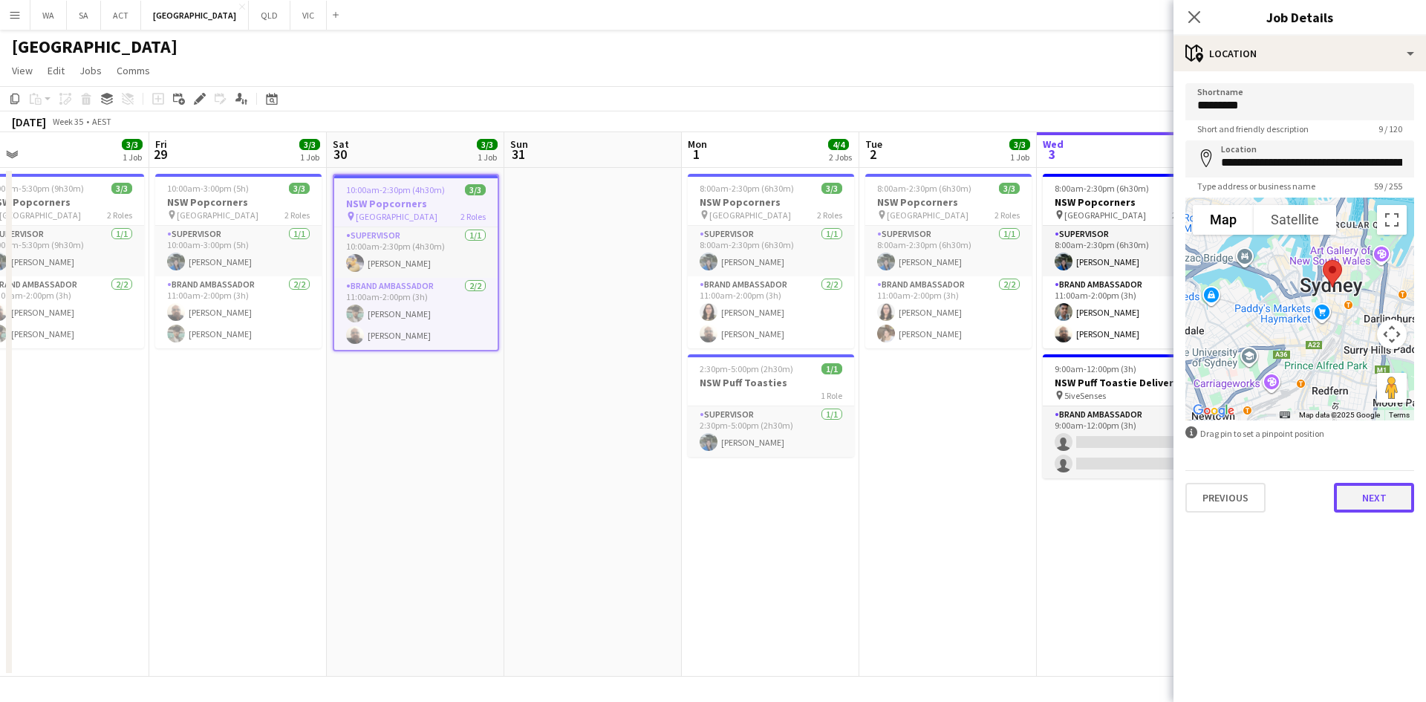
click at [1367, 506] on button "Next" at bounding box center [1374, 498] width 80 height 30
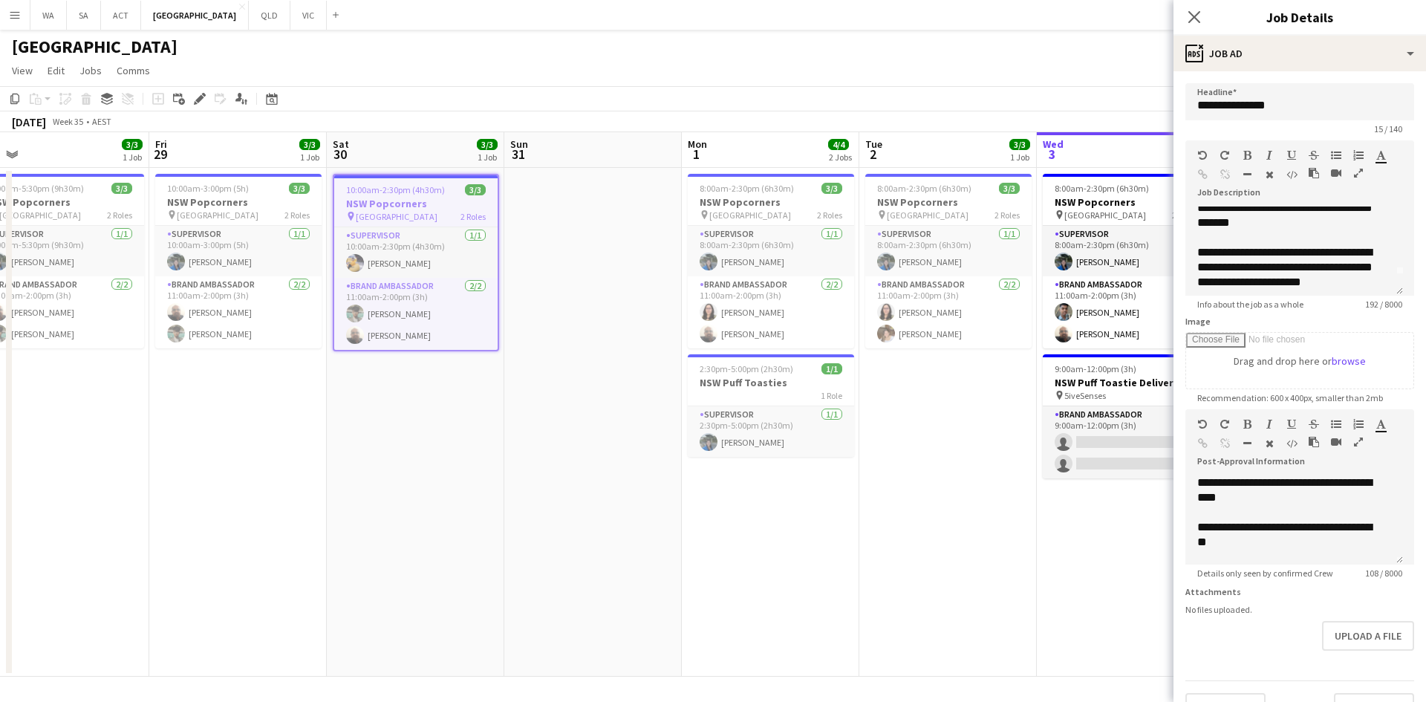
scroll to position [27, 0]
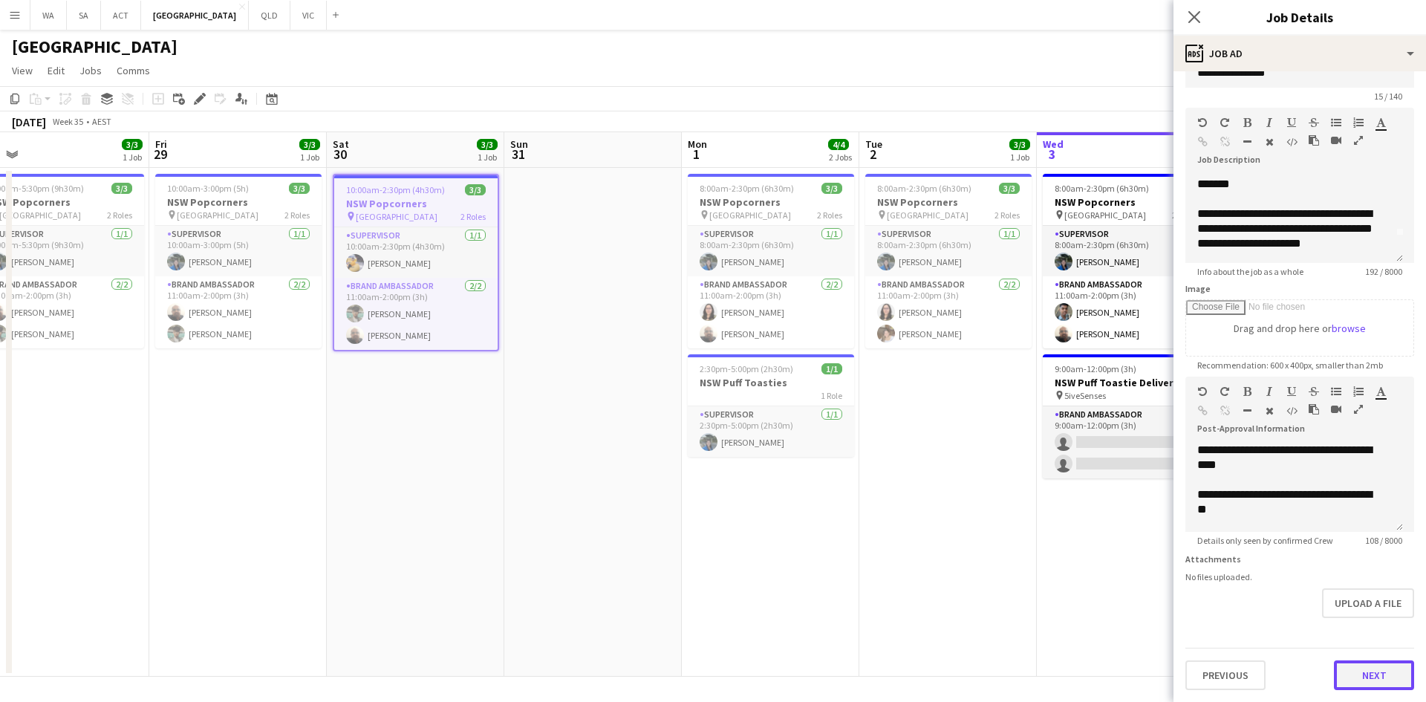
click at [1373, 642] on form "**********" at bounding box center [1300, 370] width 253 height 639
drag, startPoint x: 1364, startPoint y: 653, endPoint x: 1362, endPoint y: 667, distance: 14.2
click at [1363, 657] on div "Previous Next" at bounding box center [1299, 669] width 229 height 42
drag, startPoint x: 1362, startPoint y: 666, endPoint x: 1358, endPoint y: 673, distance: 8.0
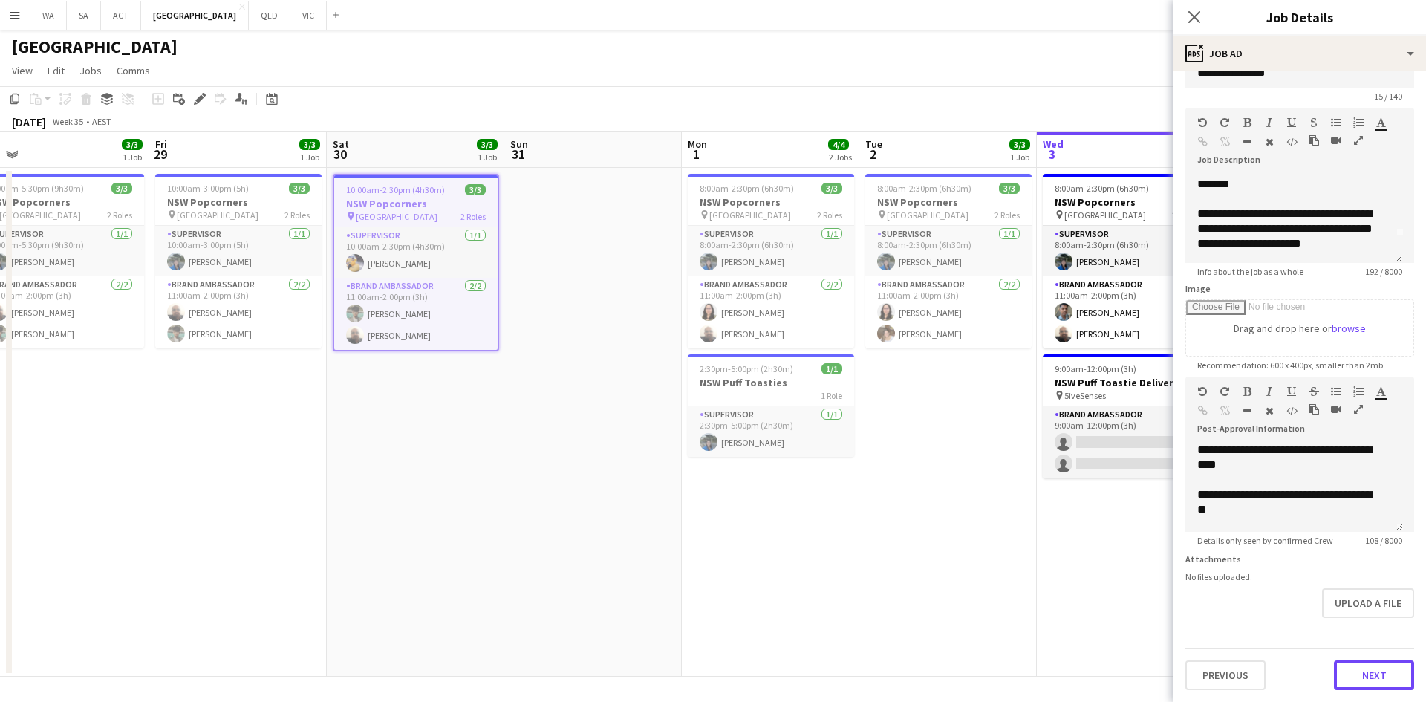
click at [1358, 673] on button "Next" at bounding box center [1374, 675] width 80 height 30
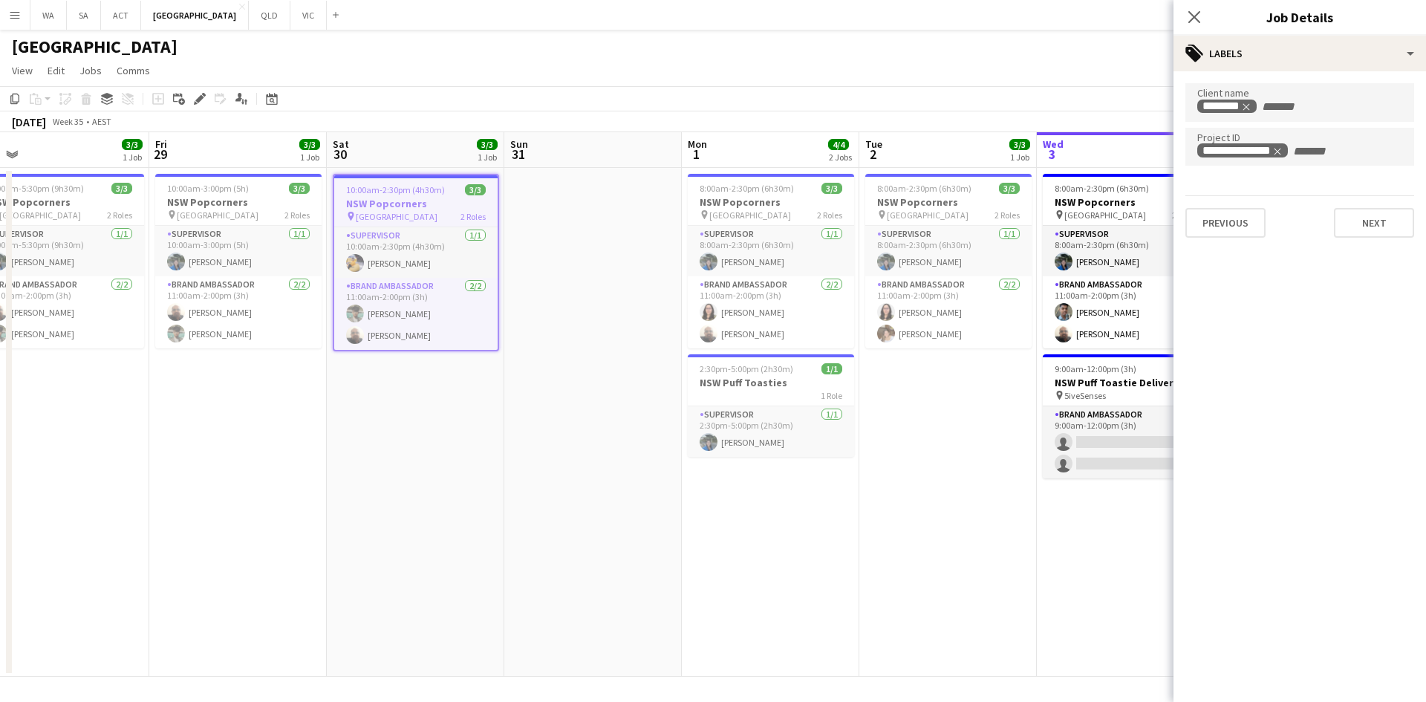
scroll to position [0, 0]
click at [287, 217] on span "2 Roles" at bounding box center [296, 214] width 25 height 11
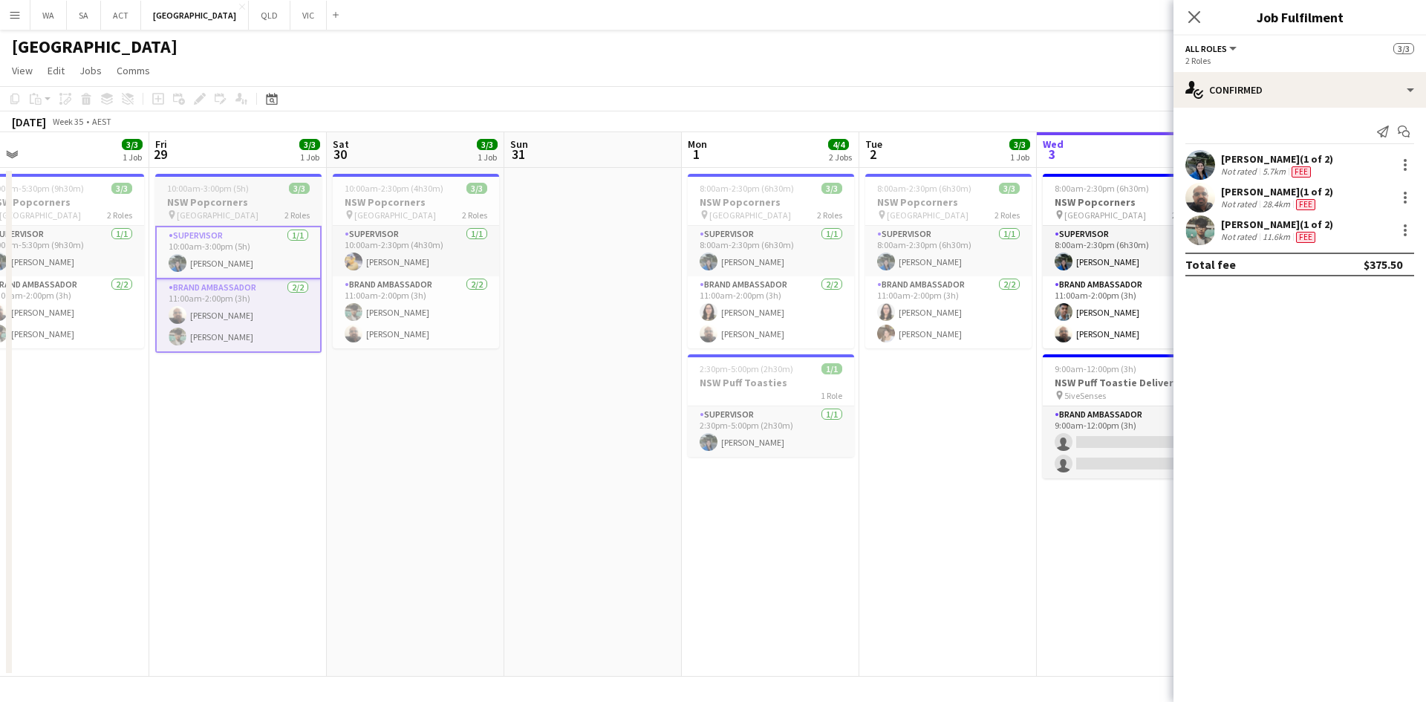
click at [267, 215] on div "pin [GEOGRAPHIC_DATA] 2 Roles" at bounding box center [238, 215] width 166 height 12
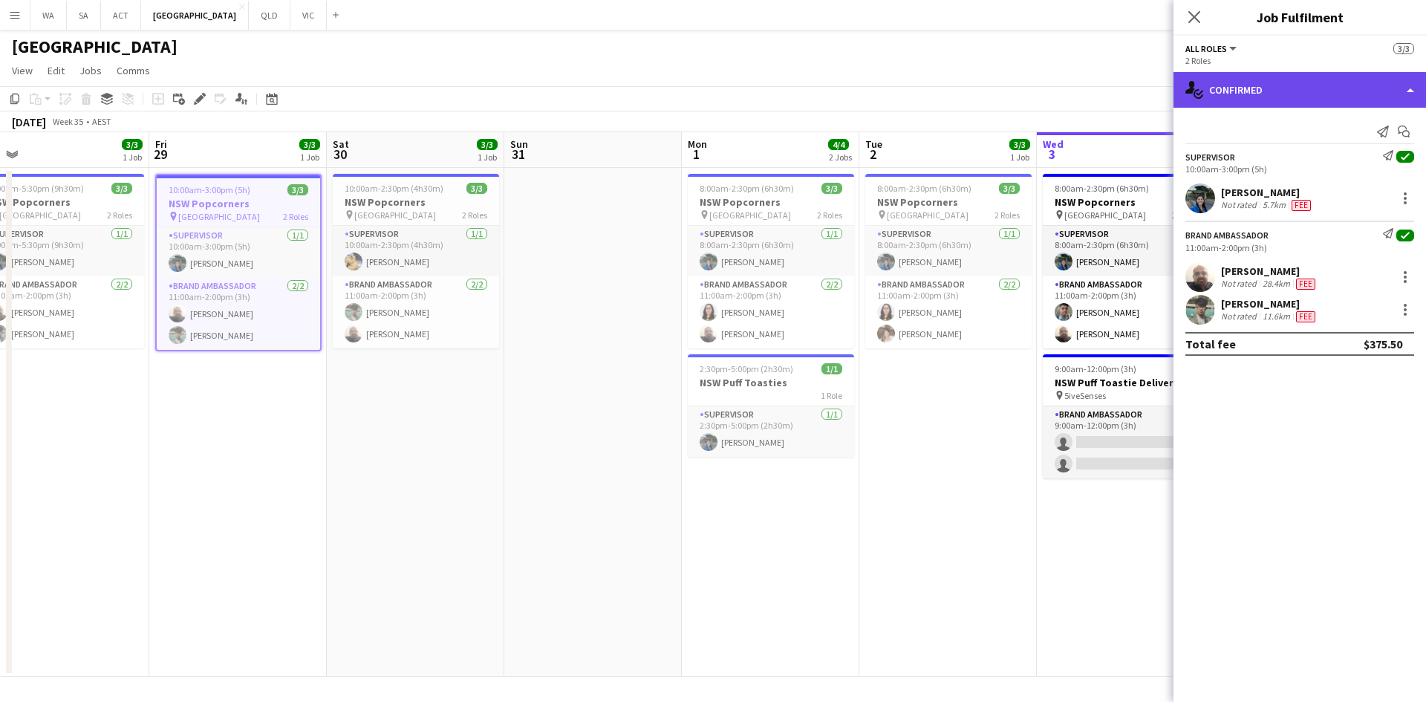
click at [1324, 73] on div "single-neutral-actions-check-2 Confirmed" at bounding box center [1300, 90] width 253 height 36
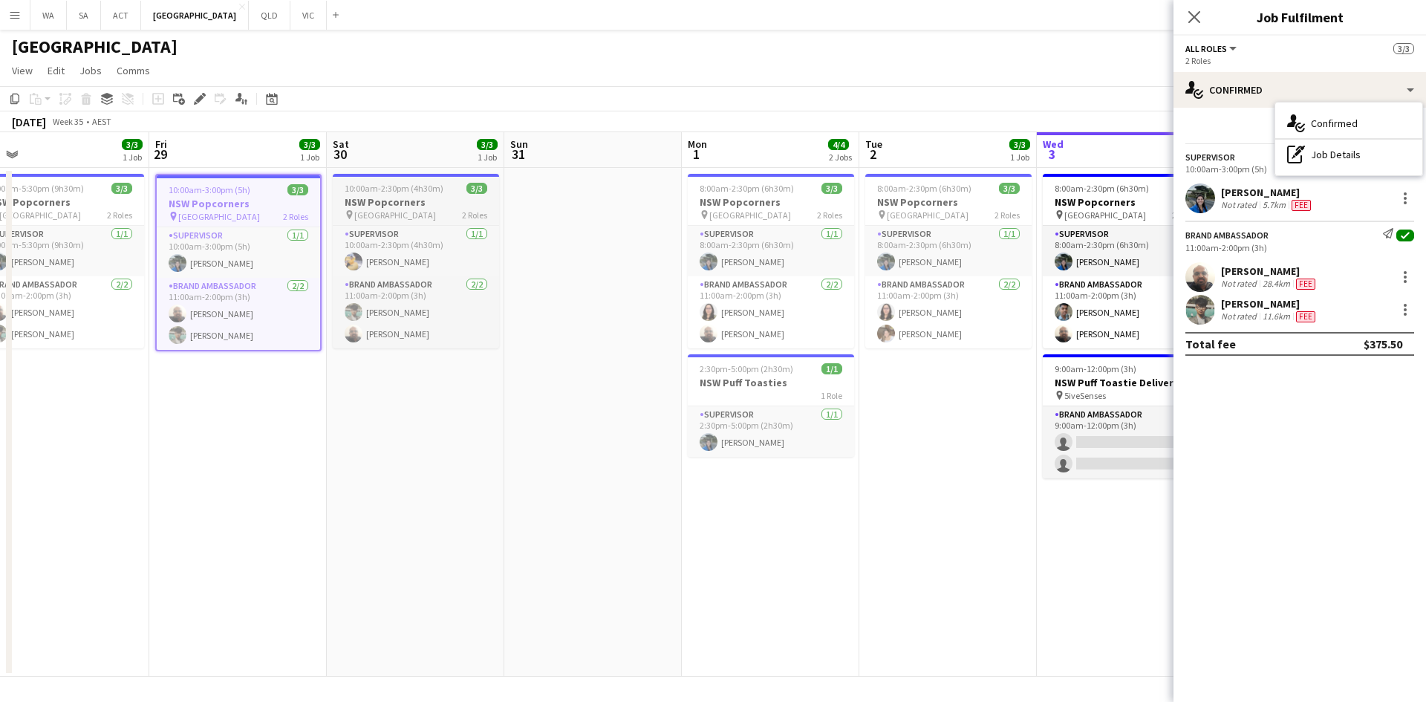
click at [437, 201] on h3 "NSW Popcorners" at bounding box center [416, 201] width 166 height 13
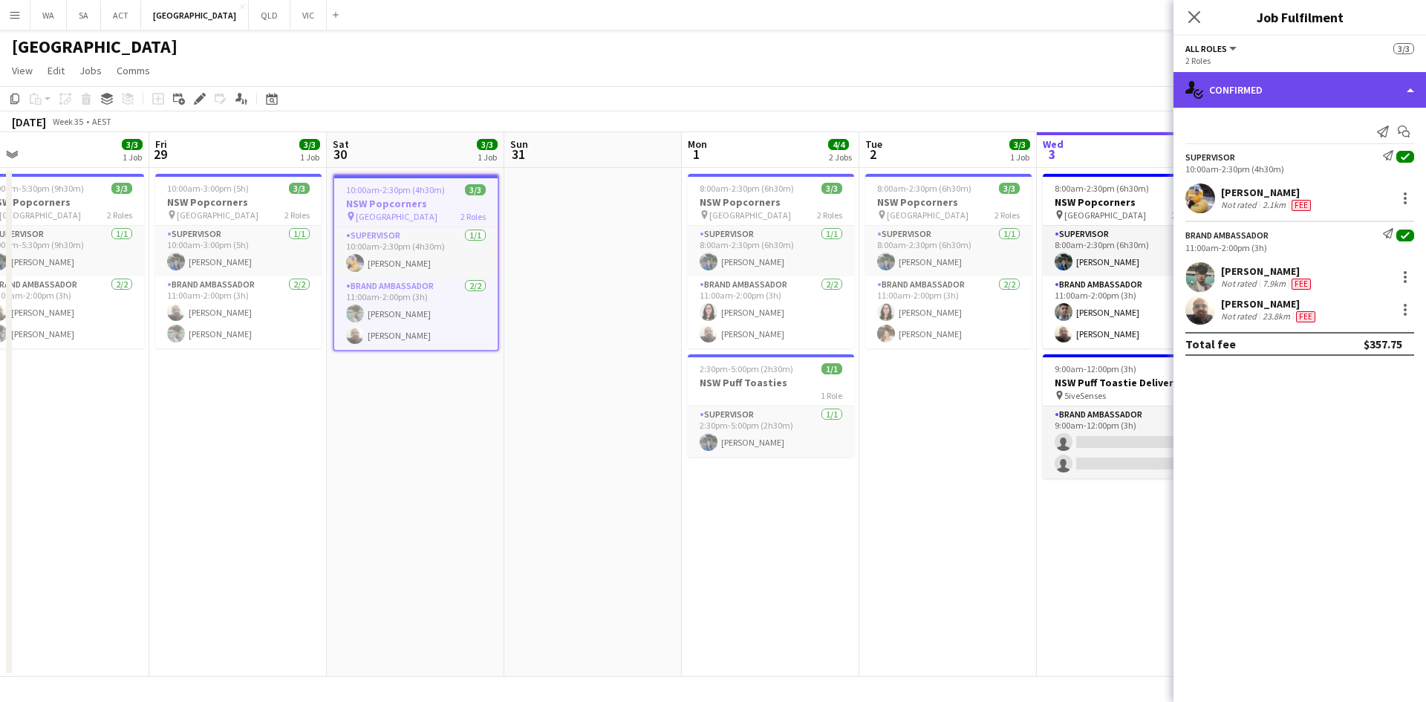
click at [1218, 95] on div "single-neutral-actions-check-2 Confirmed" at bounding box center [1300, 90] width 253 height 36
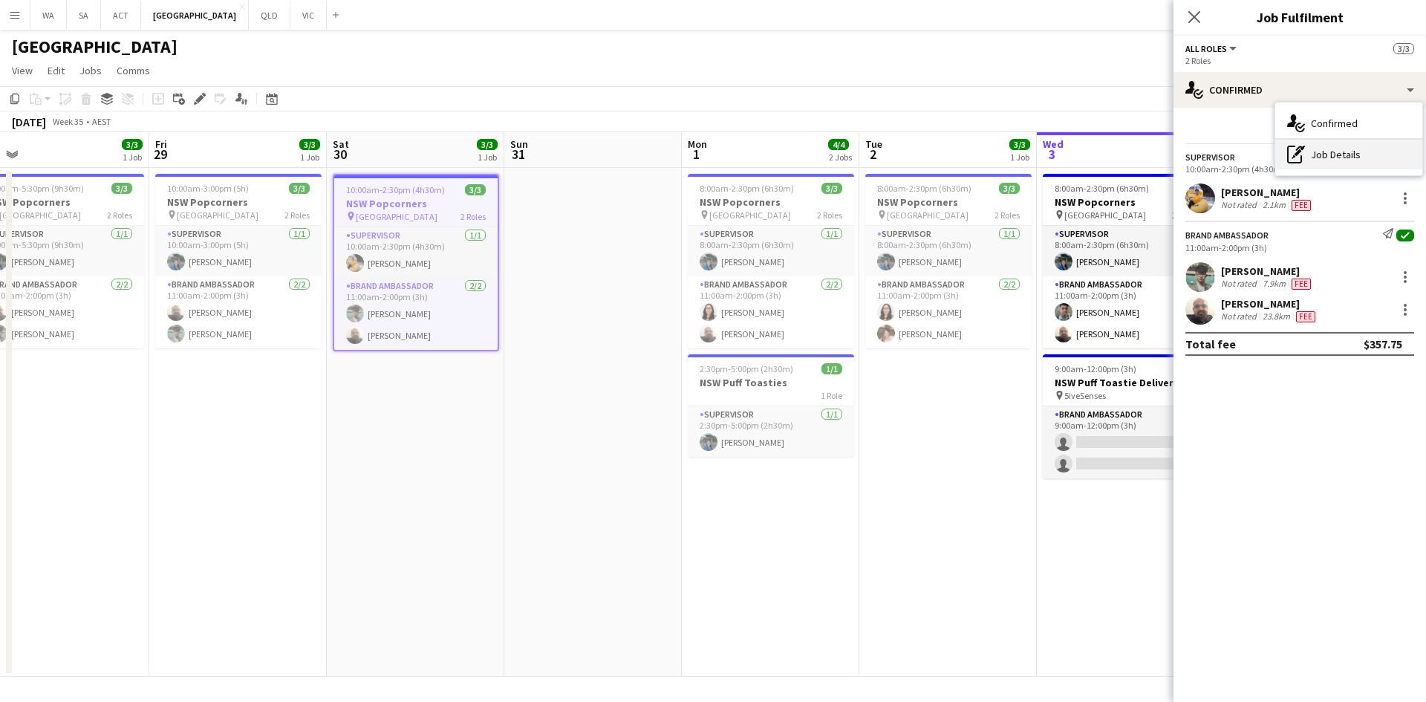
click at [1324, 165] on div "pen-write Job Details" at bounding box center [1348, 155] width 147 height 30
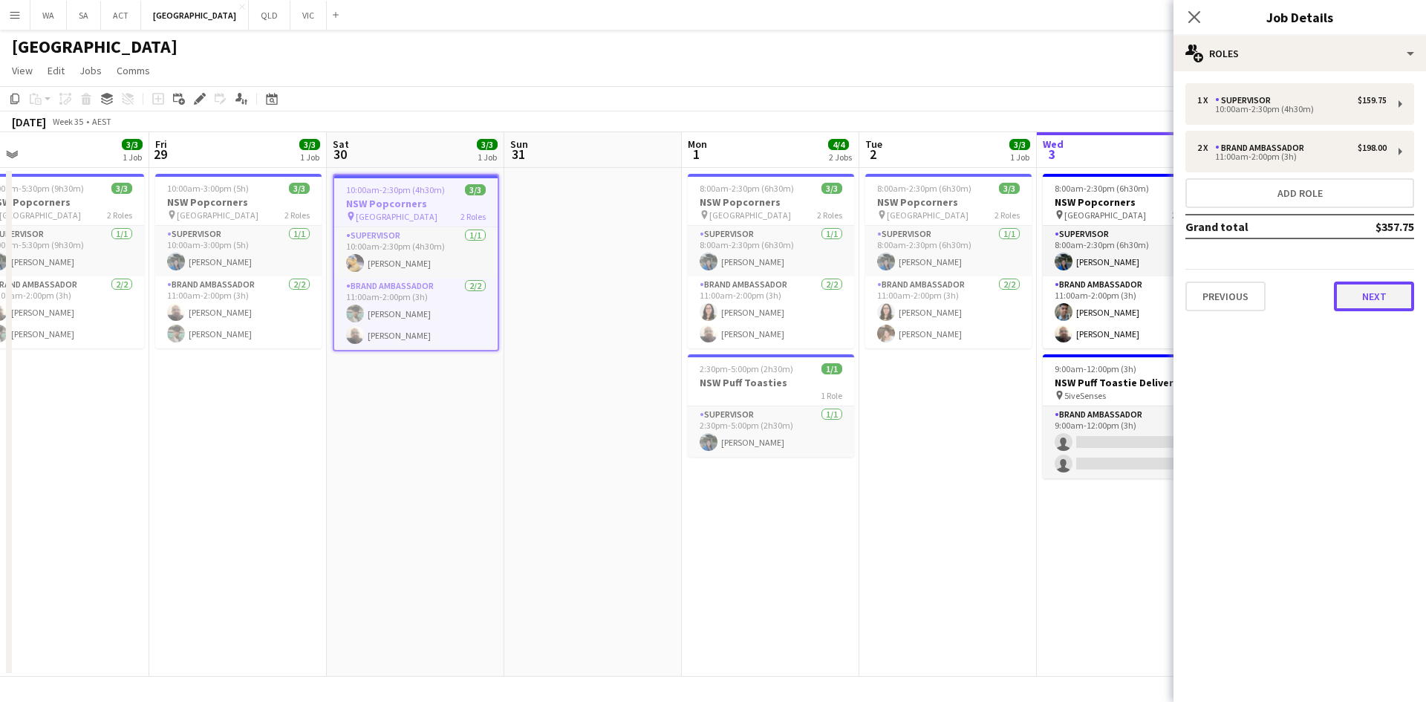
click at [1367, 281] on button "Next" at bounding box center [1374, 296] width 80 height 30
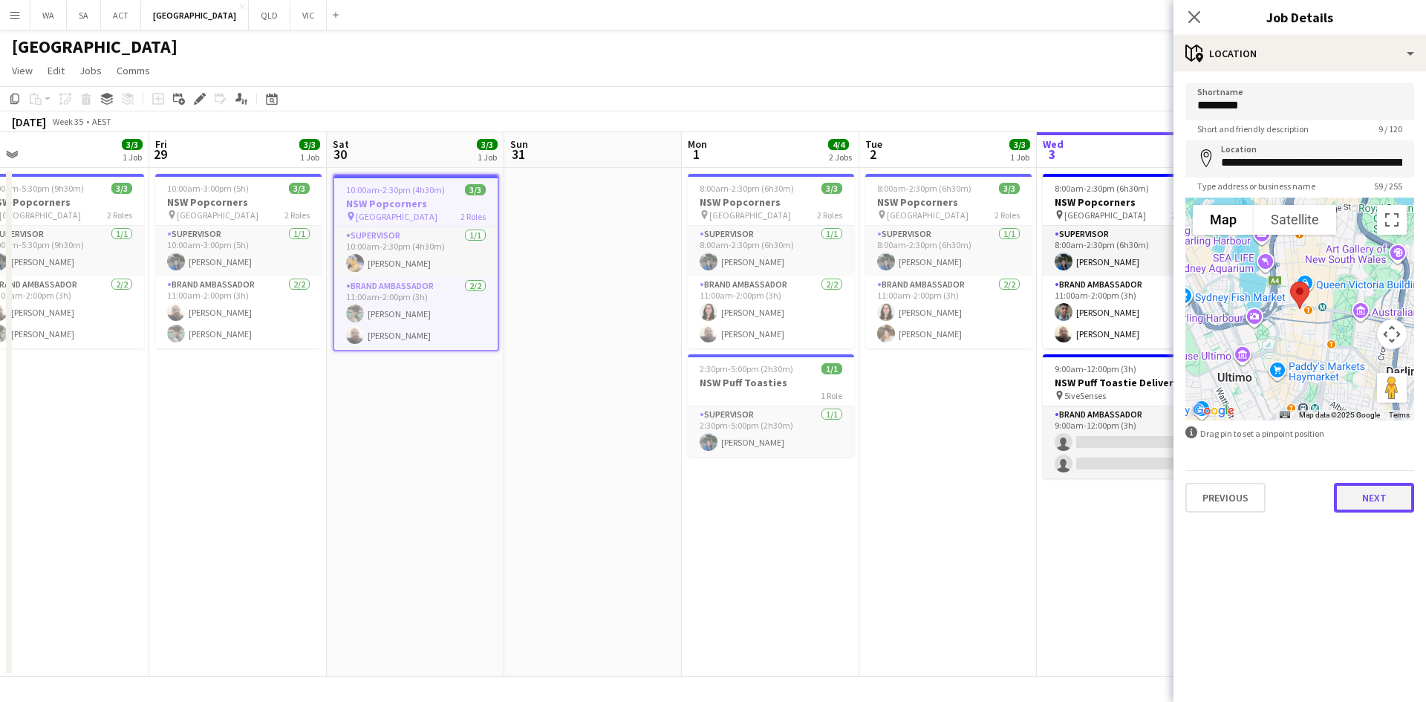
click at [1378, 507] on button "Next" at bounding box center [1374, 498] width 80 height 30
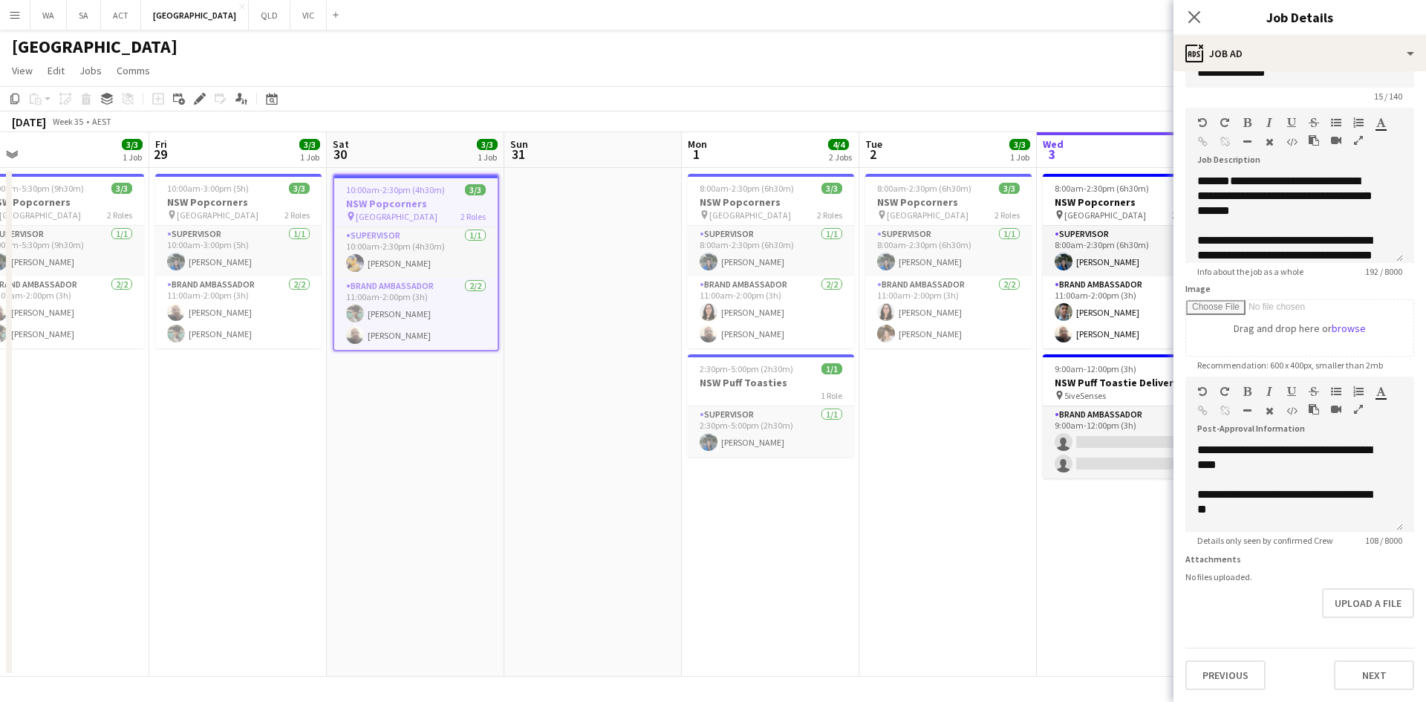
click at [1344, 660] on div "**********" at bounding box center [1300, 370] width 253 height 663
click at [1346, 654] on div "Previous Next" at bounding box center [1299, 669] width 229 height 42
click at [1350, 670] on button "Next" at bounding box center [1374, 675] width 80 height 30
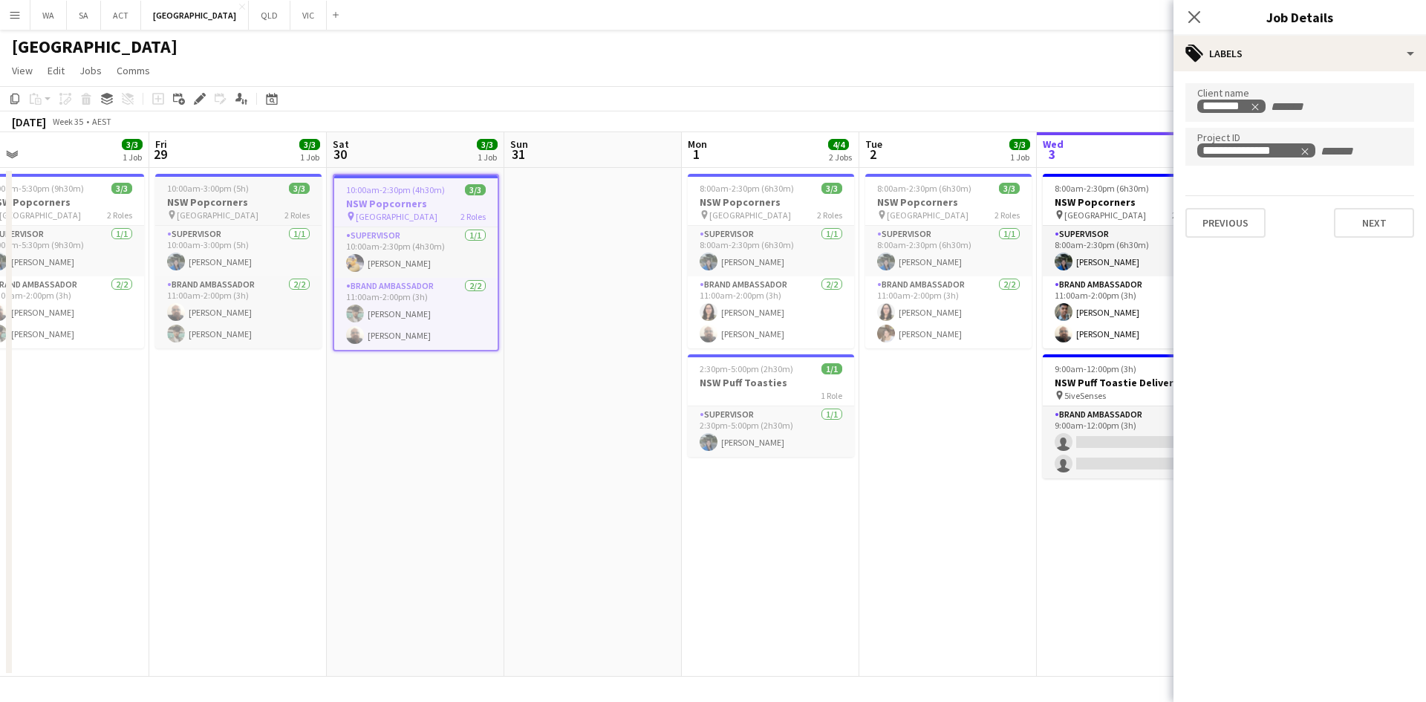
click at [276, 199] on h3 "NSW Popcorners" at bounding box center [238, 201] width 166 height 13
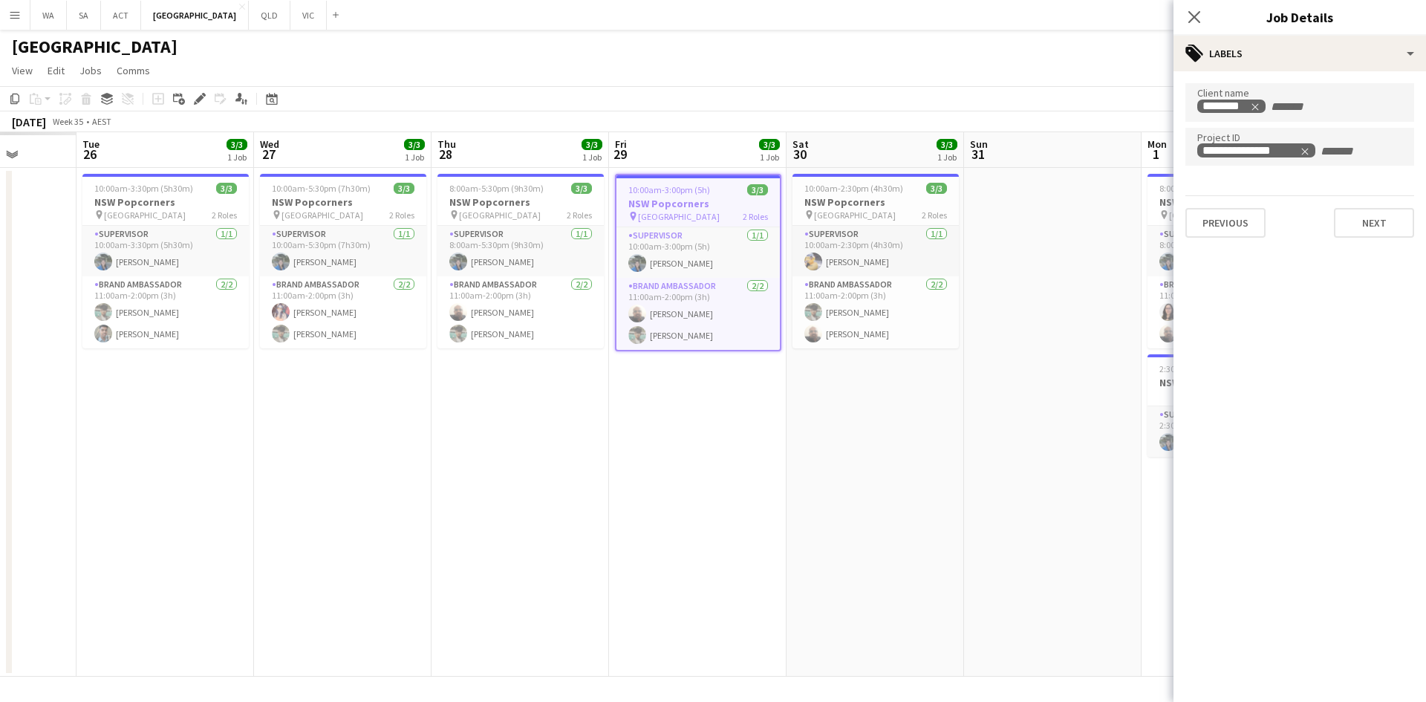
drag, startPoint x: 230, startPoint y: 199, endPoint x: 538, endPoint y: 212, distance: 307.7
click at [538, 212] on app-calendar-viewport "Sun 24 Mon 25 Tue 26 3/3 1 Job Wed 27 3/3 1 Job Thu 28 3/3 1 Job Fri 29 3/3 1 J…" at bounding box center [713, 404] width 1426 height 544
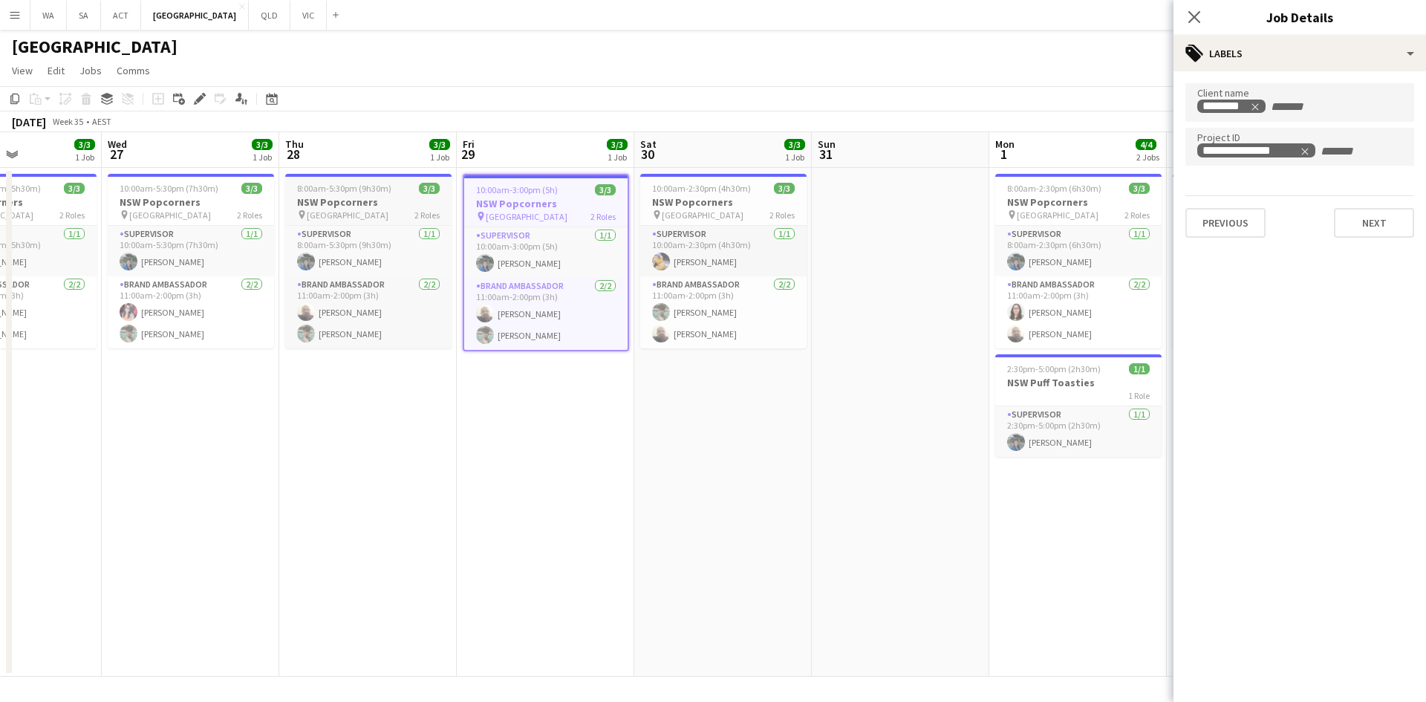
click at [323, 204] on h3 "NSW Popcorners" at bounding box center [368, 201] width 166 height 13
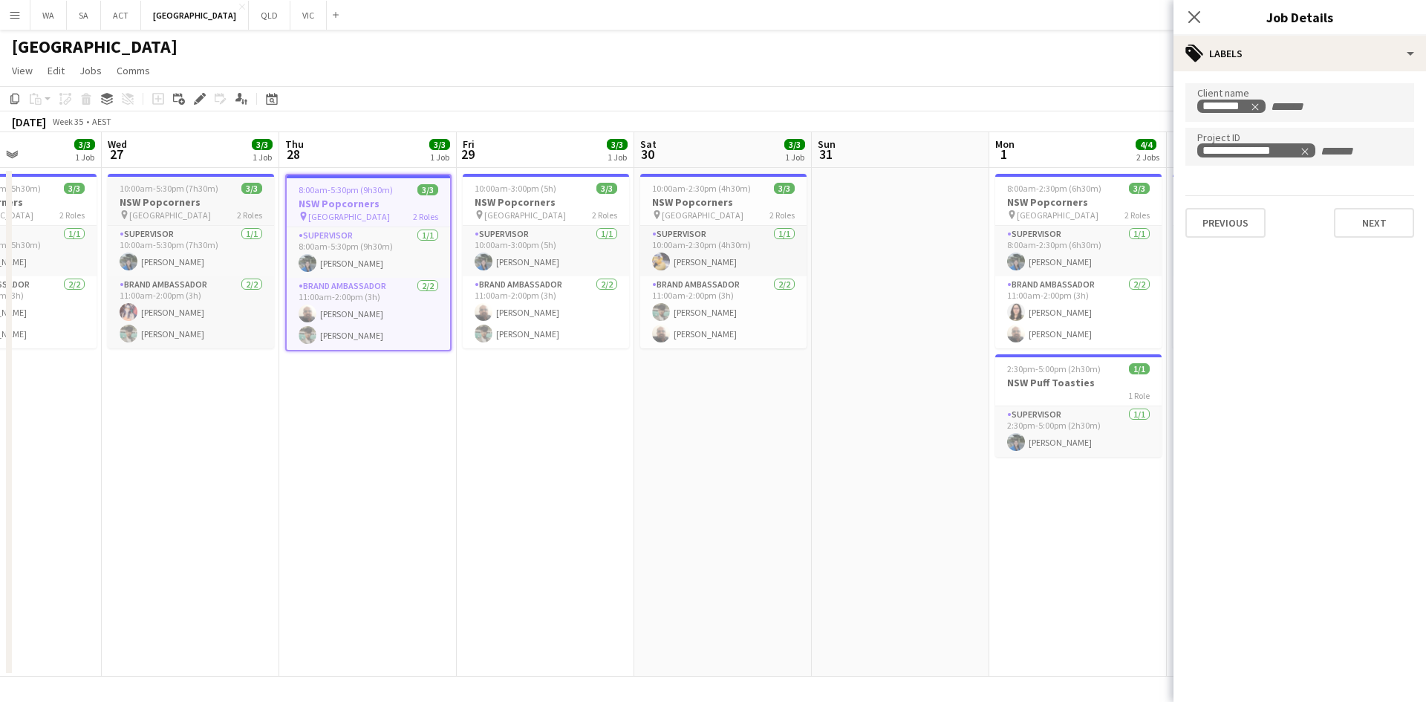
click at [213, 209] on div "pin Town Hall 2 Roles" at bounding box center [191, 215] width 166 height 12
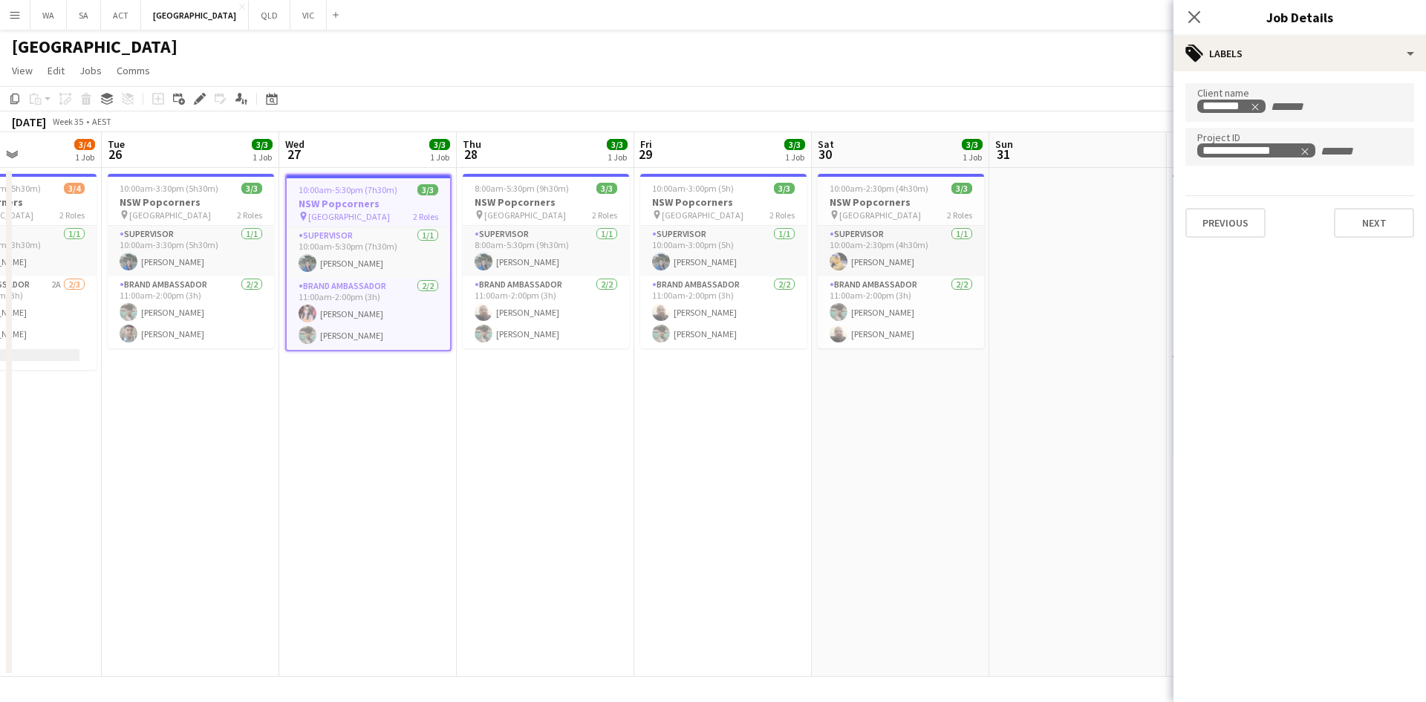
scroll to position [0, 380]
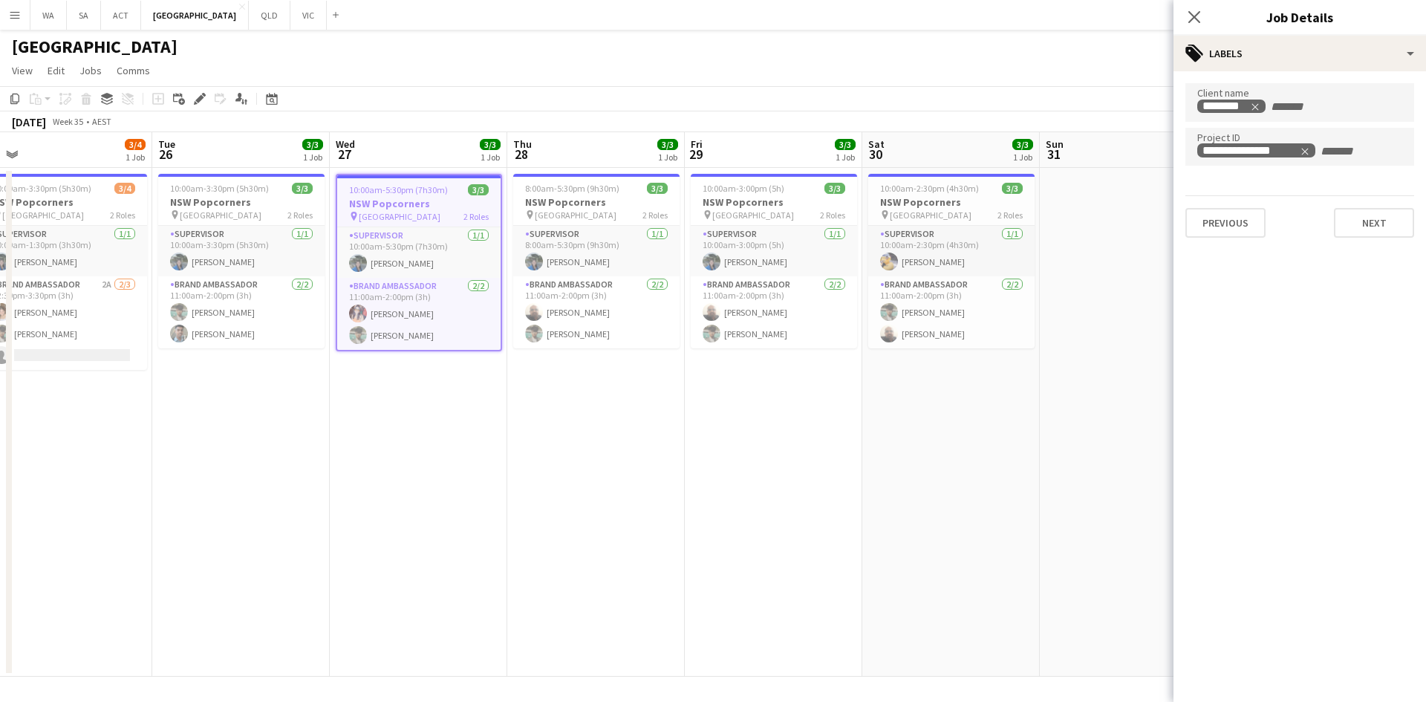
drag, startPoint x: 199, startPoint y: 207, endPoint x: 427, endPoint y: 186, distance: 229.0
click at [427, 186] on app-calendar-viewport "Sat 23 Sun 24 0/2 1 Job Mon 25 3/4 1 Job Tue 26 3/3 1 Job Wed 27 3/3 1 Job Thu …" at bounding box center [713, 404] width 1426 height 544
click at [275, 189] on div "10:00am-3:30pm (5h30m) 3/3" at bounding box center [241, 188] width 166 height 11
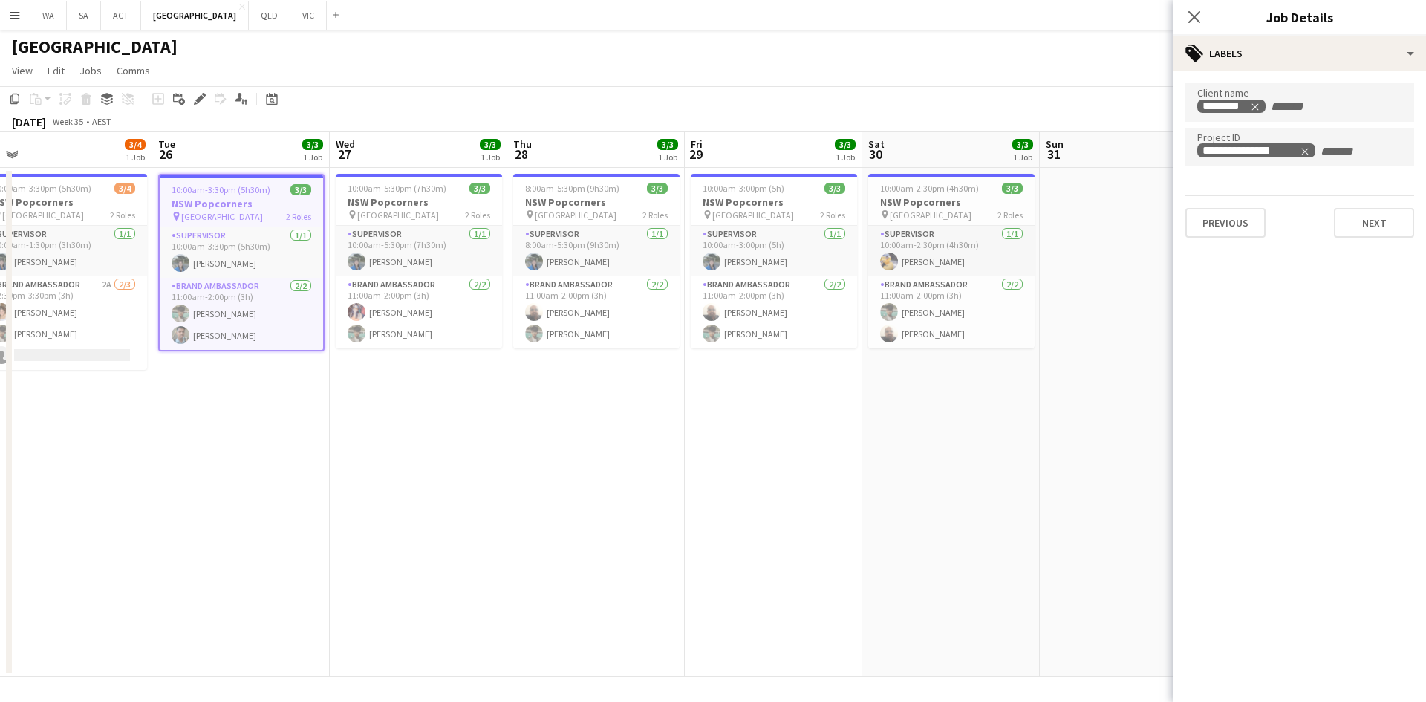
scroll to position [0, 299]
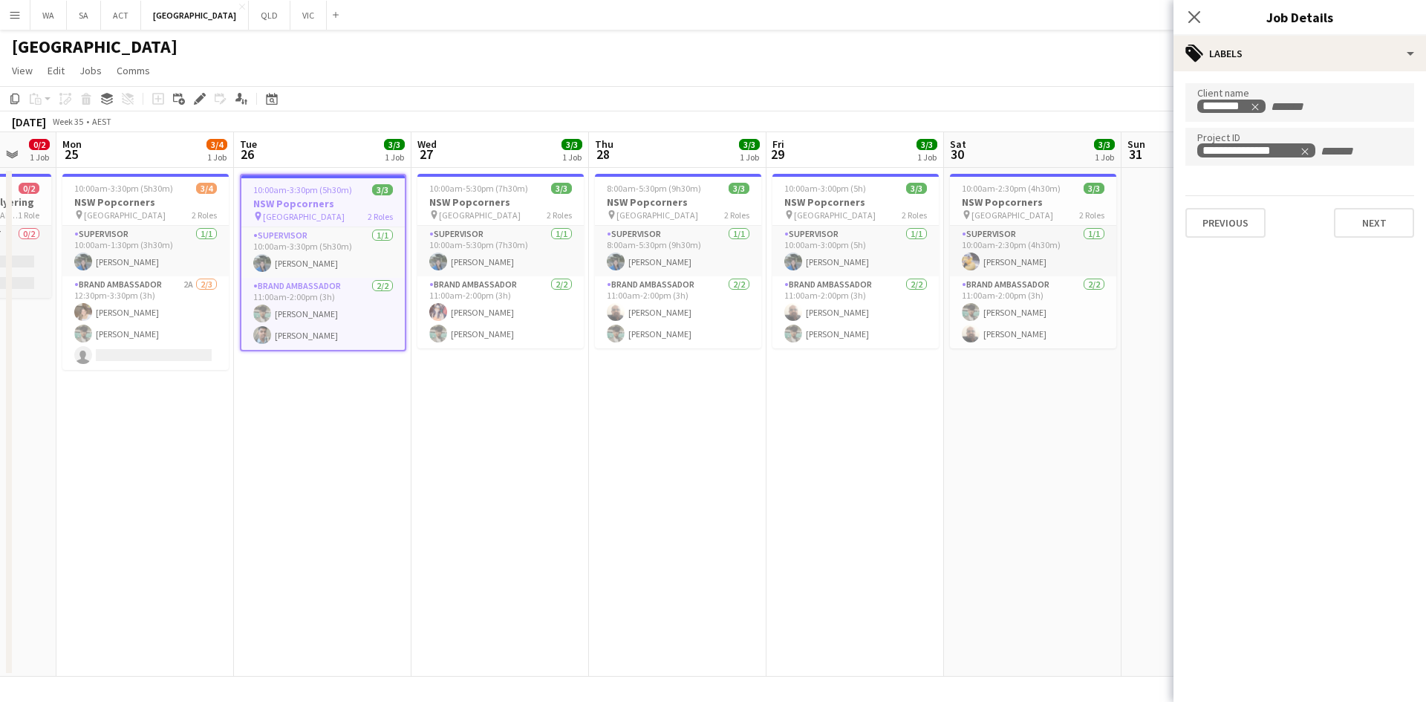
drag, startPoint x: 196, startPoint y: 198, endPoint x: 278, endPoint y: 198, distance: 81.7
click at [278, 198] on app-calendar-viewport "Sat 23 Sun 24 0/2 1 Job Mon 25 3/4 1 Job Tue 26 3/3 1 Job Wed 27 3/3 1 Job Thu …" at bounding box center [713, 404] width 1426 height 544
click at [180, 204] on h3 "NSW Popcorners" at bounding box center [145, 201] width 166 height 13
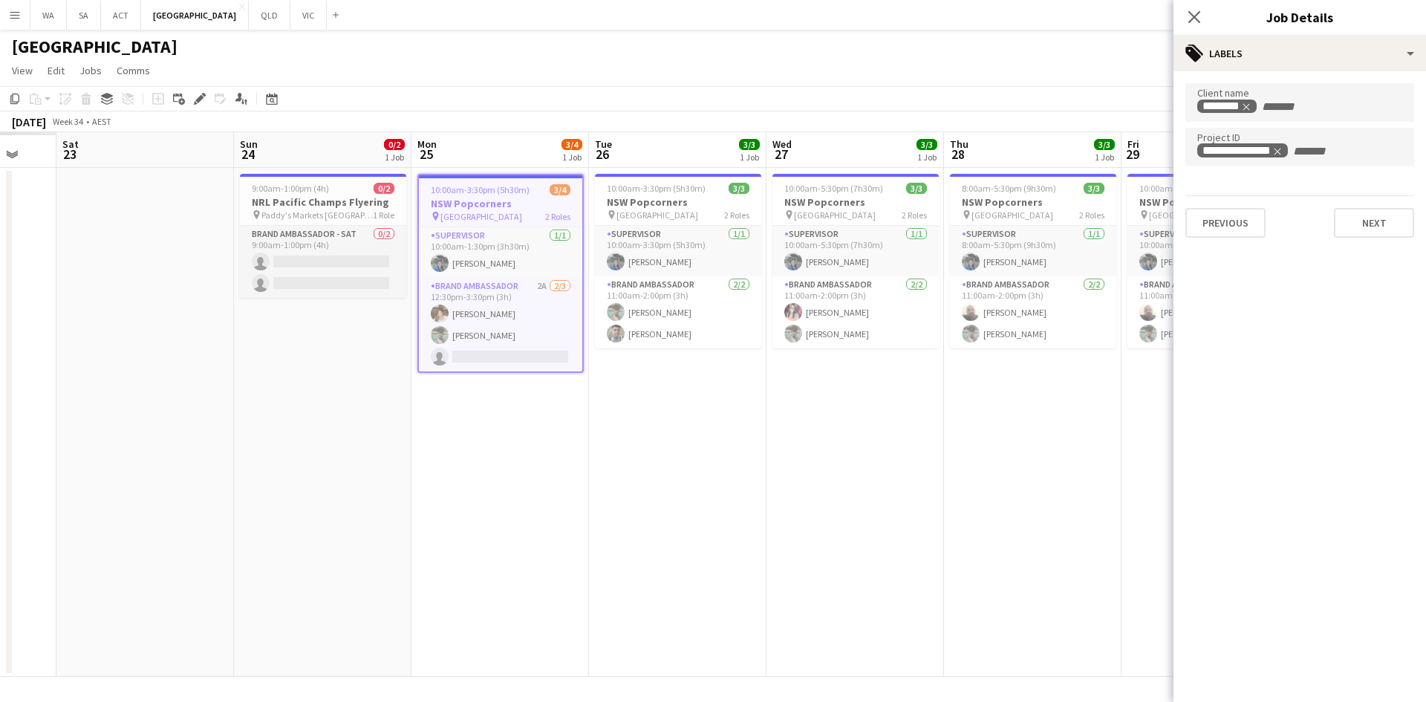
scroll to position [0, 455]
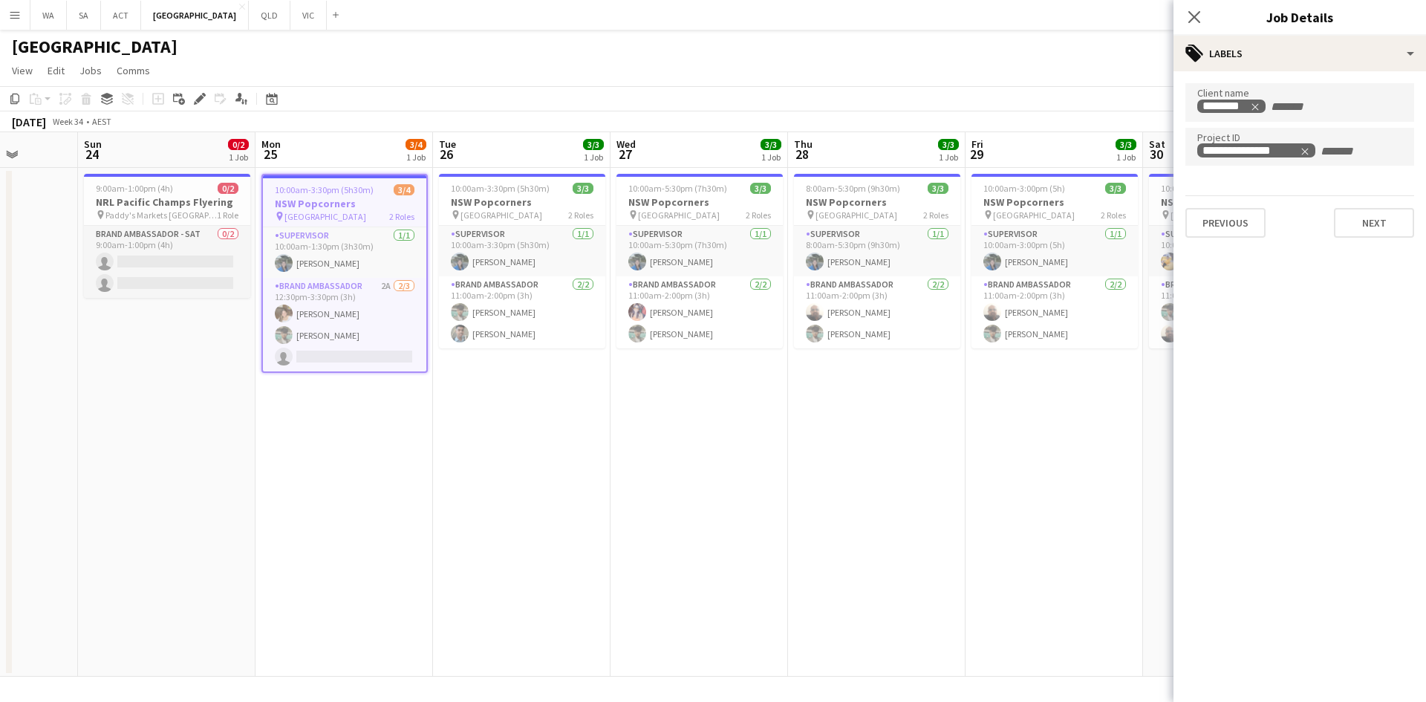
drag, startPoint x: 128, startPoint y: 212, endPoint x: 327, endPoint y: 205, distance: 199.2
click at [327, 205] on app-calendar-viewport "Thu 21 Fri 22 Sat 23 Sun 24 0/2 1 Job Mon 25 3/4 1 Job Tue 26 3/3 1 Job Wed 27 …" at bounding box center [713, 404] width 1426 height 544
click at [192, 202] on h3 "NRL Pacific Champs Flyering" at bounding box center [167, 201] width 166 height 13
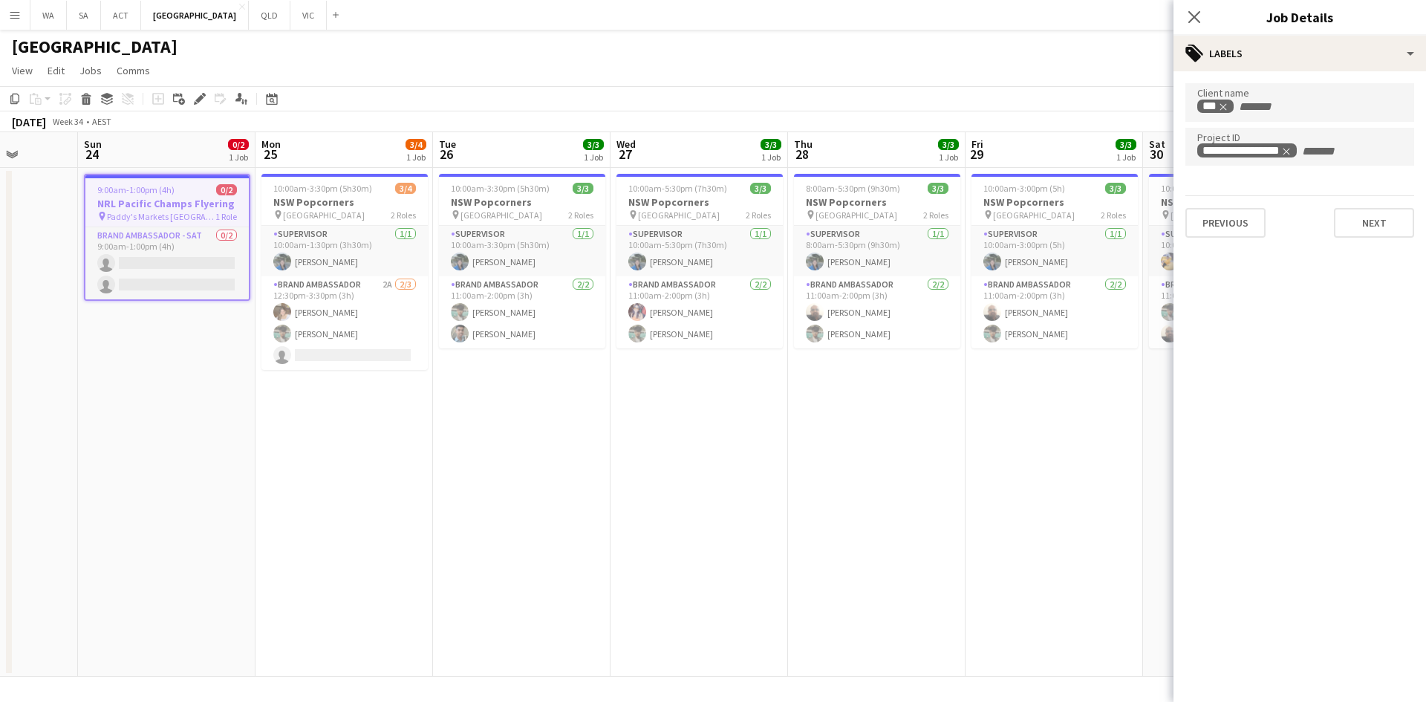
scroll to position [0, 300]
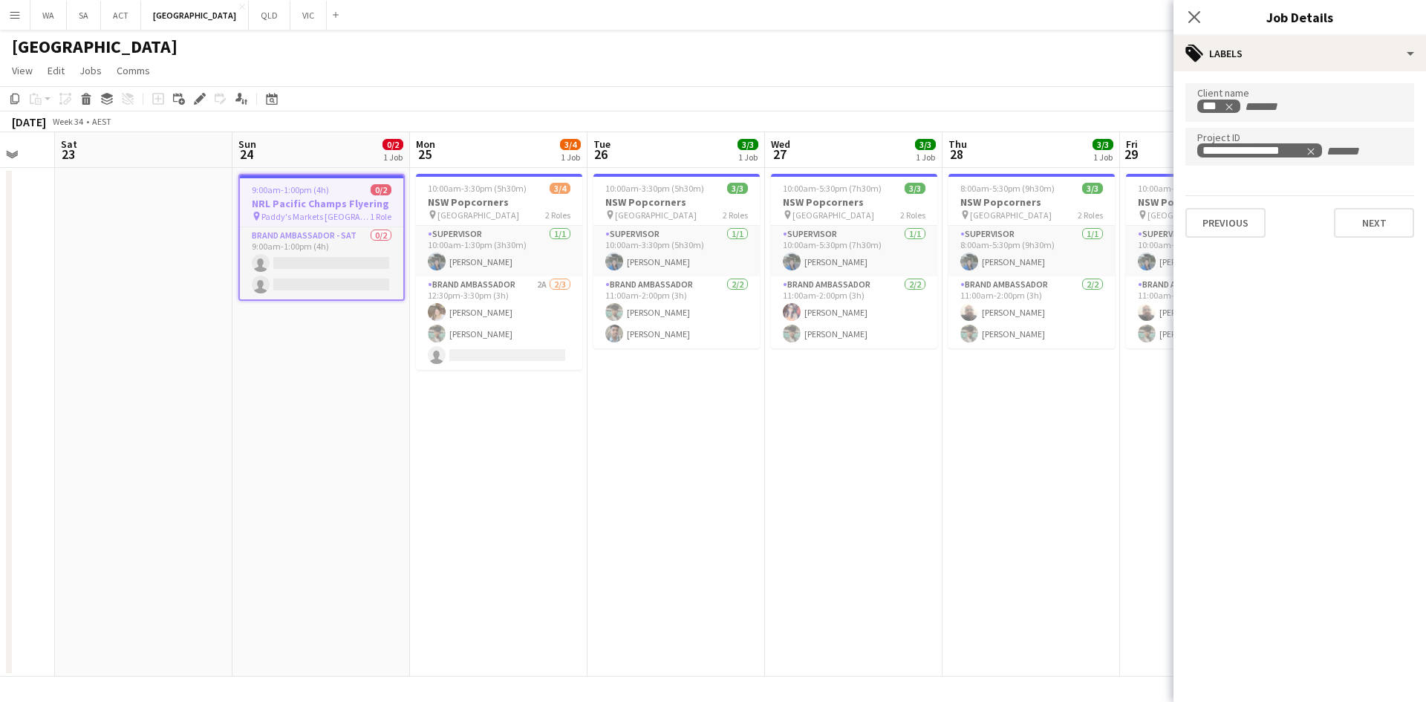
drag, startPoint x: 222, startPoint y: 200, endPoint x: 354, endPoint y: 192, distance: 132.4
click at [354, 192] on app-calendar-viewport "Thu 21 1/1 1 Job Fri 22 Sat 23 Sun 24 0/2 1 Job Mon 25 3/4 1 Job Tue 26 3/3 1 J…" at bounding box center [713, 404] width 1426 height 544
click at [178, 218] on app-date-cell at bounding box center [144, 422] width 178 height 509
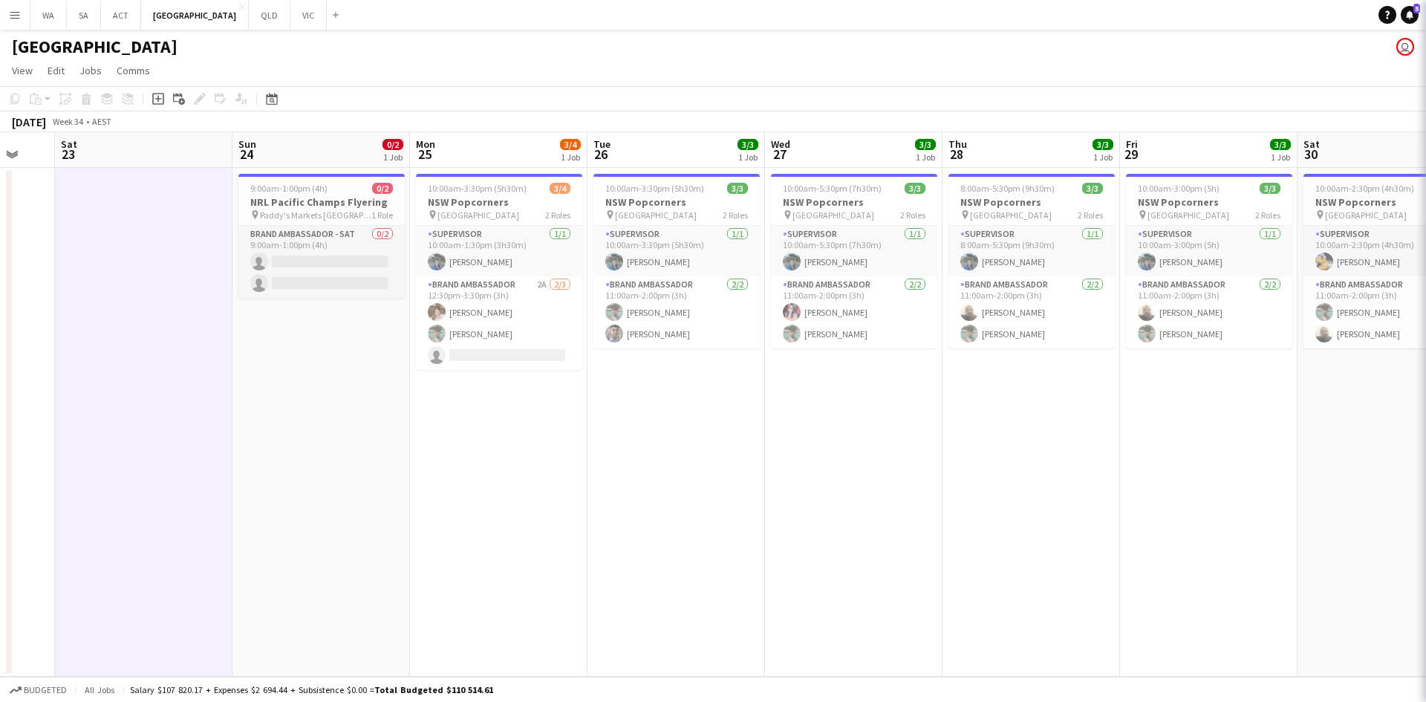
click at [206, 209] on app-date-cell at bounding box center [144, 422] width 178 height 509
